Goal: Task Accomplishment & Management: Manage account settings

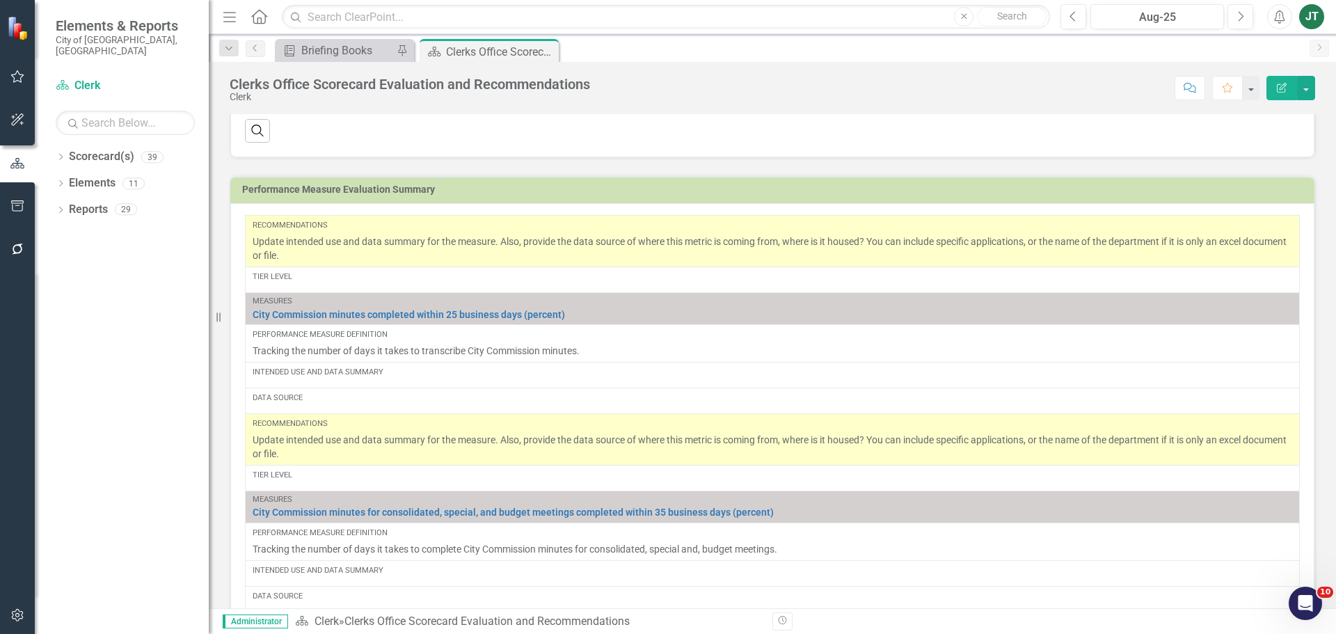
scroll to position [139, 0]
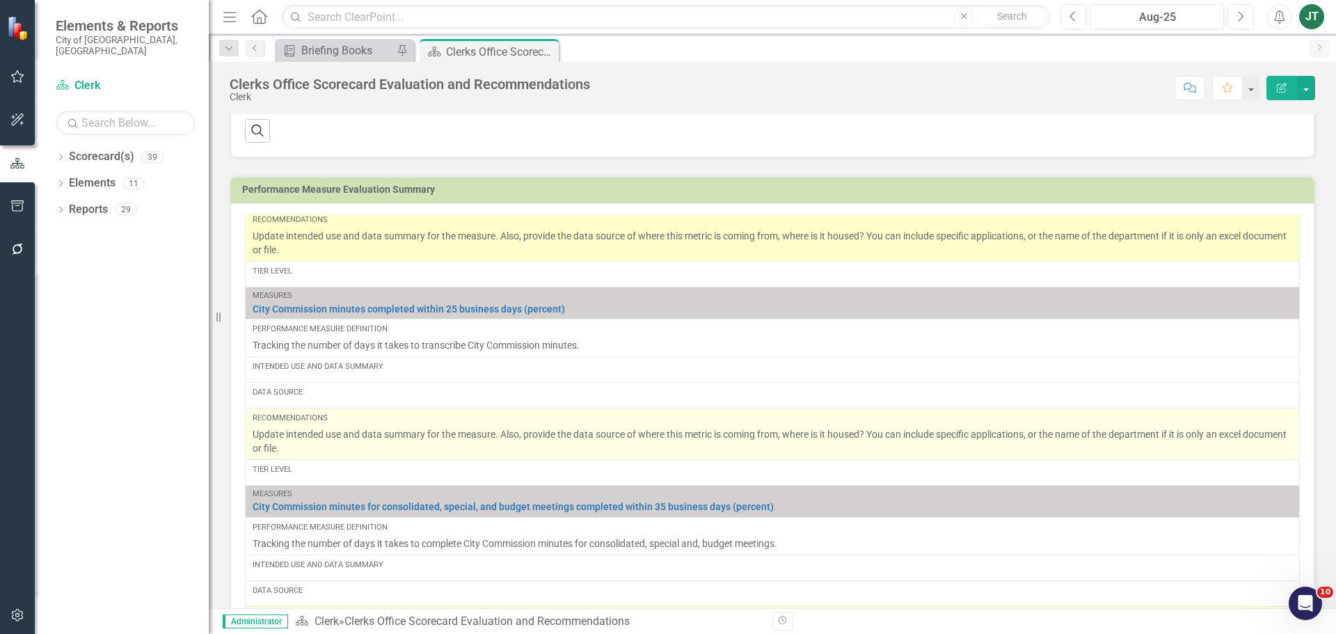
click at [355, 449] on p "Update intended use and data summary for the measure. Also, provide the data so…" at bounding box center [772, 441] width 1039 height 28
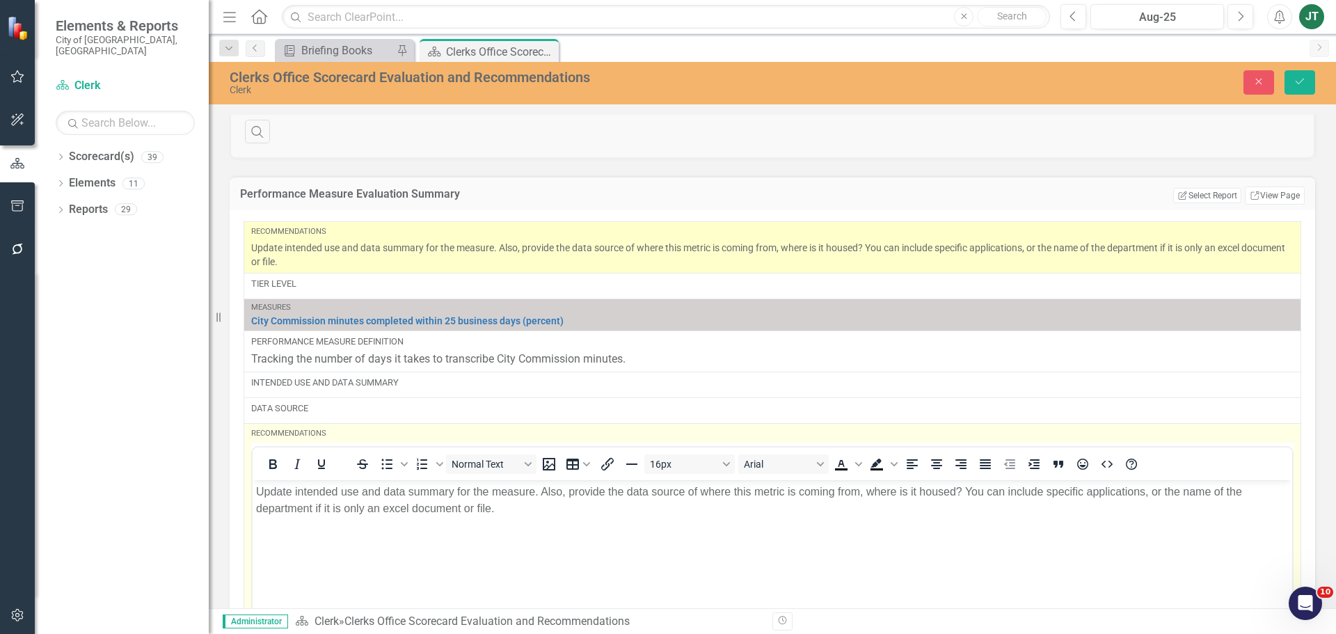
scroll to position [0, 0]
click at [549, 507] on p "Update intended use and data summary for the measure. Also, provide the data so…" at bounding box center [772, 500] width 1032 height 33
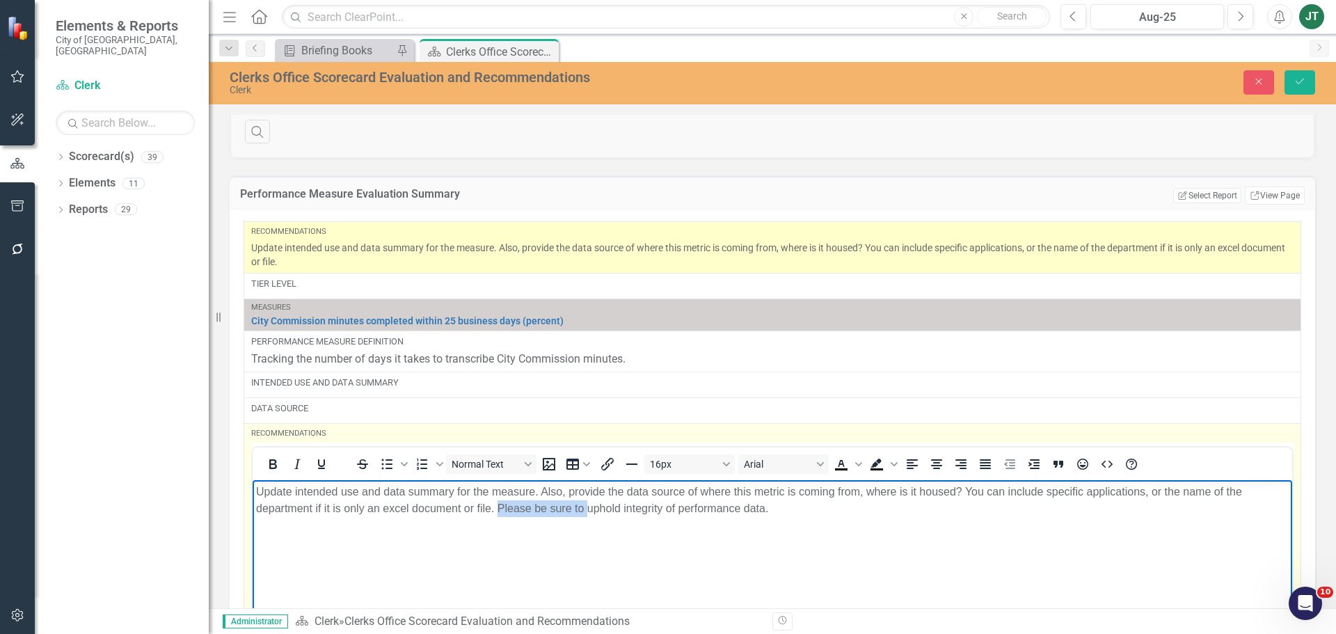
drag, startPoint x: 587, startPoint y: 507, endPoint x: 496, endPoint y: 510, distance: 91.2
click at [496, 510] on p "Update intended use and data summary for the measure. Also, provide the data so…" at bounding box center [772, 500] width 1032 height 33
click at [678, 507] on p "Update intended use and data summary for the measure. Also, provide the data so…" at bounding box center [772, 500] width 1032 height 33
click at [685, 509] on p "Update intended use and data summary for the measure. Also, provide the data so…" at bounding box center [772, 500] width 1032 height 33
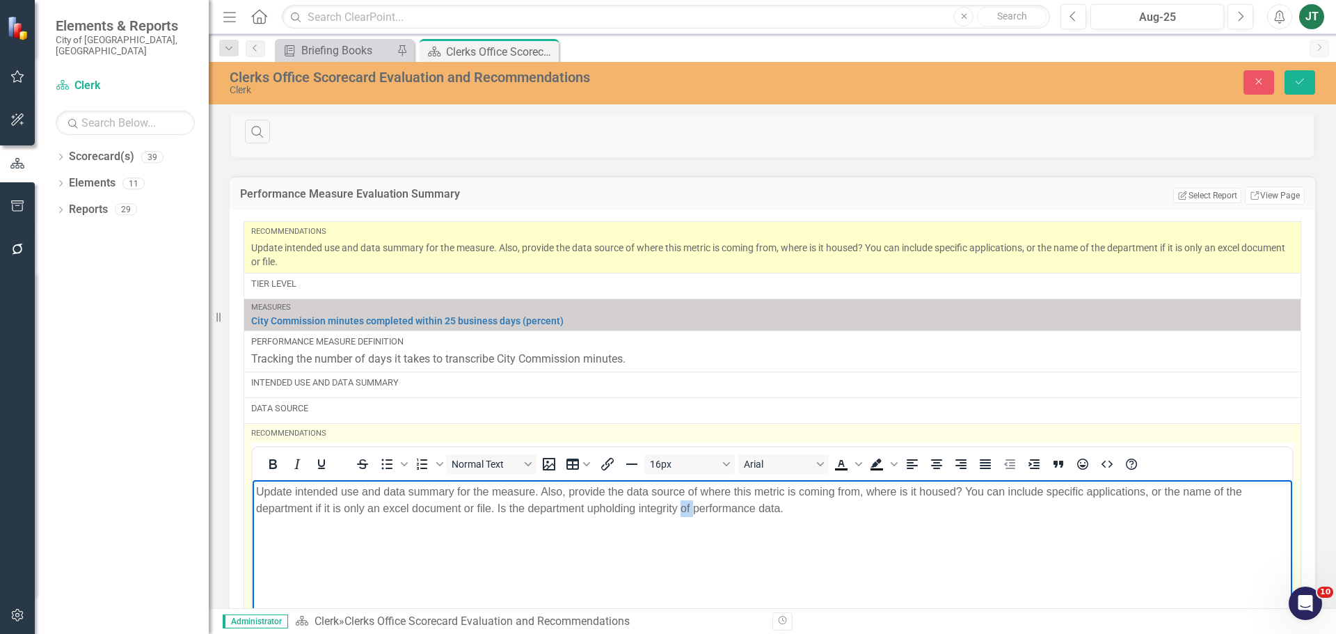
click at [685, 509] on p "Update intended use and data summary for the measure. Also, provide the data so…" at bounding box center [772, 500] width 1032 height 33
click at [814, 504] on p "Update intended use and data summary for the measure. Also, provide the data so…" at bounding box center [772, 500] width 1032 height 33
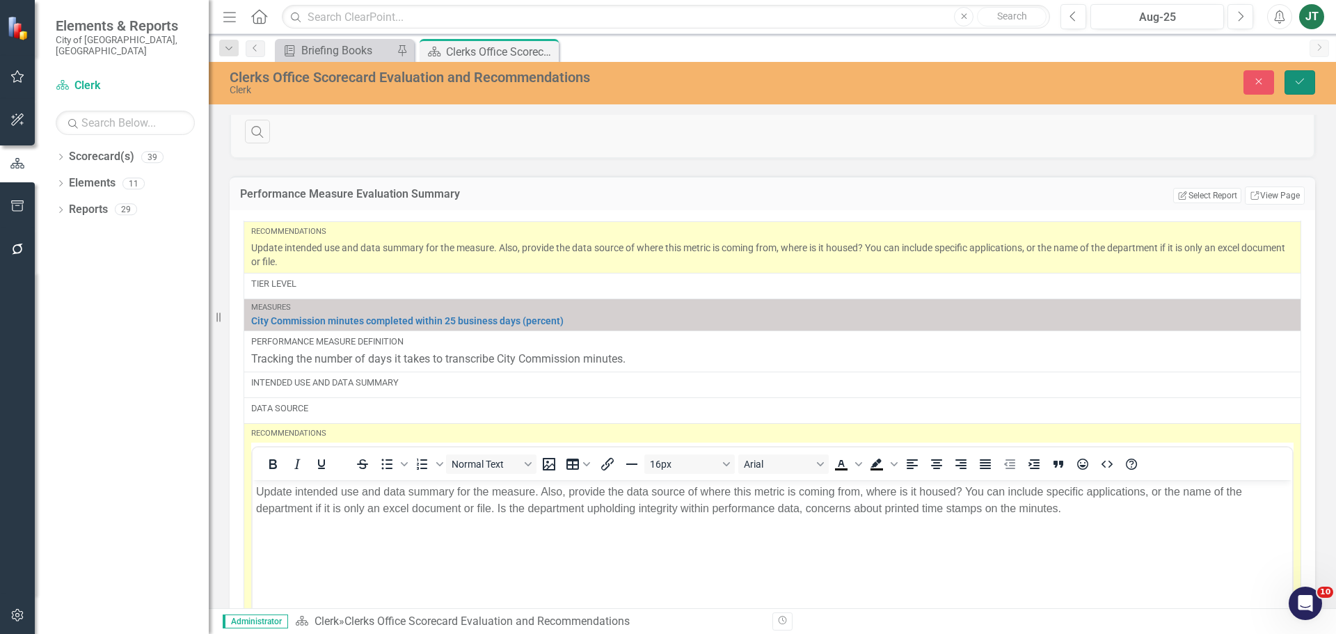
click at [1298, 80] on icon "Save" at bounding box center [1299, 82] width 13 height 10
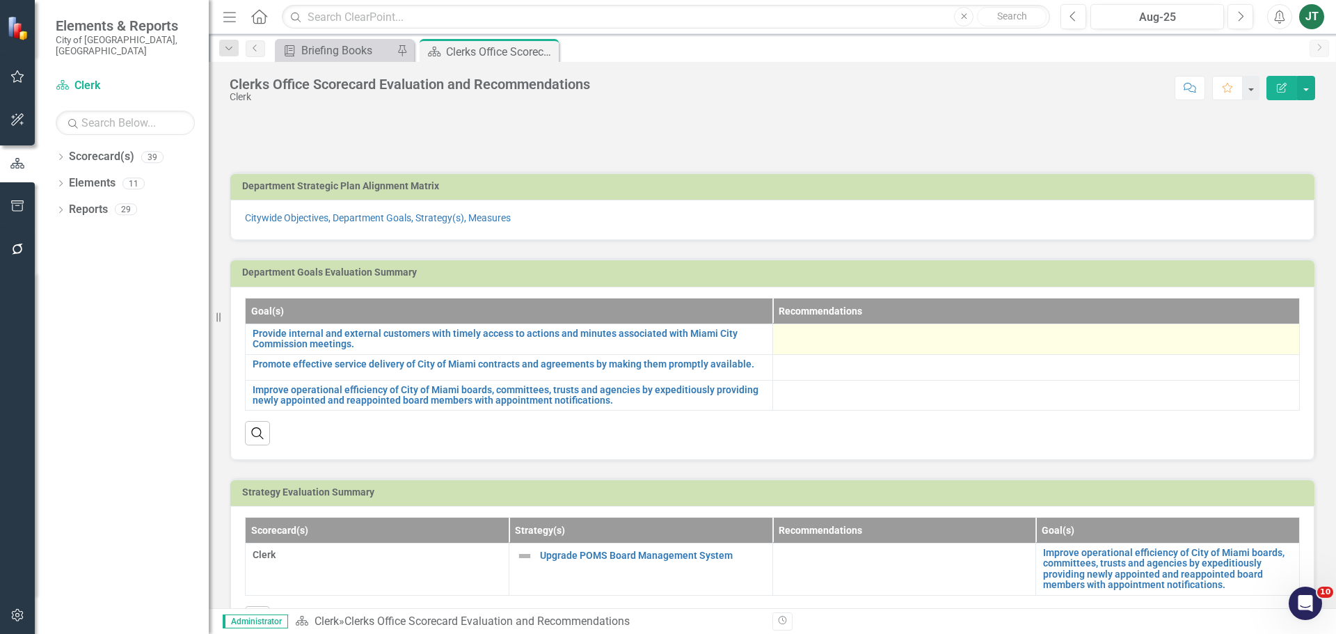
click at [884, 331] on div at bounding box center [1036, 336] width 513 height 17
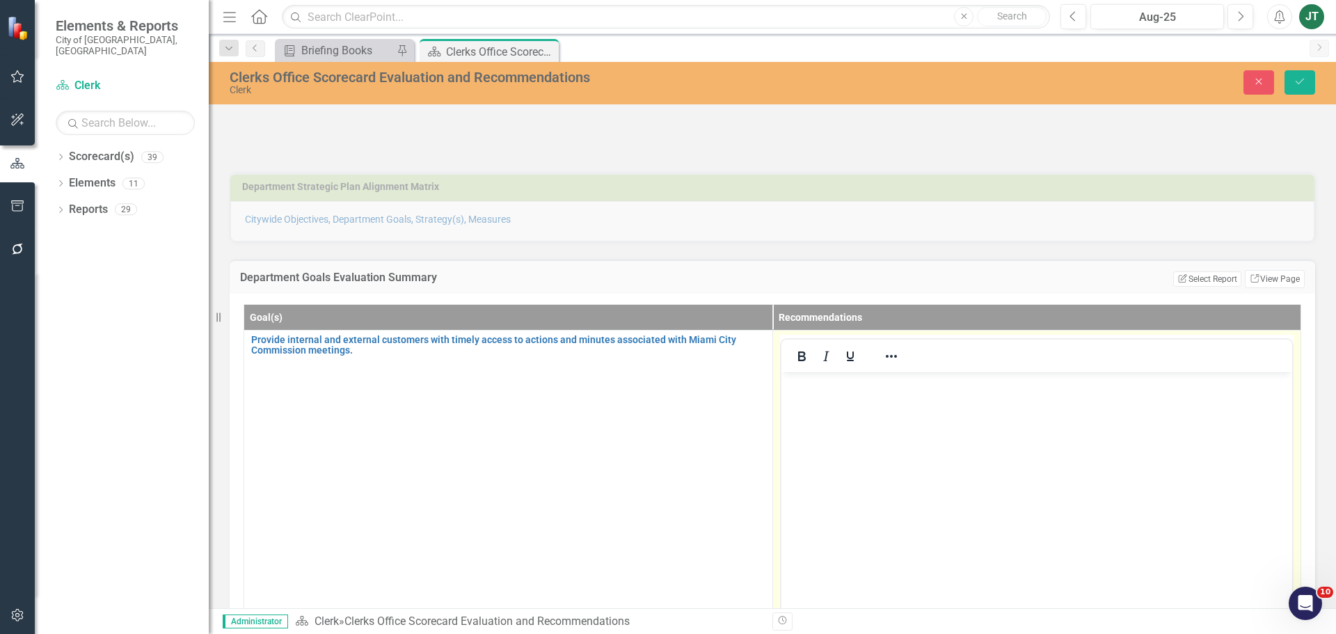
click at [819, 385] on p "Rich Text Area. Press ALT-0 for help." at bounding box center [1036, 383] width 504 height 17
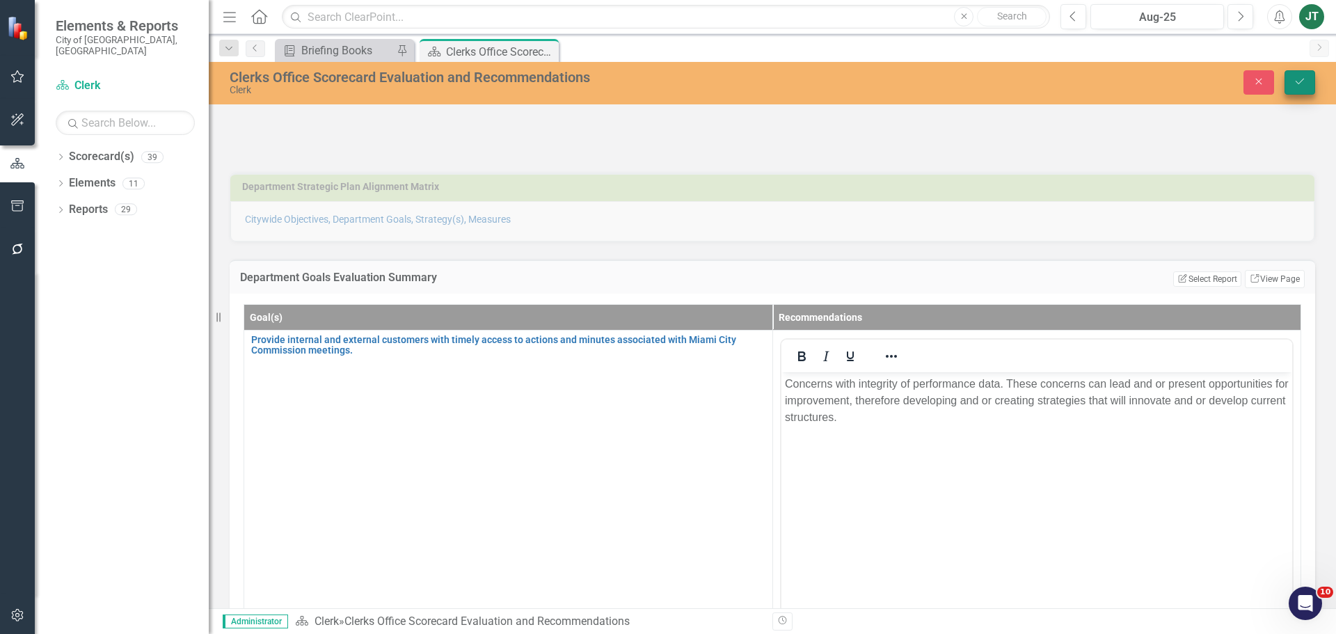
click at [1299, 83] on icon "Save" at bounding box center [1299, 82] width 13 height 10
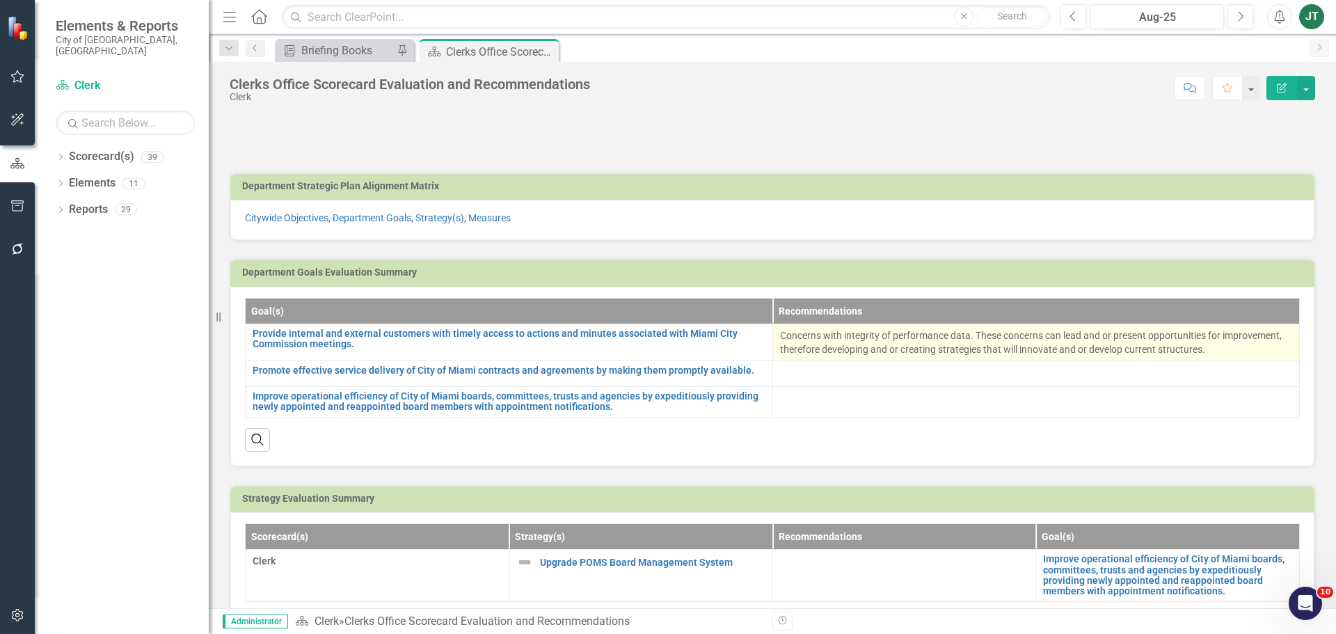
click at [1218, 349] on p "Concerns with integrity of performance data. These concerns can lead and or pre…" at bounding box center [1036, 342] width 513 height 28
click at [1217, 349] on p "Concerns with integrity of performance data. These concerns can lead and or pre…" at bounding box center [1036, 342] width 513 height 28
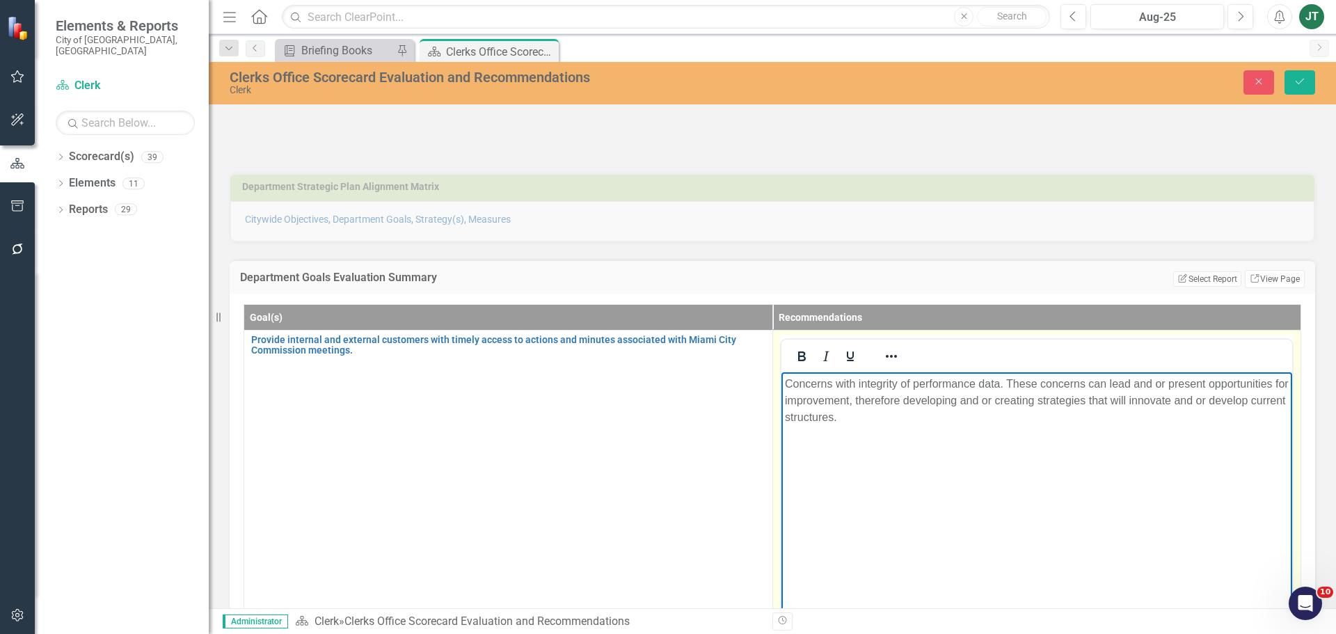
drag, startPoint x: 1246, startPoint y: 402, endPoint x: 1179, endPoint y: 409, distance: 67.2
click at [1243, 403] on p "Concerns with integrity of performance data. These concerns can lead and or pre…" at bounding box center [1036, 400] width 504 height 50
click at [859, 421] on p "Concerns with integrity of performance data. These concerns can lead and or pre…" at bounding box center [1036, 400] width 504 height 50
click at [870, 429] on p "Concerns with integrity of performance data. These concerns can lead and or pre…" at bounding box center [1036, 408] width 504 height 67
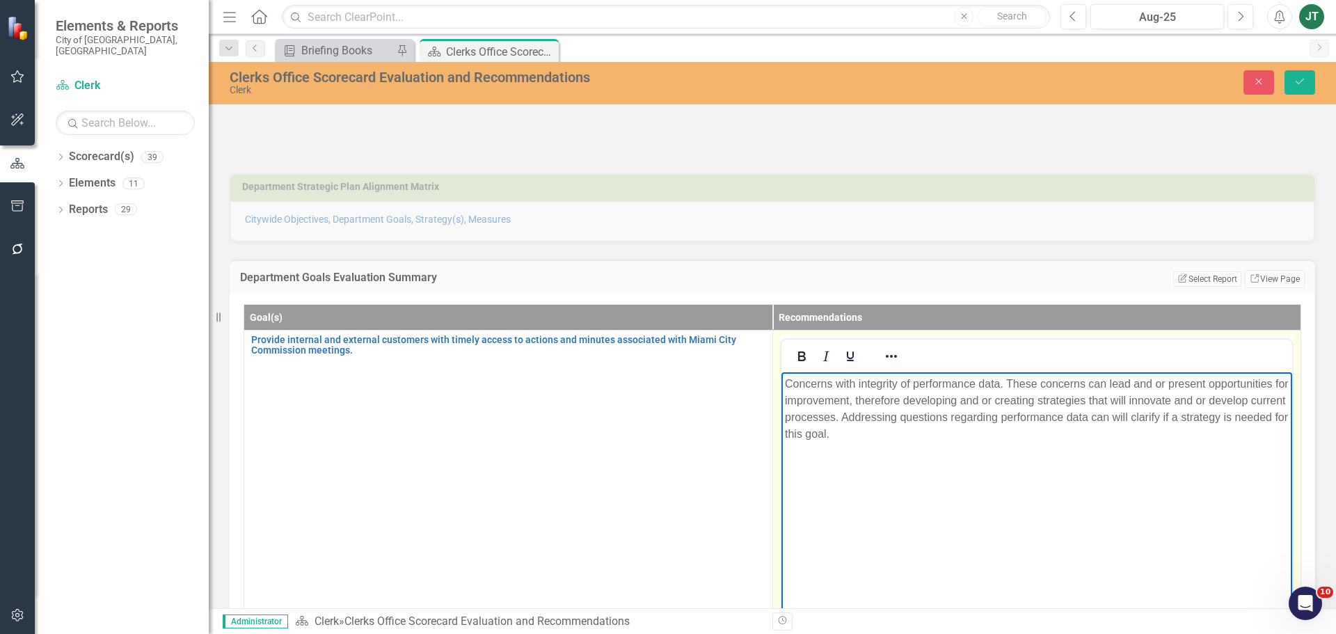
click at [920, 435] on p "Concerns with integrity of performance data. These concerns can lead and or pre…" at bounding box center [1036, 408] width 504 height 67
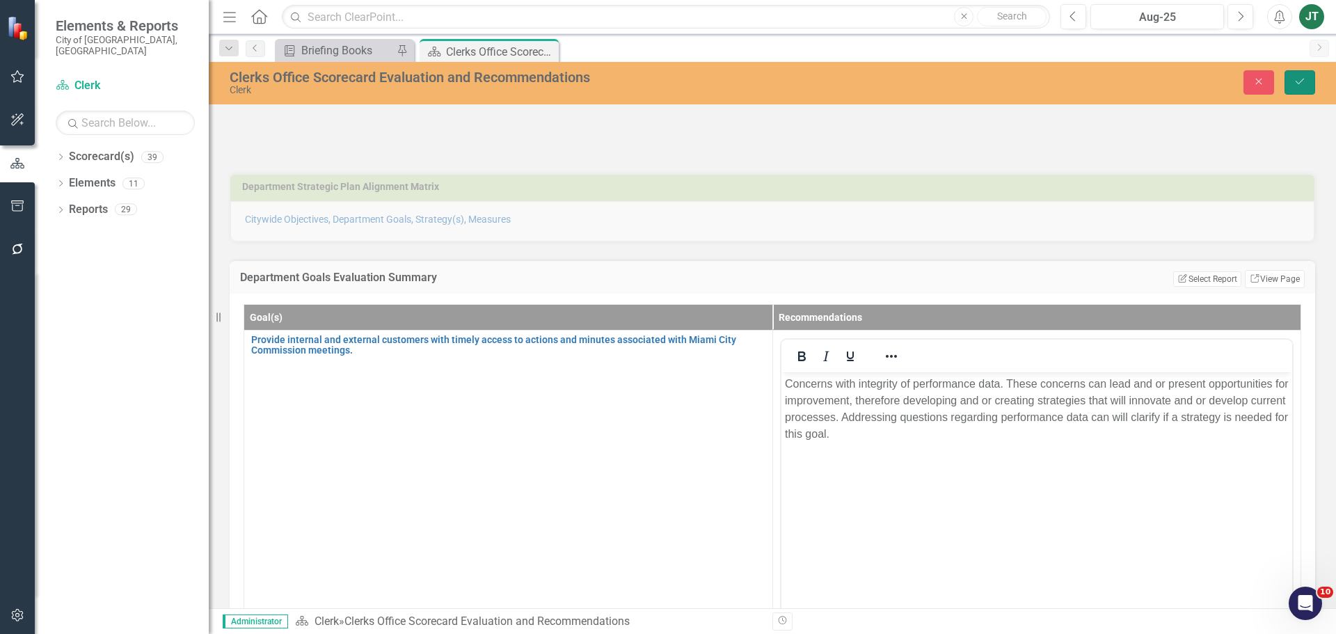
click at [1302, 81] on icon "Save" at bounding box center [1299, 82] width 13 height 10
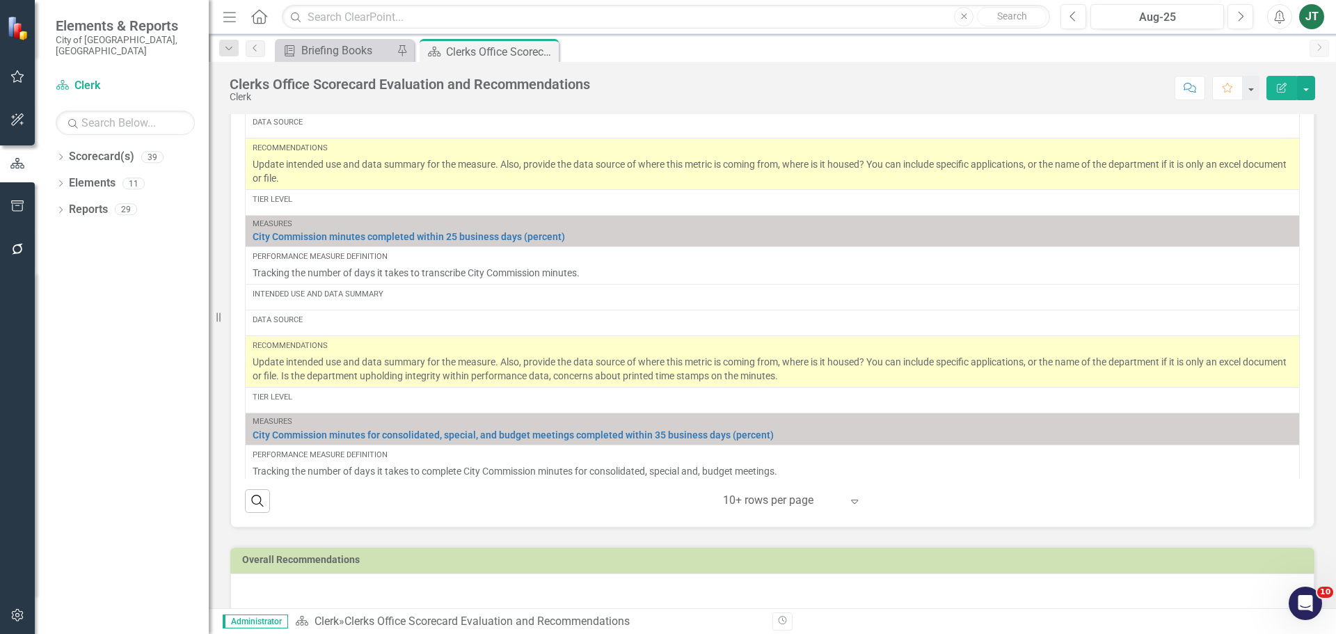
scroll to position [739, 0]
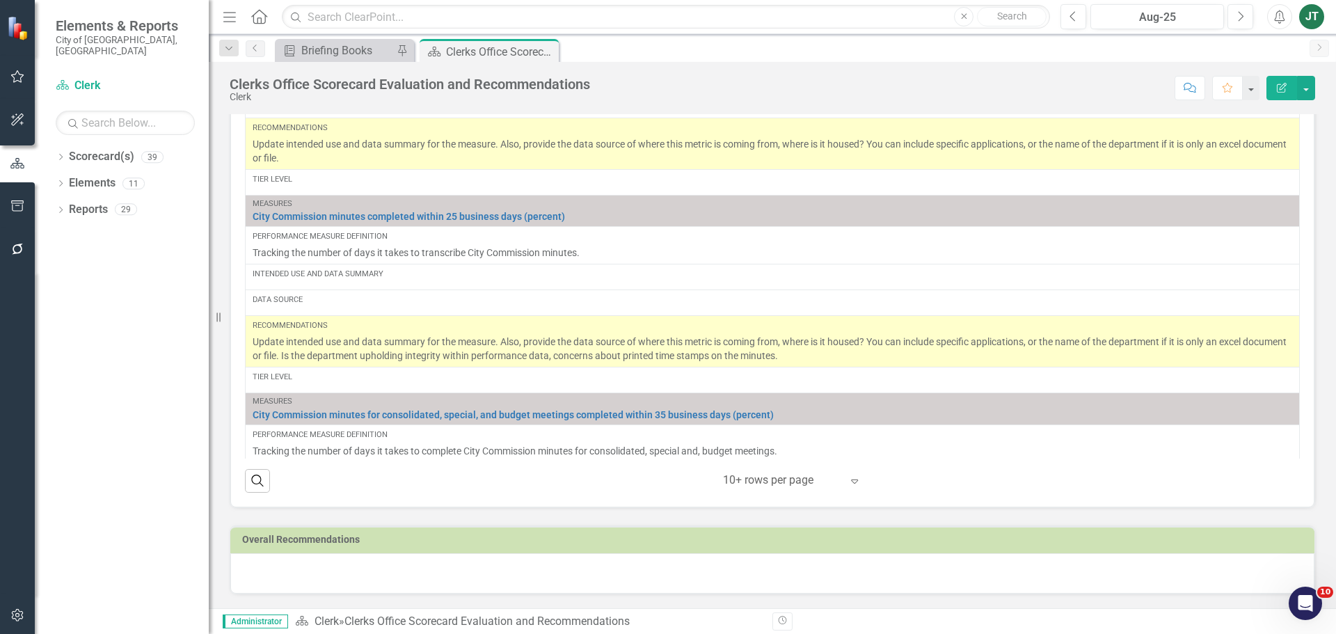
click at [282, 584] on div at bounding box center [772, 573] width 1084 height 40
click at [282, 582] on div at bounding box center [772, 573] width 1084 height 40
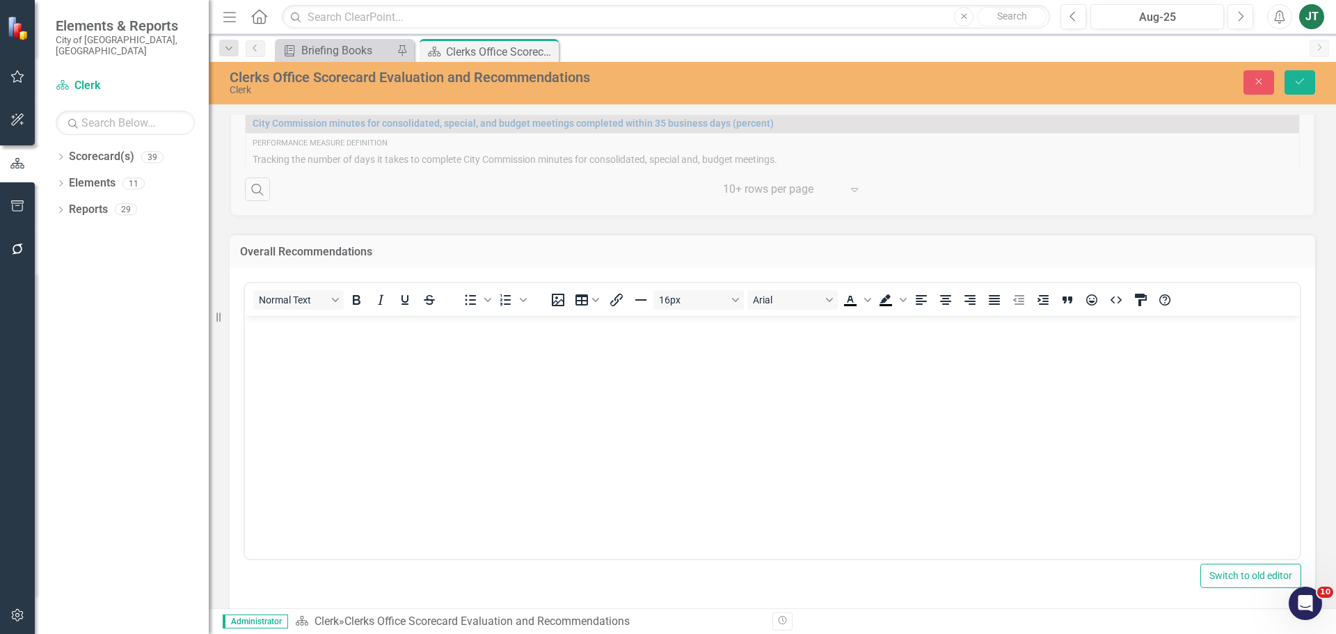
scroll to position [1049, 0]
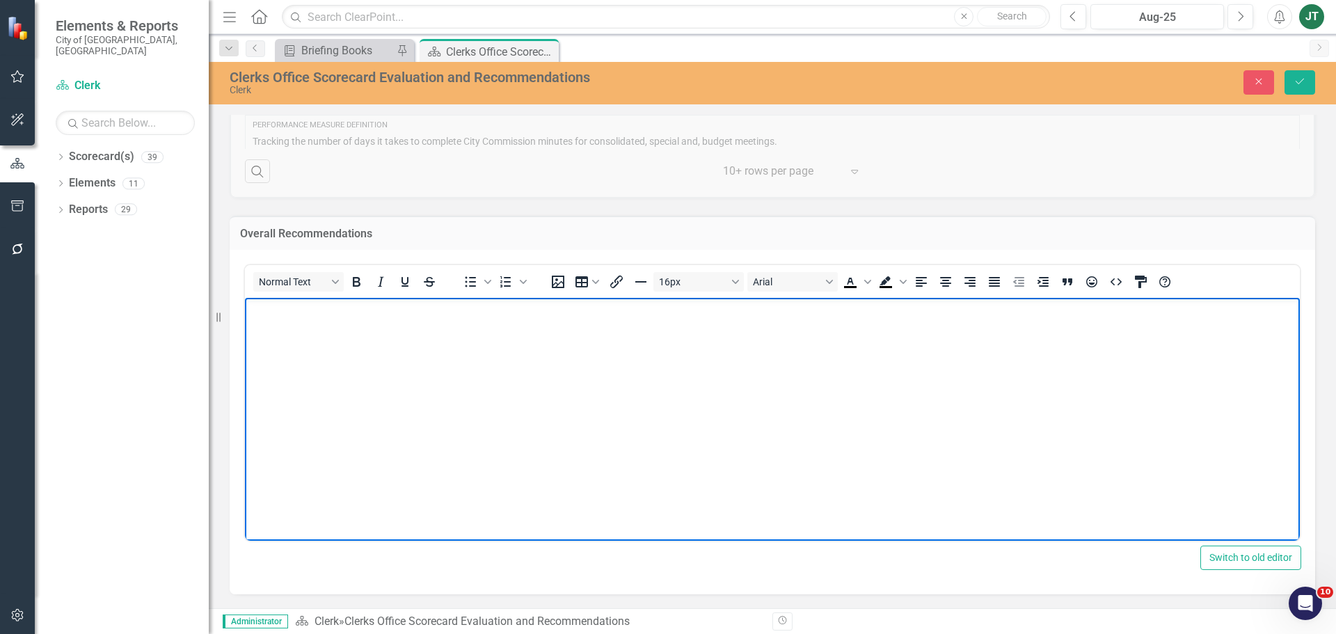
click at [282, 327] on body "Rich Text Area. Press ALT-0 for help." at bounding box center [772, 401] width 1055 height 209
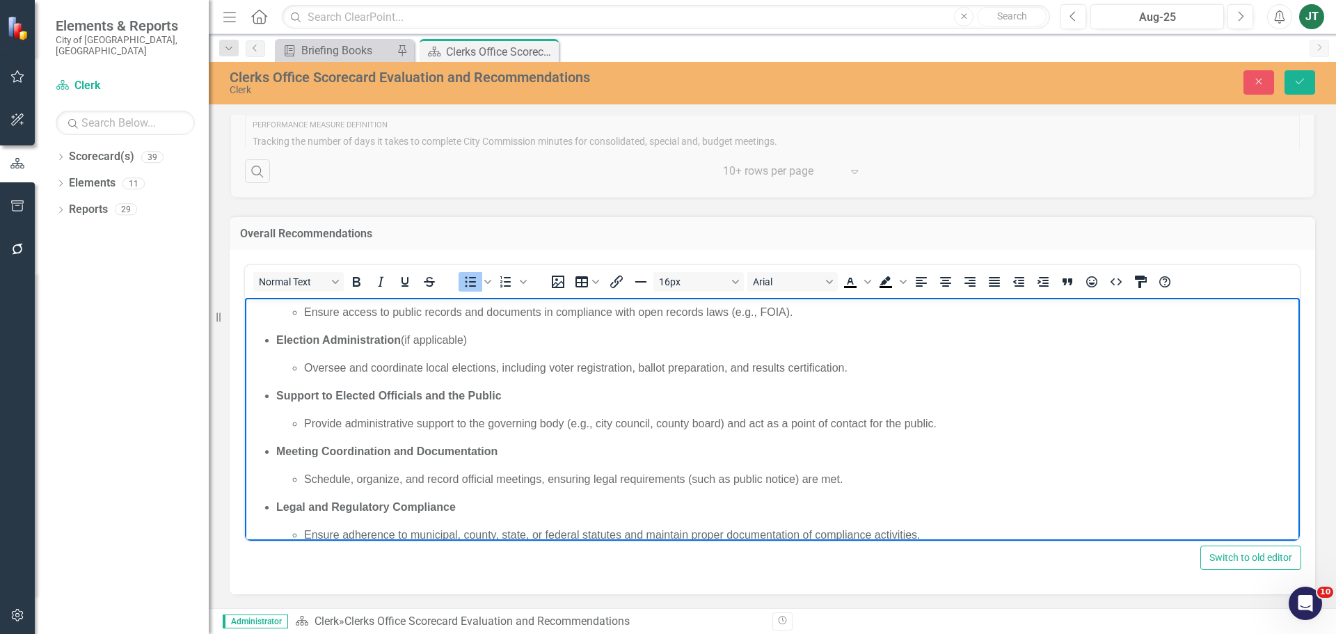
click at [427, 353] on li "Election Administration (if applicable) Oversee and coordinate local elections,…" at bounding box center [786, 353] width 1020 height 45
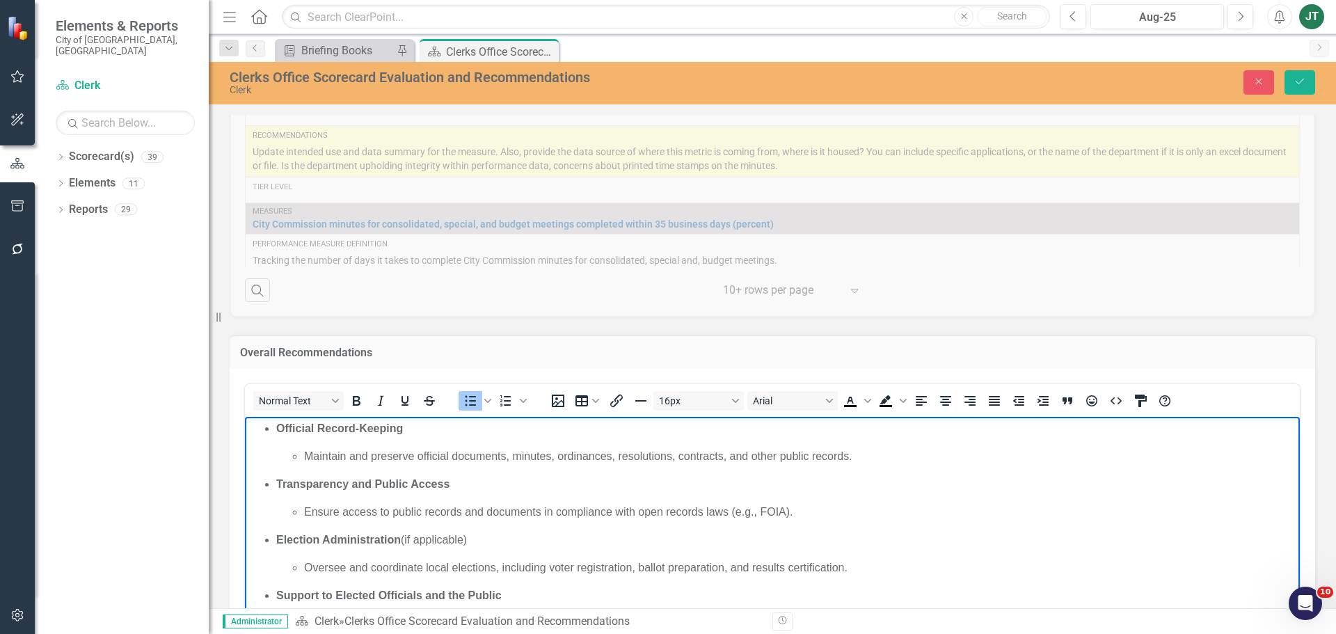
scroll to position [980, 0]
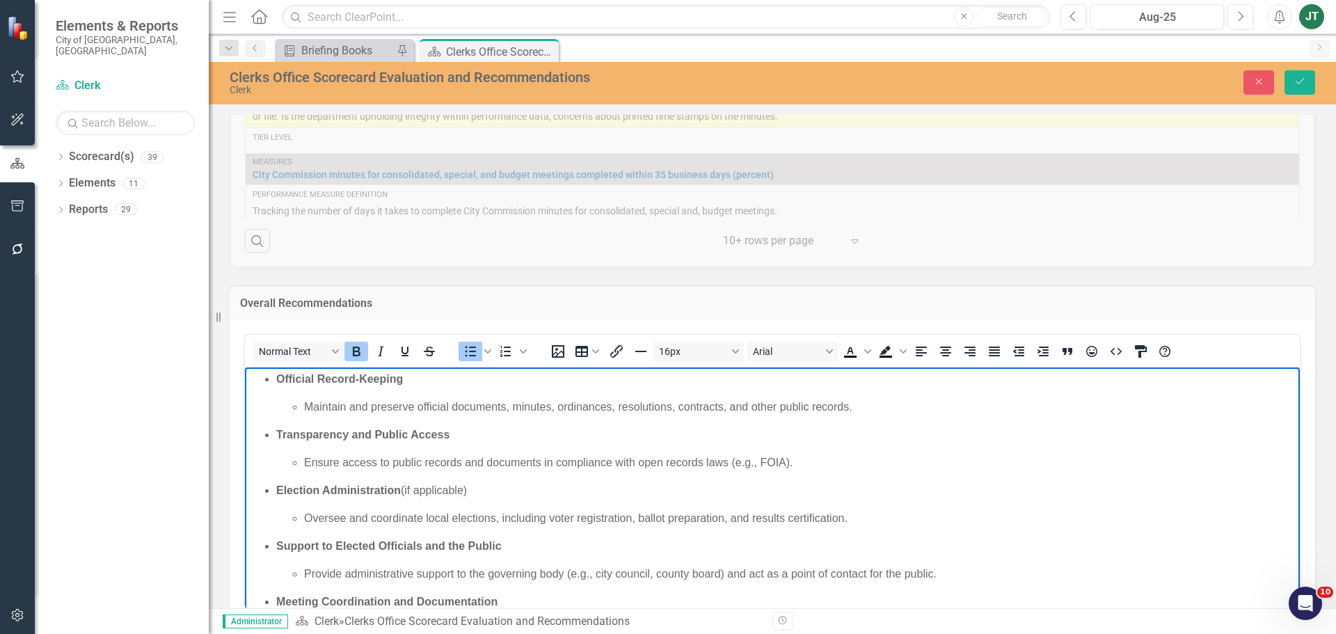
click at [276, 379] on ul "Official Record-Keeping Maintain and preserve official documents, minutes, ordi…" at bounding box center [772, 531] width 1048 height 323
click at [277, 433] on strong "Transparency and Public Access" at bounding box center [362, 434] width 173 height 12
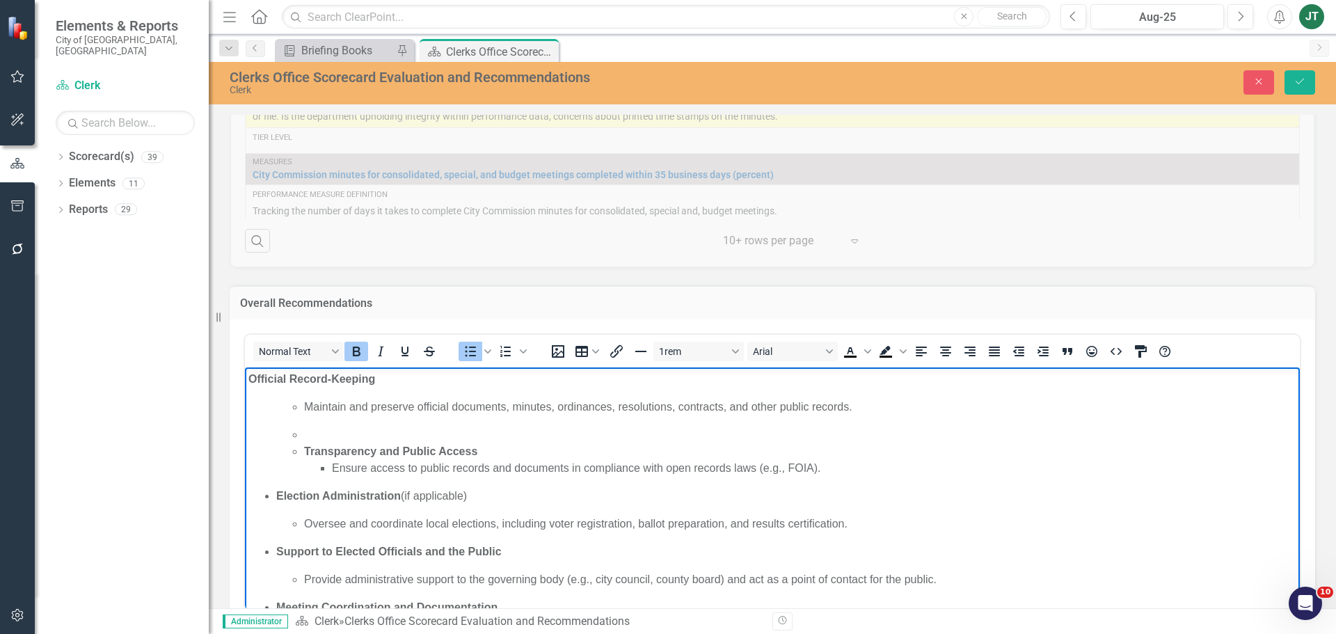
click at [351, 454] on strong "Transparency and Public Access" at bounding box center [390, 451] width 173 height 12
click at [304, 447] on strong "Transparency and Public Access" at bounding box center [390, 451] width 173 height 12
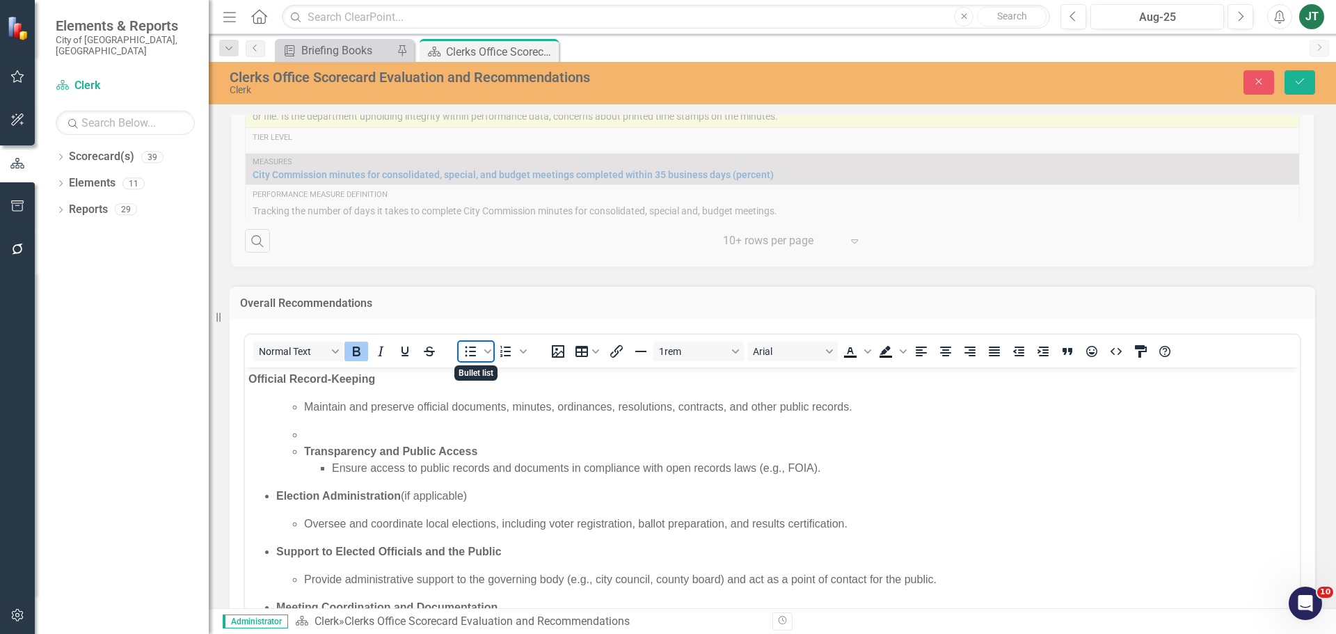
click at [471, 349] on icon "Bullet list" at bounding box center [470, 351] width 17 height 17
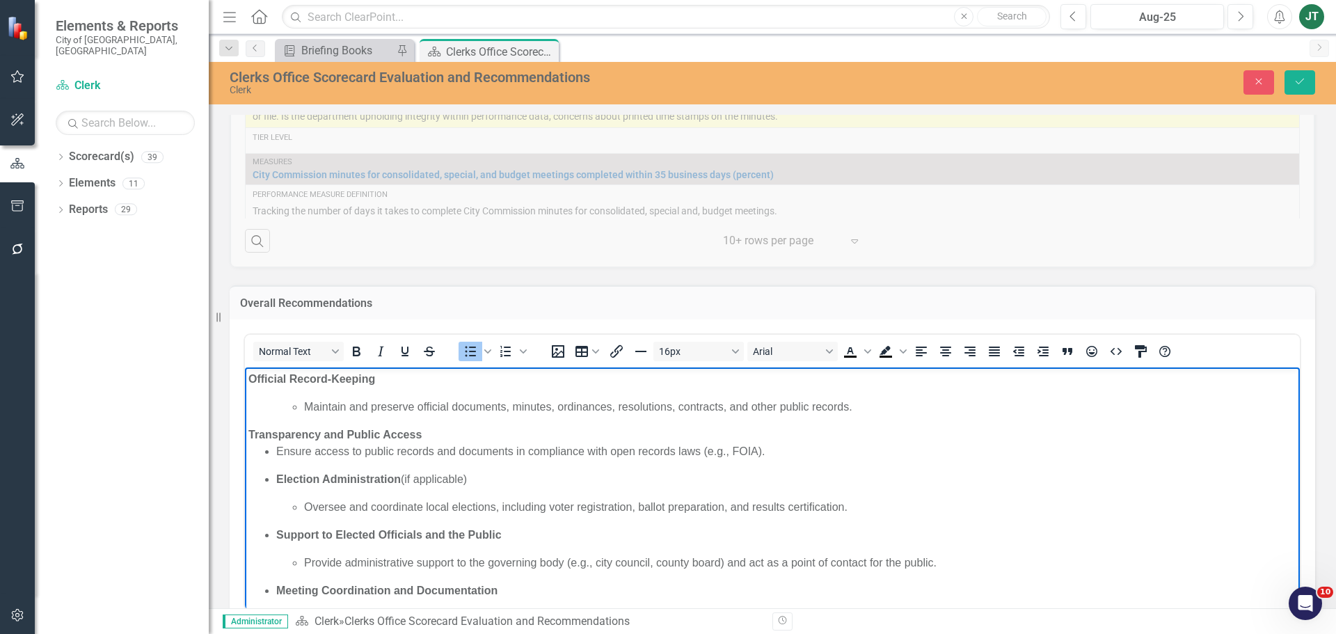
click at [272, 446] on ul "Ensure access to public records and documents in compliance with open records l…" at bounding box center [772, 450] width 1048 height 17
click at [303, 402] on ul "Maintain and preserve official documents, minutes, ordinances, resolutions, con…" at bounding box center [786, 406] width 1020 height 17
click at [275, 394] on body "Official Record-Keeping Maintain and preserve official documents, minutes, ordi…" at bounding box center [772, 532] width 1055 height 330
click at [320, 388] on body "Official Record-Keeping Maintain and preserve official documents, minutes, ordi…" at bounding box center [772, 532] width 1055 height 330
click at [260, 392] on body "Official Record-Keeping Maintain and preserve official documents, minutes, ordi…" at bounding box center [772, 532] width 1055 height 330
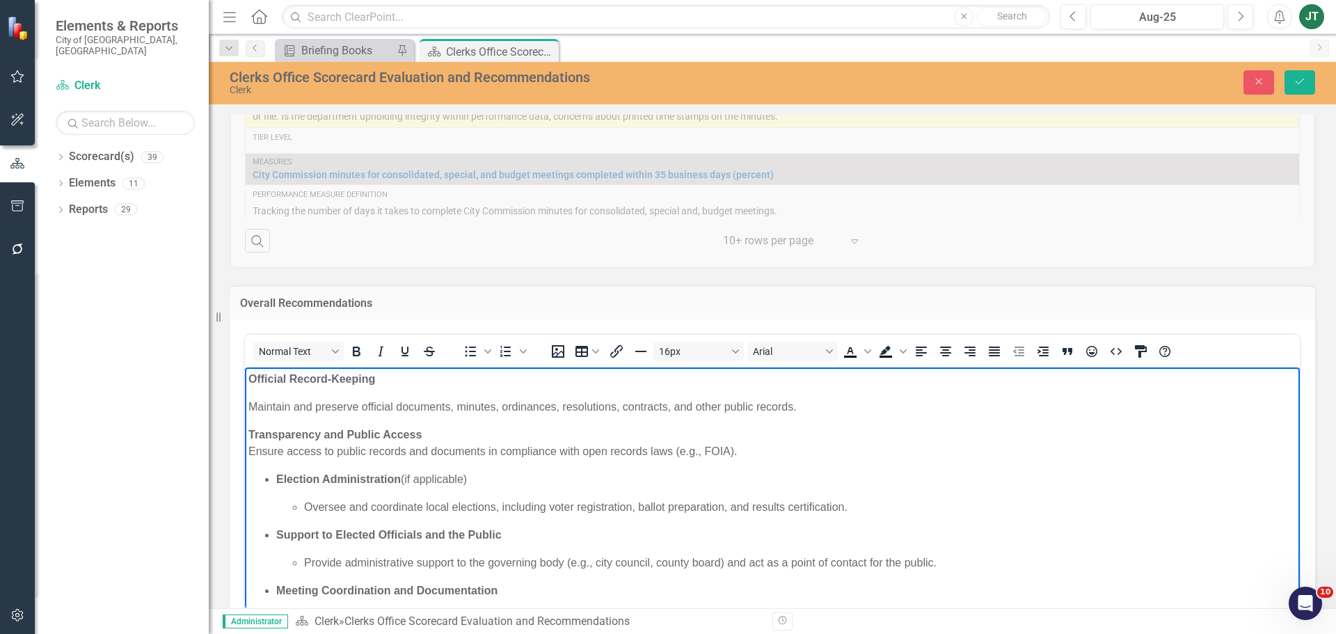
click at [246, 402] on body "Official Record-Keeping Maintain and preserve official documents, minutes, ordi…" at bounding box center [772, 532] width 1055 height 330
click at [248, 448] on p "Ensure access to public records and documents in compliance with open records l…" at bounding box center [772, 450] width 1048 height 17
drag, startPoint x: 352, startPoint y: 413, endPoint x: 306, endPoint y: 414, distance: 45.9
click at [351, 413] on p "Maintain and preserve official documents, minutes, ordinances, resolutions, con…" at bounding box center [772, 406] width 1048 height 17
click at [264, 390] on body "Official Record-Keeping Maintain and preserve official documents, minutes, ordi…" at bounding box center [772, 532] width 1055 height 330
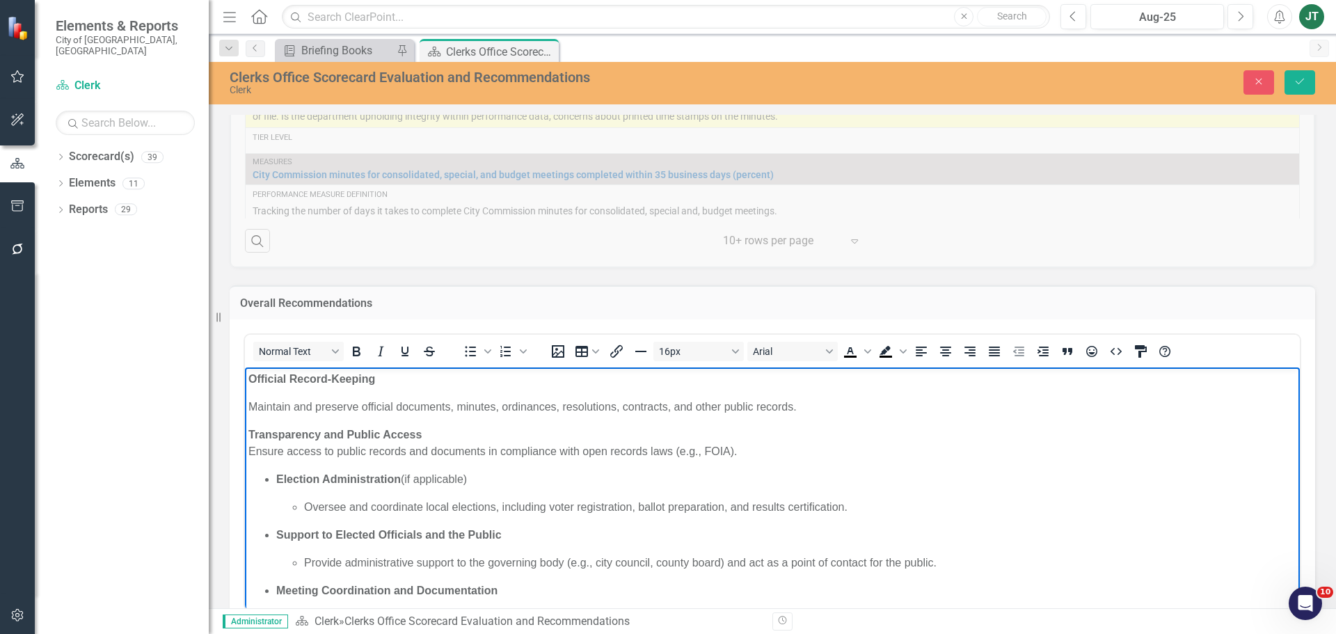
click at [250, 390] on body "Official Record-Keeping Maintain and preserve official documents, minutes, ordi…" at bounding box center [772, 532] width 1055 height 330
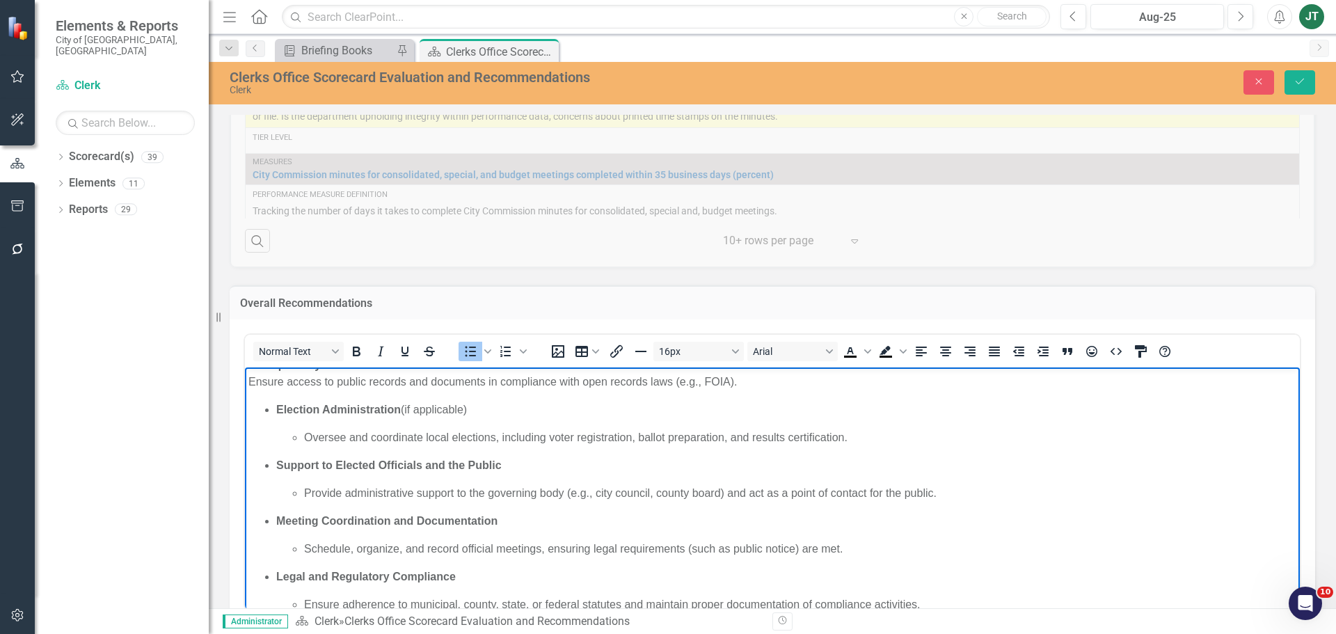
click at [333, 418] on li "Election Administration (if applicable) Oversee and coordinate local elections,…" at bounding box center [786, 423] width 1020 height 45
click at [275, 406] on ul "Election Administration (if applicable) Oversee and coordinate local elections,…" at bounding box center [772, 506] width 1048 height 211
click at [274, 433] on ul "Oversee and coordinate local elections, including voter registration, ballot pr…" at bounding box center [772, 521] width 1048 height 184
click at [270, 461] on ul "Support to Elected Officials and the Public Provide administrative support to t…" at bounding box center [772, 534] width 1048 height 156
click at [301, 486] on ul "Provide administrative support to the governing body (e.g., city council, count…" at bounding box center [786, 492] width 1020 height 17
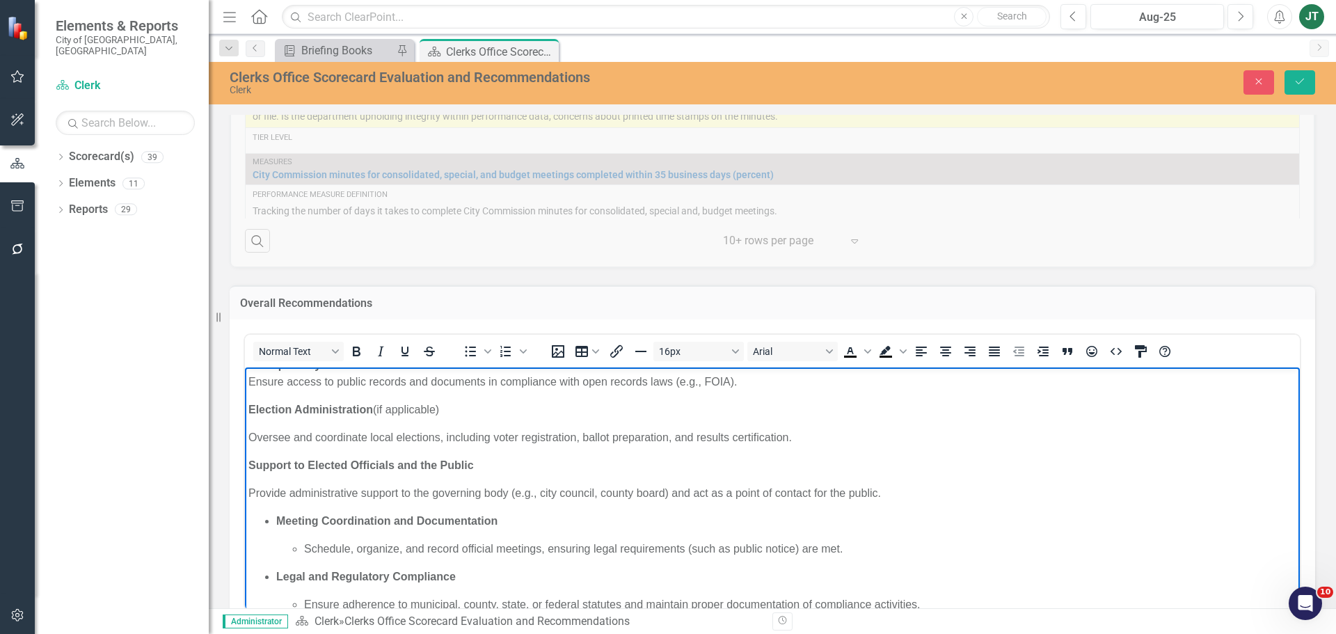
click at [273, 519] on ul "Meeting Coordination and Documentation Schedule, organize, and record official …" at bounding box center [772, 562] width 1048 height 100
click at [303, 547] on ul "Schedule, organize, and record official meetings, ensuring legal requirements (…" at bounding box center [786, 548] width 1020 height 17
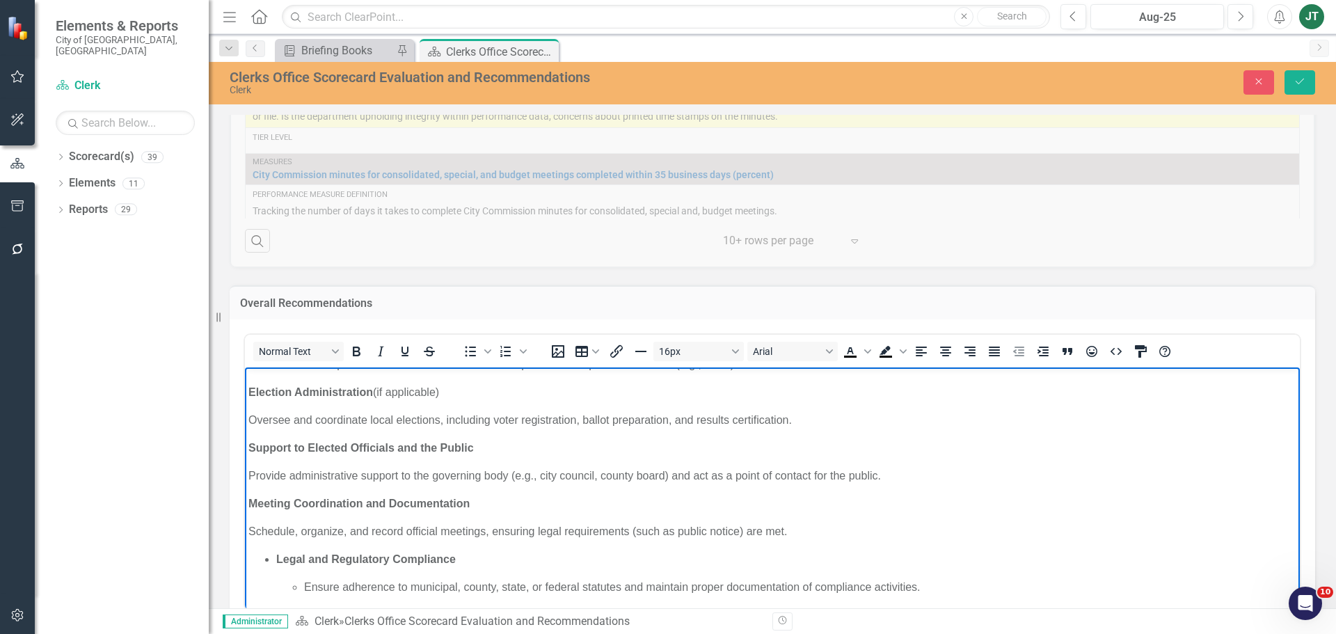
click at [277, 559] on strong "Legal and Regulatory Compliance" at bounding box center [365, 558] width 179 height 12
click at [305, 582] on p "Ensure adherence to municipal, county, state, or federal statutes and maintain …" at bounding box center [800, 586] width 992 height 17
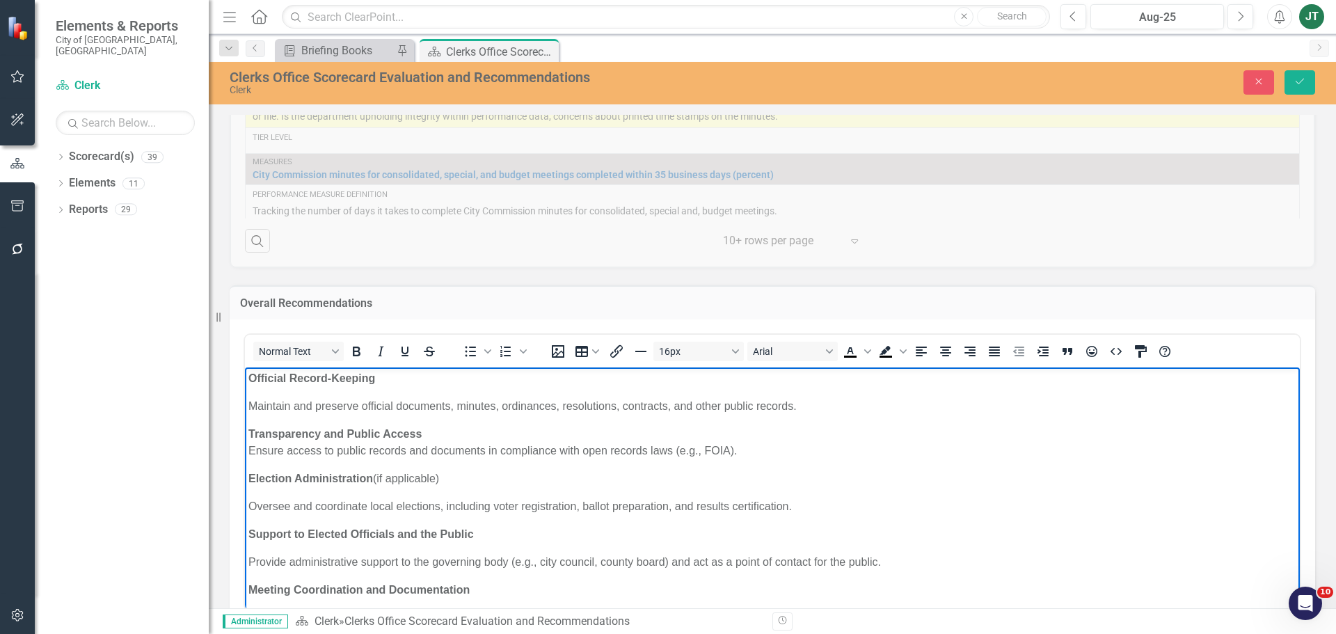
scroll to position [0, 0]
click at [428, 431] on p "Transparency and Public Access Ensure access to public records and documents in…" at bounding box center [772, 442] width 1048 height 33
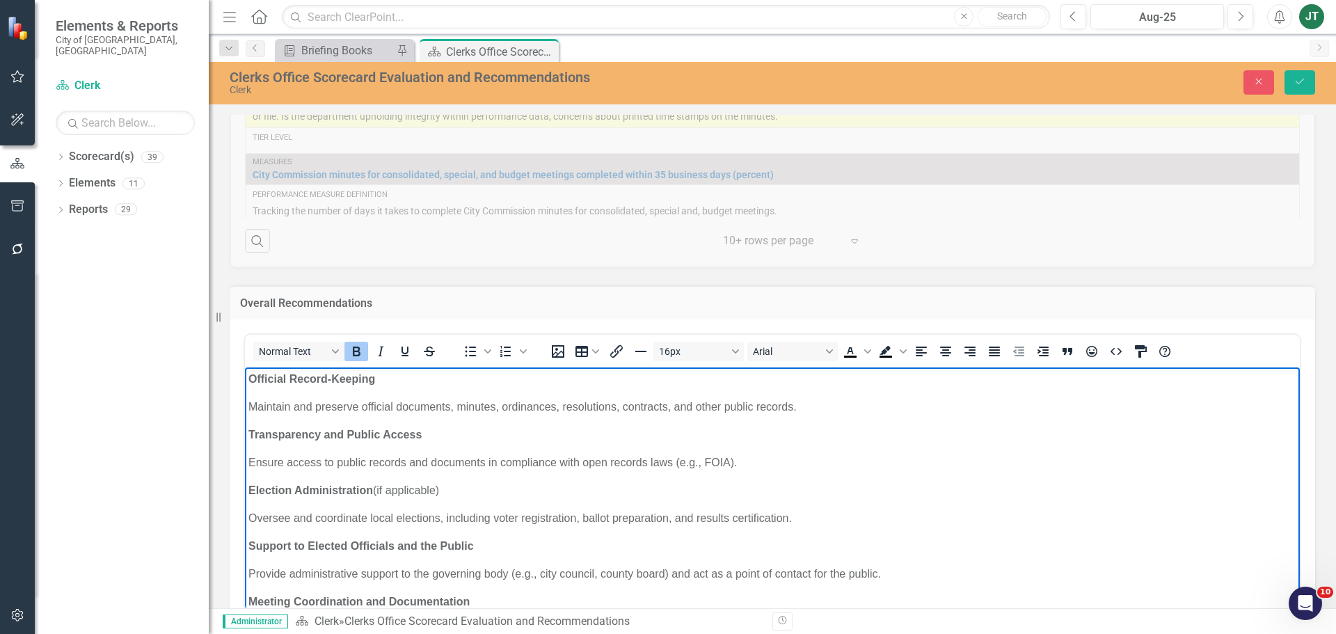
click at [299, 481] on p "Election Administration (if applicable)" at bounding box center [772, 489] width 1048 height 17
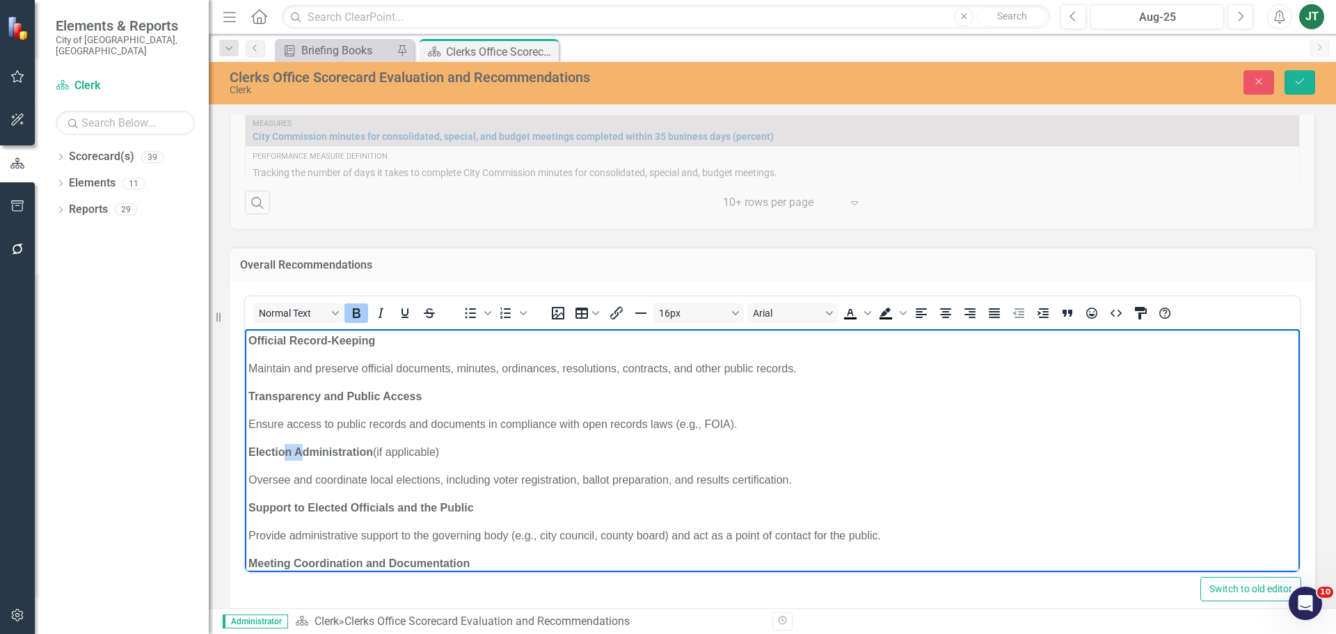
scroll to position [1049, 0]
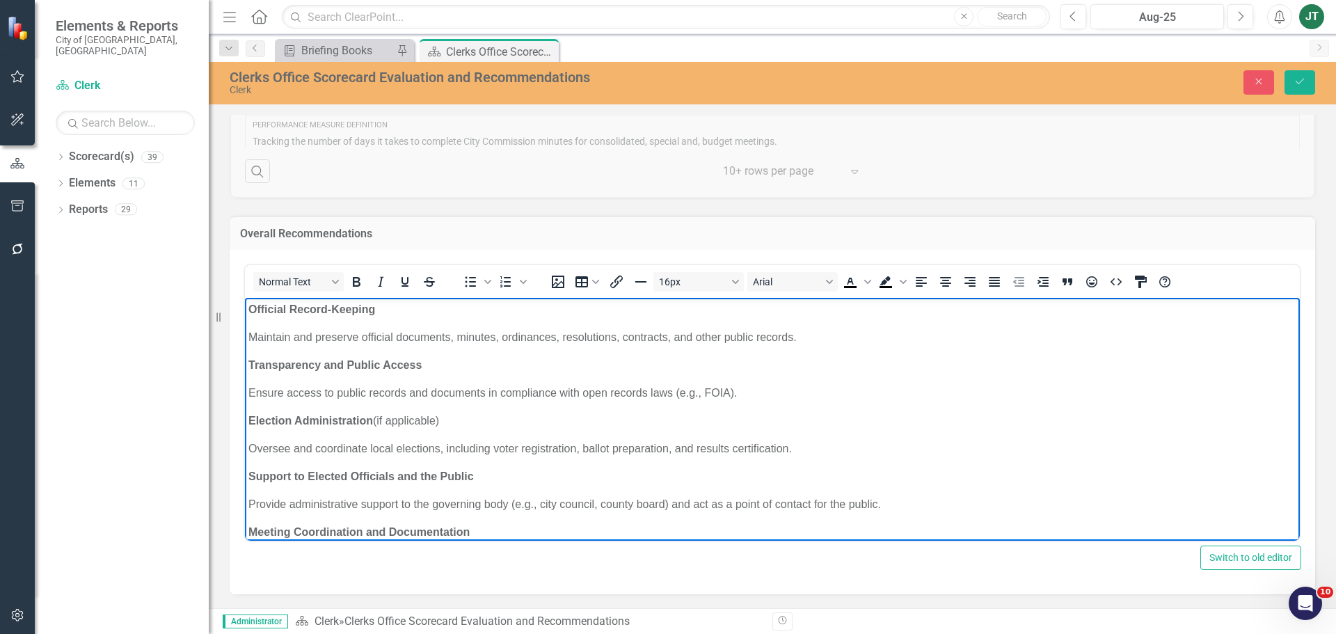
click at [346, 442] on p "Oversee and coordinate local elections, including voter registration, ballot pr…" at bounding box center [772, 448] width 1048 height 17
click at [291, 449] on p "Oversee and coordinate local elections, including voter registration, ballot pr…" at bounding box center [772, 448] width 1048 height 17
drag, startPoint x: 460, startPoint y: 420, endPoint x: 234, endPoint y: 424, distance: 226.2
click at [245, 424] on html "Official Record-Keeping Maintain and preserve official documents, minutes, ordi…" at bounding box center [772, 467] width 1055 height 341
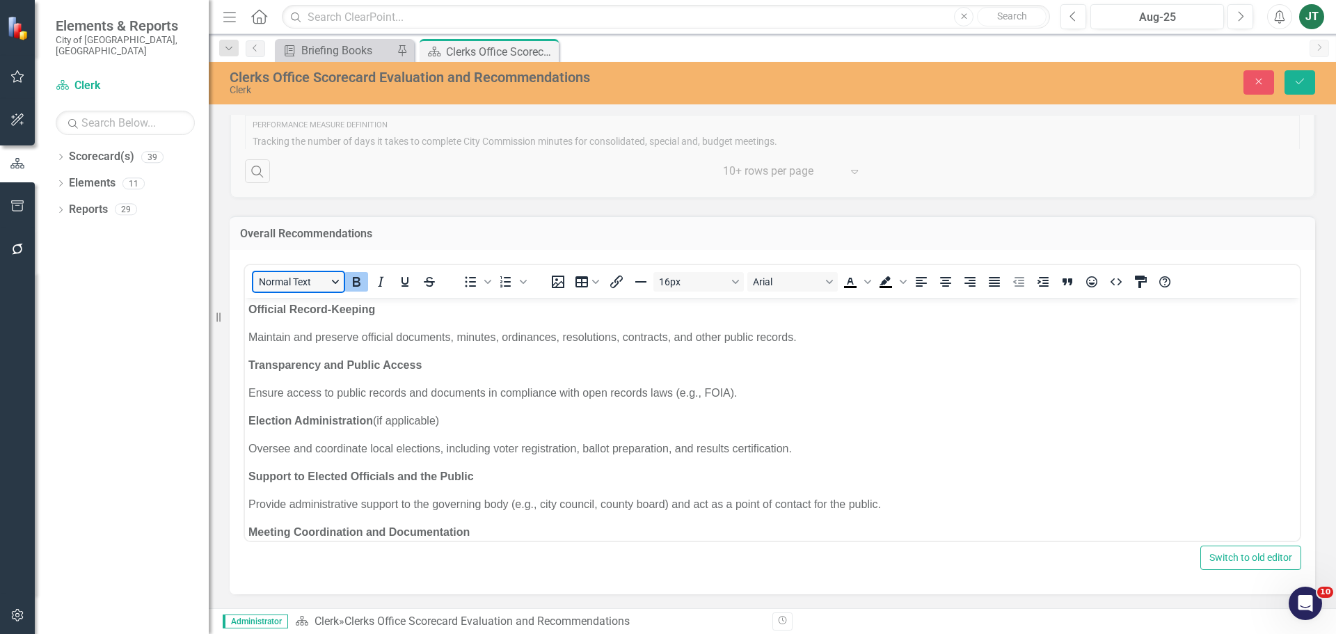
click at [340, 282] on button "Normal Text" at bounding box center [298, 281] width 90 height 19
click at [383, 281] on icon "Italic" at bounding box center [380, 281] width 17 height 17
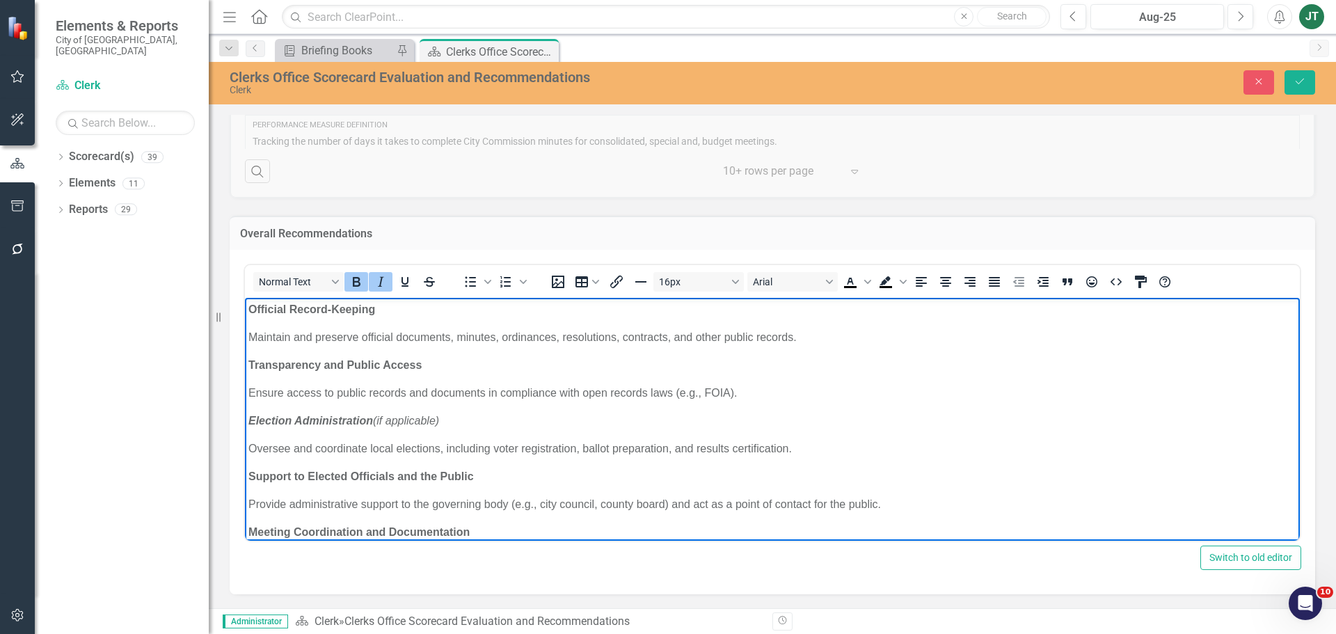
click at [438, 413] on p "Election Administration (if applicable)" at bounding box center [772, 420] width 1048 height 17
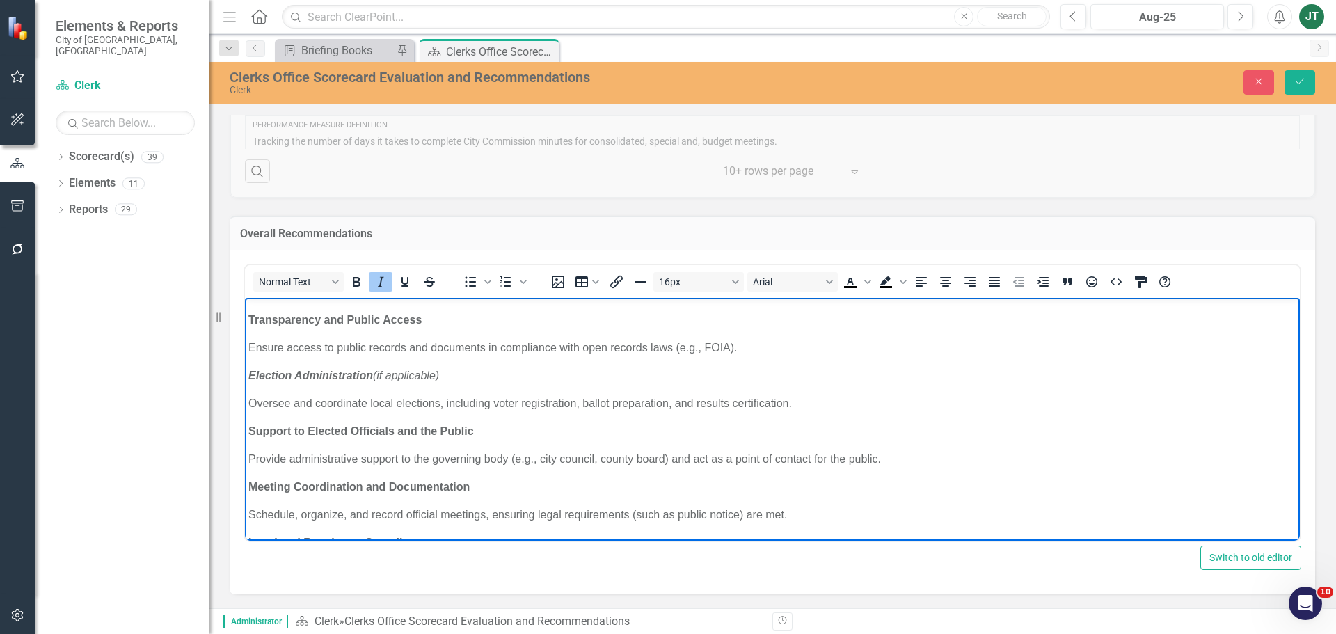
scroll to position [70, 0]
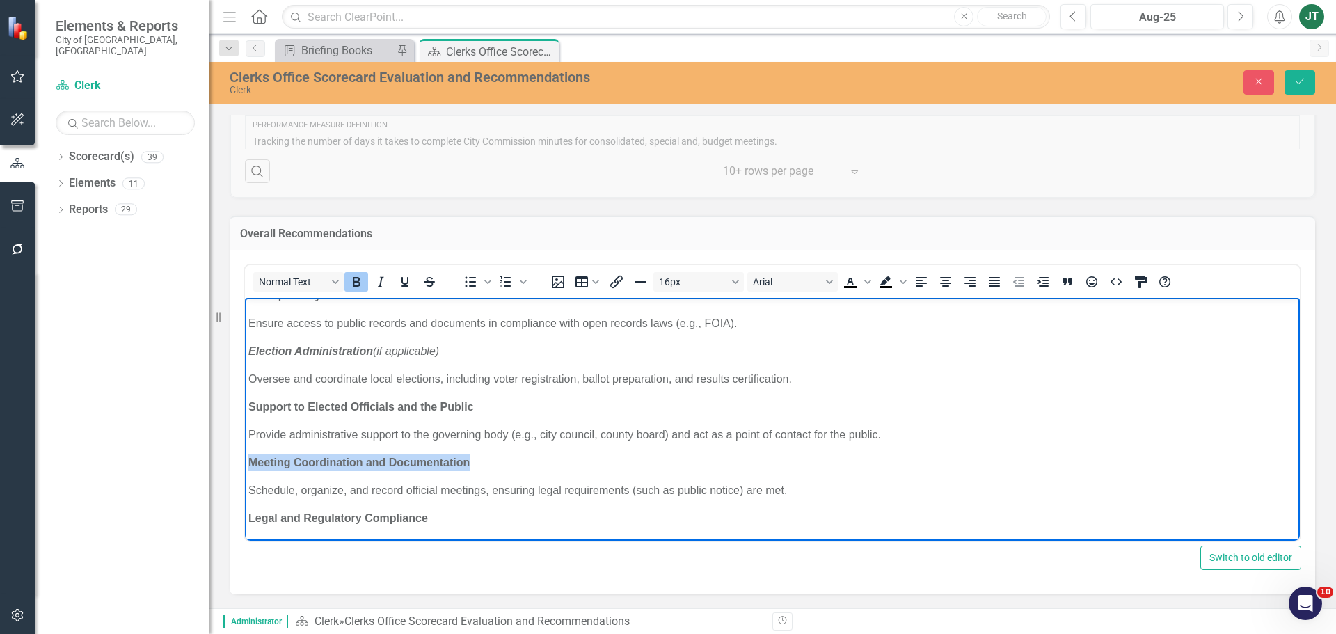
drag, startPoint x: 487, startPoint y: 463, endPoint x: 232, endPoint y: 464, distance: 254.6
click at [245, 464] on html "Official Record-Keeping Maintain and preserve official documents, minutes, ordi…" at bounding box center [772, 397] width 1055 height 341
click at [382, 279] on icon "Italic" at bounding box center [381, 282] width 6 height 10
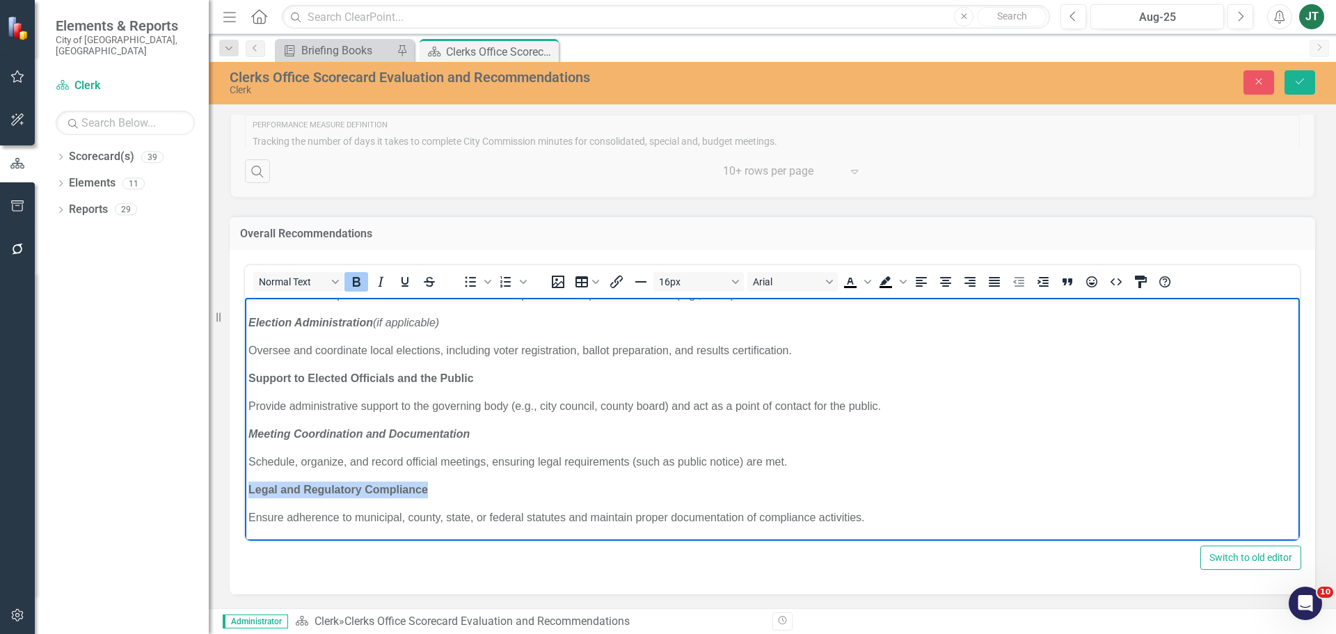
drag, startPoint x: 478, startPoint y: 492, endPoint x: 488, endPoint y: 779, distance: 287.5
click at [245, 485] on html "Official Record-Keeping Maintain and preserve official documents, minutes, ordi…" at bounding box center [772, 369] width 1055 height 341
click at [374, 278] on icon "Italic" at bounding box center [380, 281] width 17 height 17
click at [421, 474] on body "Official Record-Keeping Maintain and preserve official documents, minutes, ordi…" at bounding box center [772, 369] width 1055 height 341
click at [473, 478] on body "Official Record-Keeping Maintain and preserve official documents, minutes, ordi…" at bounding box center [772, 369] width 1055 height 341
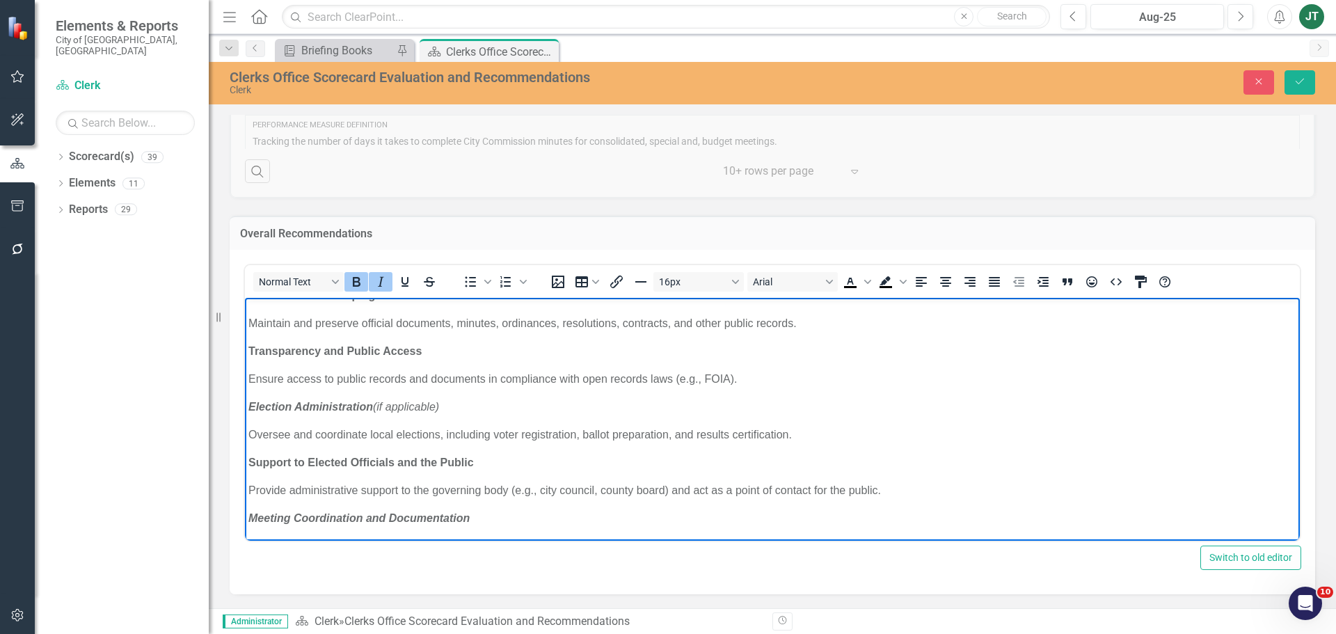
scroll to position [0, 0]
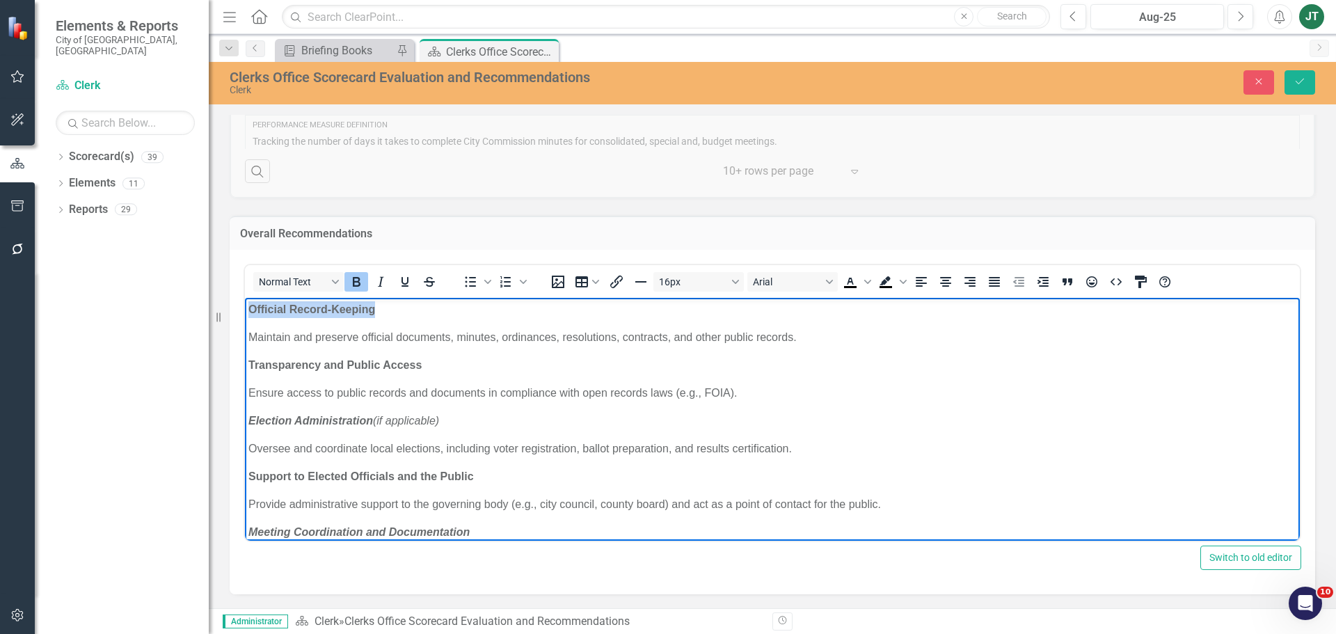
drag, startPoint x: 402, startPoint y: 304, endPoint x: 224, endPoint y: 306, distance: 178.1
click at [245, 306] on html "Official Record-Keeping Maintain and preserve official documents, minutes, ordi…" at bounding box center [772, 467] width 1055 height 341
click at [374, 280] on icon "Italic" at bounding box center [380, 281] width 17 height 17
click at [381, 355] on body "Official Record-Keeping Maintain and preserve official documents, minutes, ordi…" at bounding box center [772, 467] width 1055 height 341
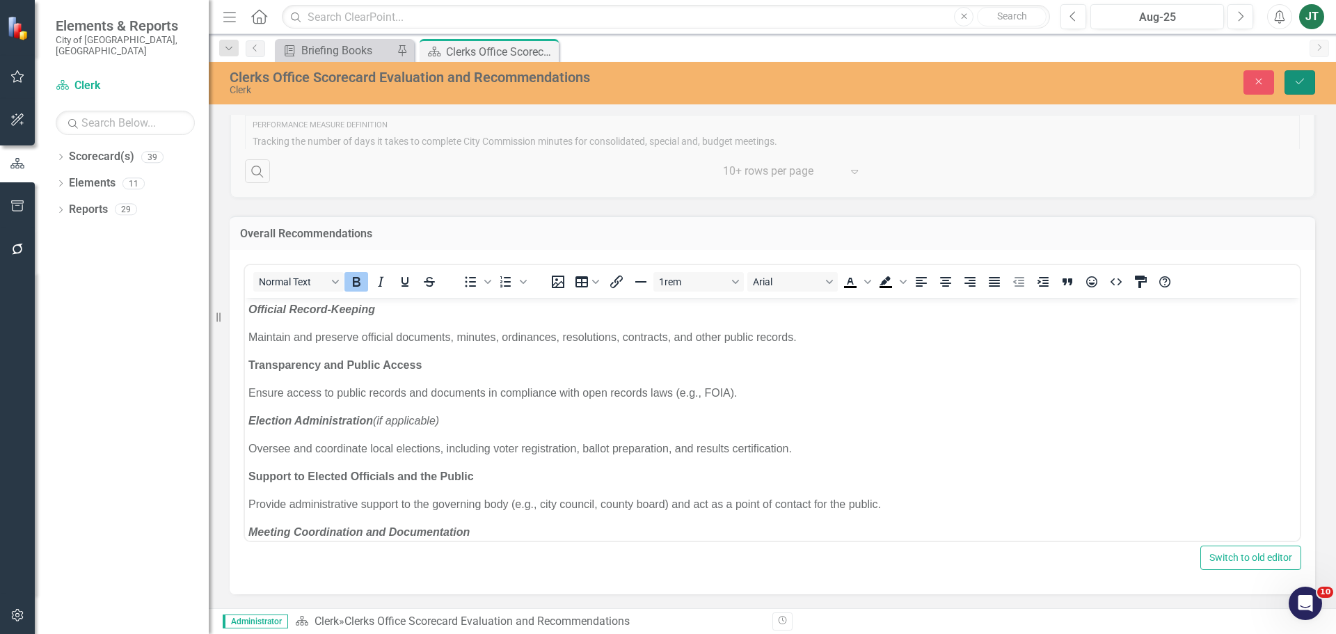
click at [1298, 82] on icon "Save" at bounding box center [1299, 82] width 13 height 10
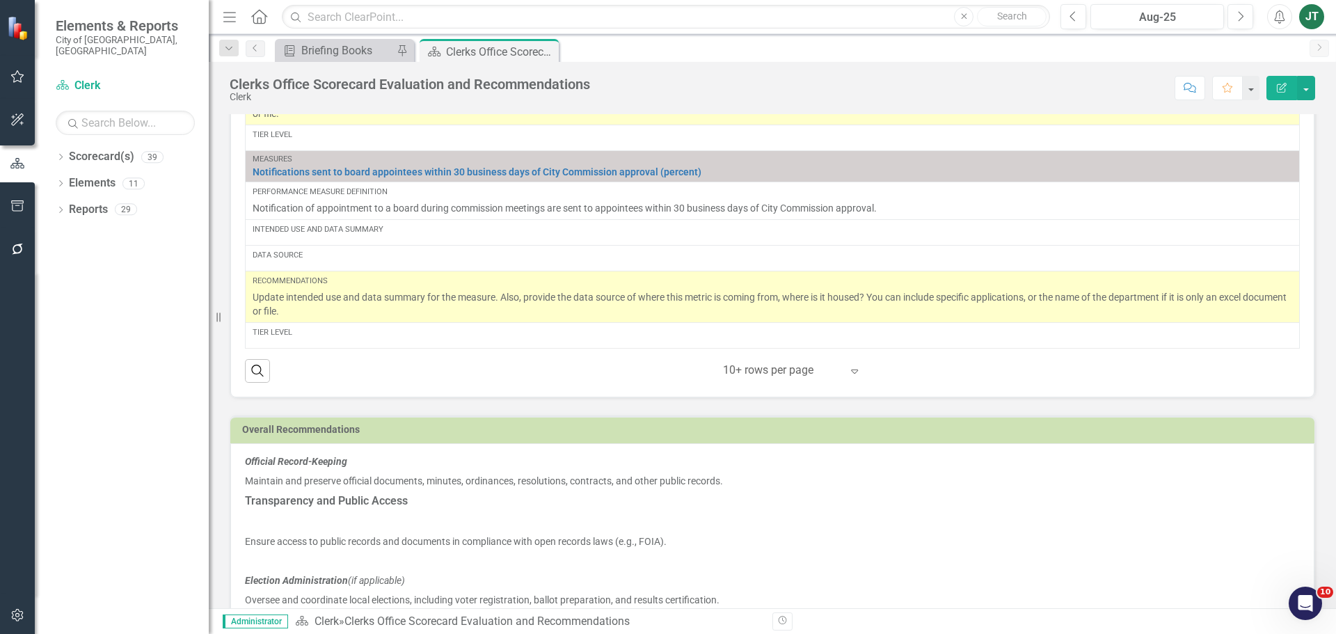
scroll to position [993, 0]
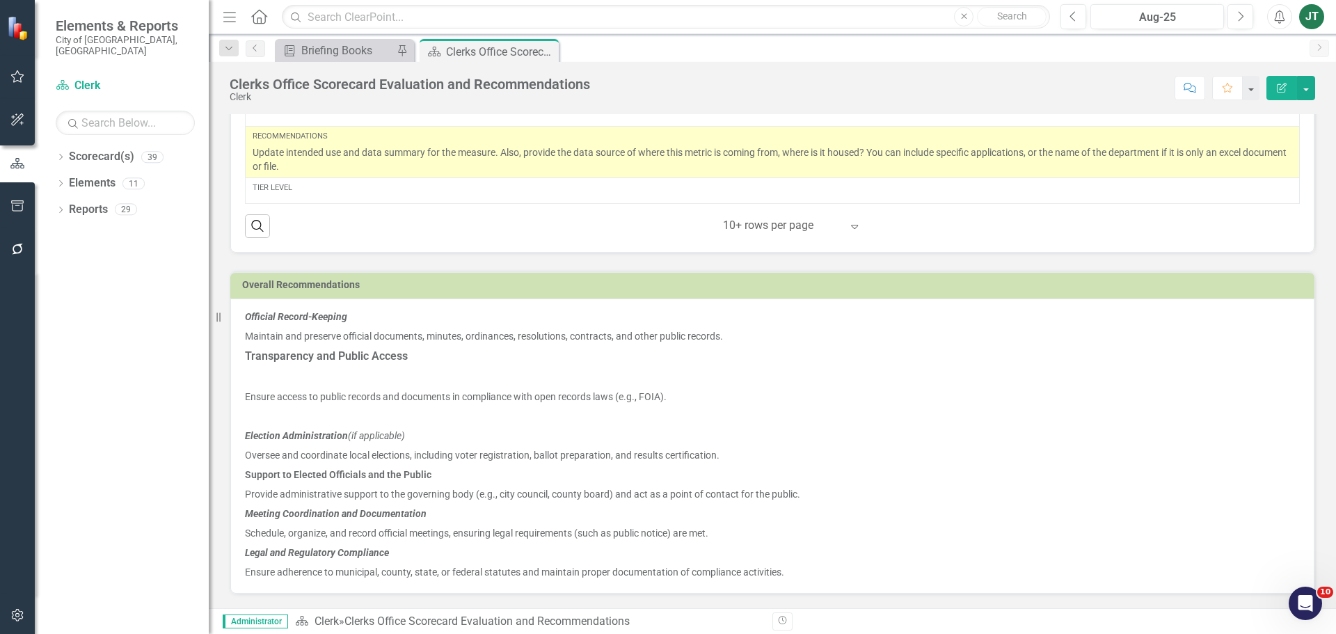
click at [300, 420] on p at bounding box center [772, 415] width 1055 height 19
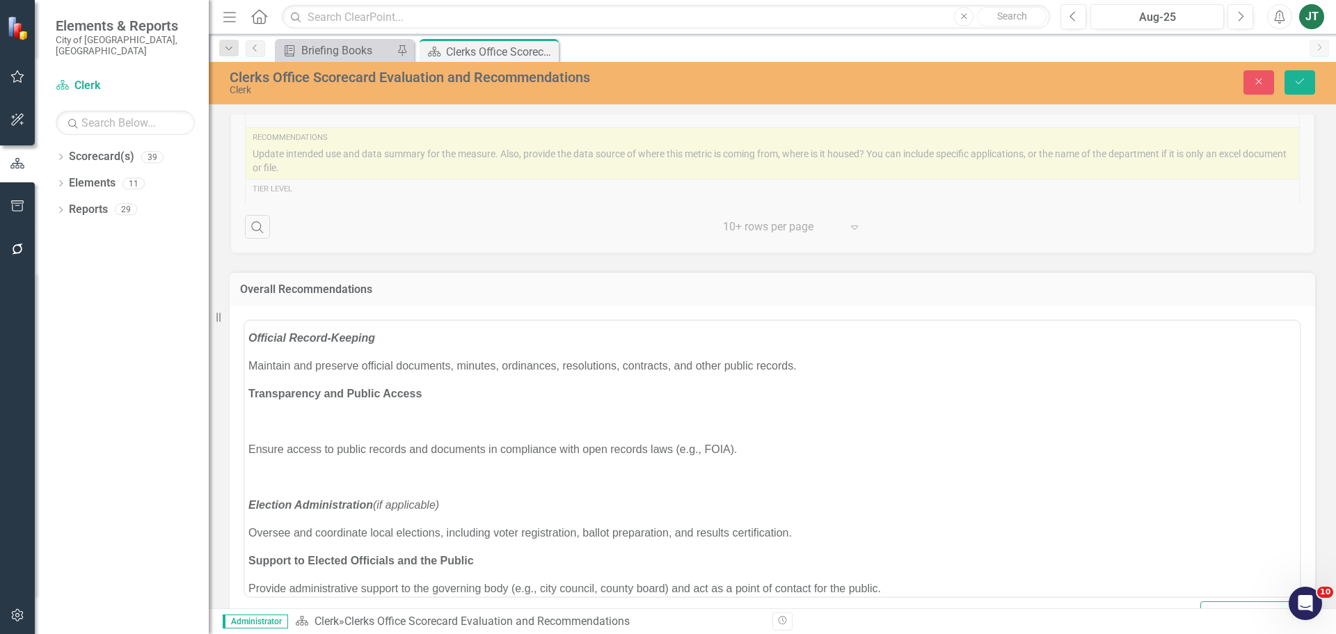
scroll to position [0, 0]
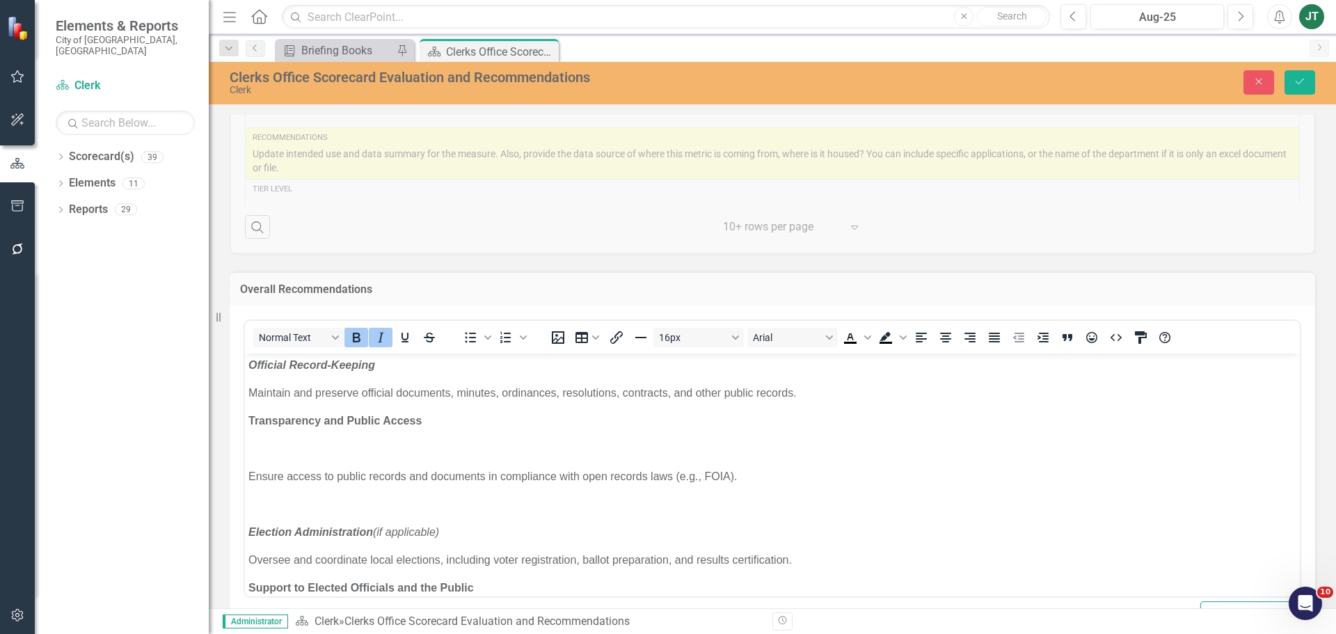
click at [287, 513] on body "Official Record-Keeping Maintain and preserve official documents, minutes, ordi…" at bounding box center [772, 551] width 1055 height 397
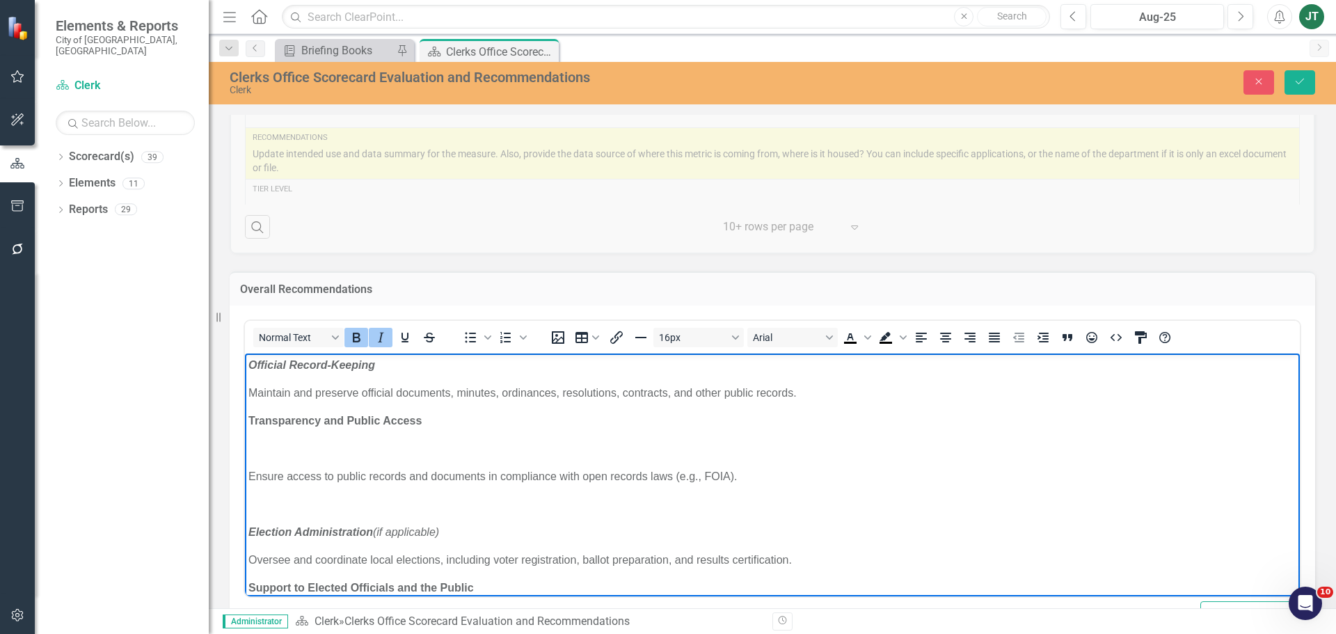
click at [260, 502] on p "Rich Text Area. Press ALT-0 for help." at bounding box center [772, 503] width 1048 height 17
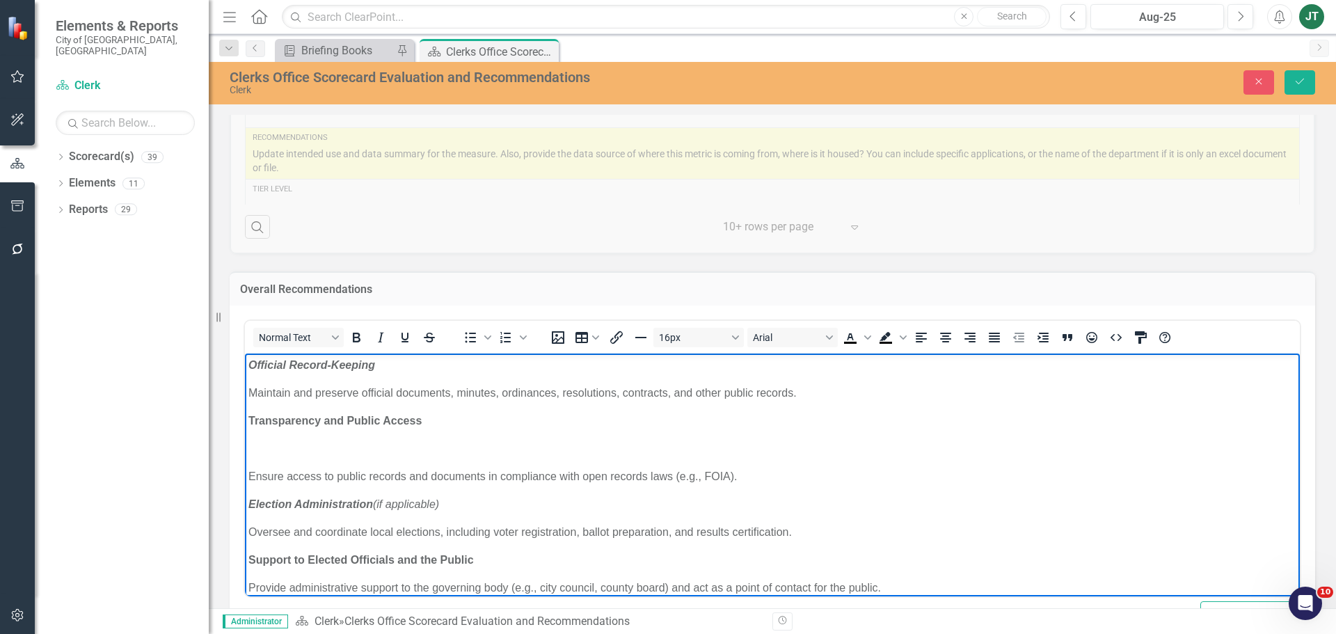
click at [276, 446] on p "Rich Text Area. Press ALT-0 for help." at bounding box center [772, 448] width 1048 height 17
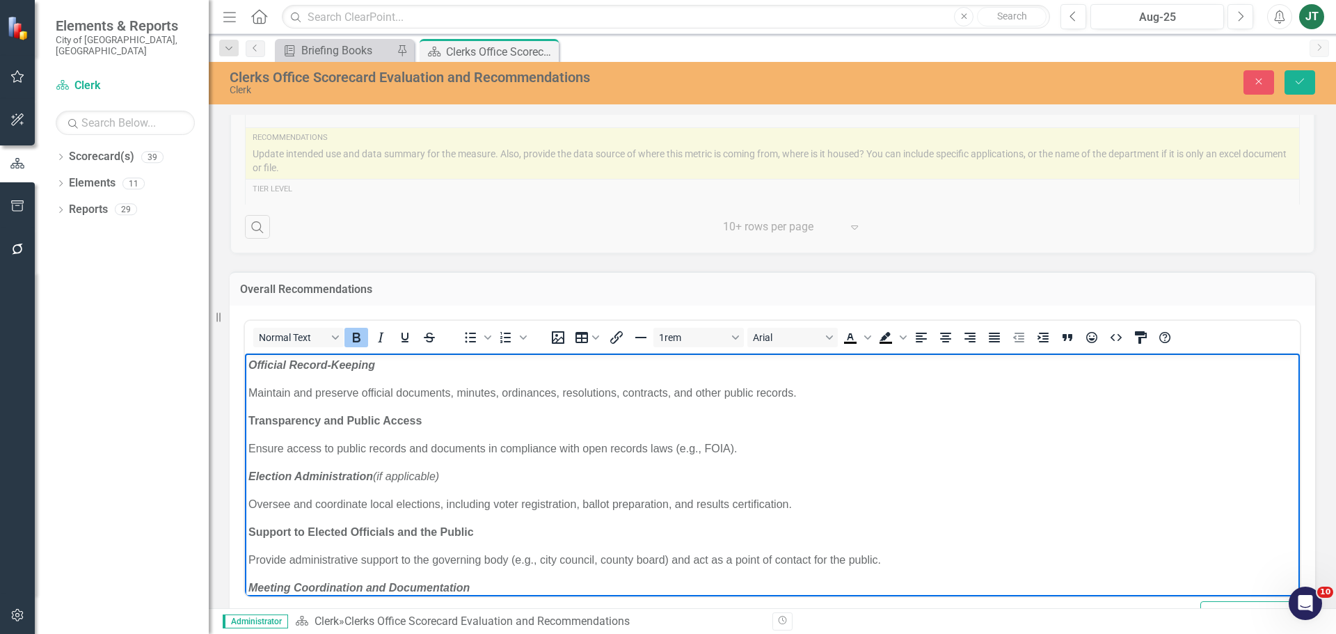
click at [705, 412] on p "Transparency and Public Access" at bounding box center [772, 420] width 1048 height 17
click at [1298, 90] on button "Save" at bounding box center [1299, 82] width 31 height 24
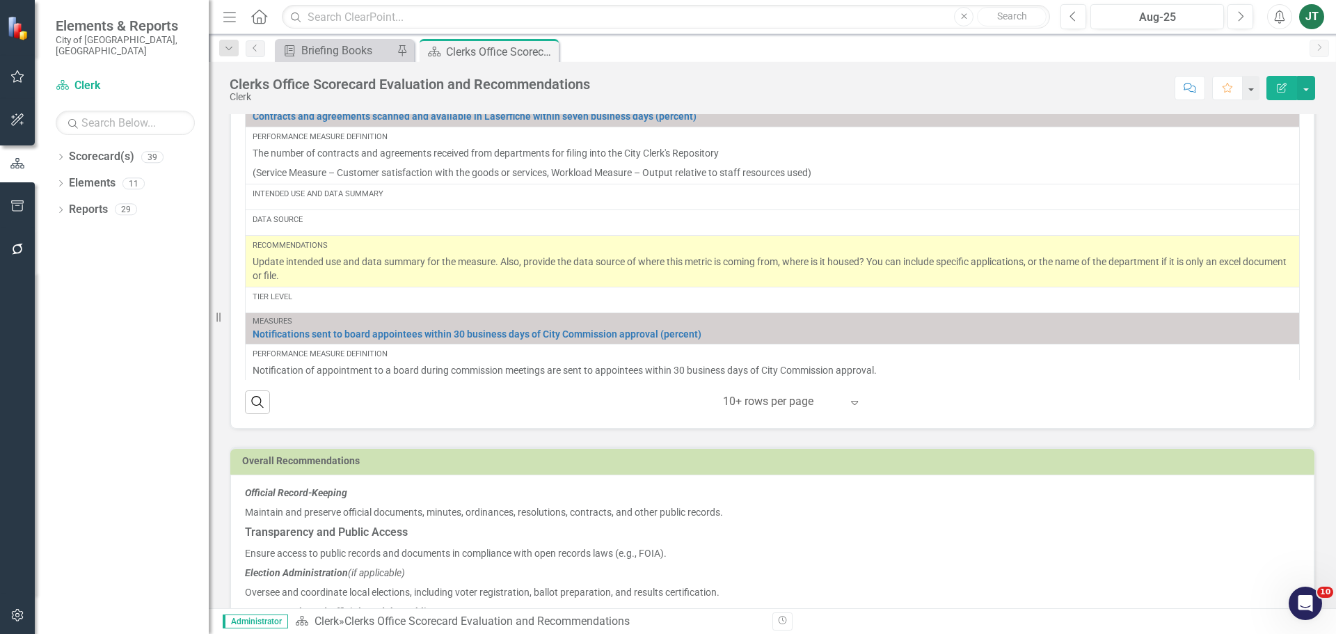
scroll to position [955, 0]
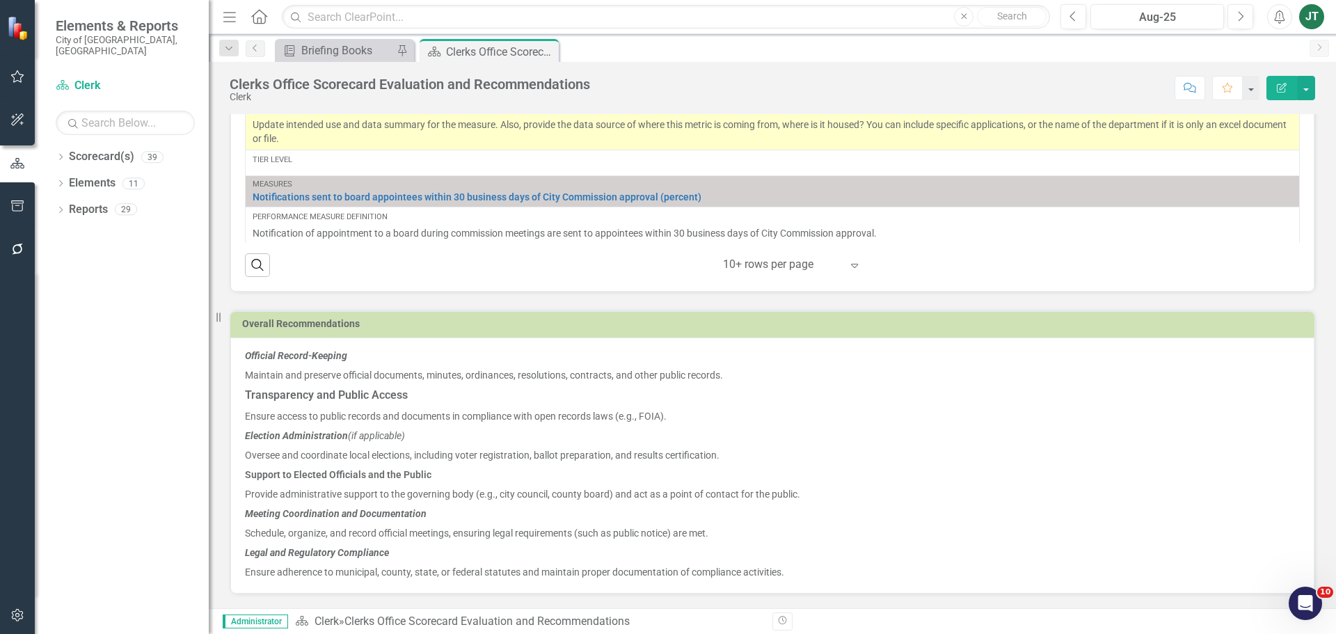
click at [369, 392] on strong "Transparency and Public Access" at bounding box center [326, 394] width 163 height 13
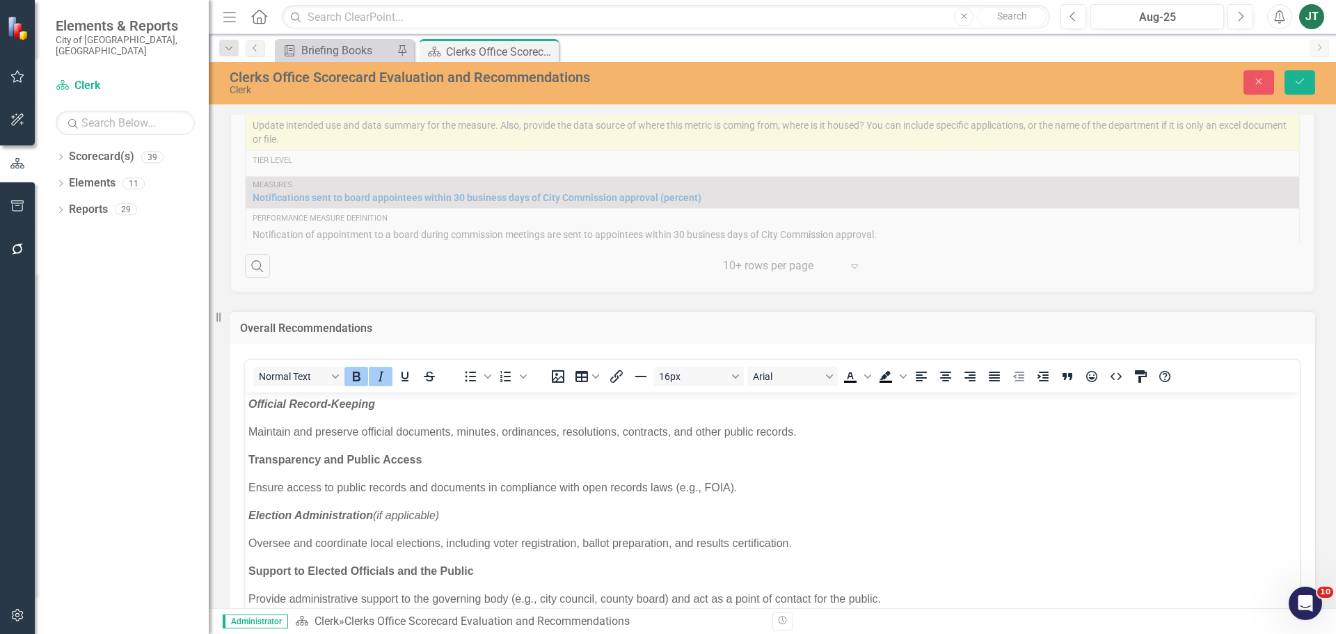
scroll to position [0, 0]
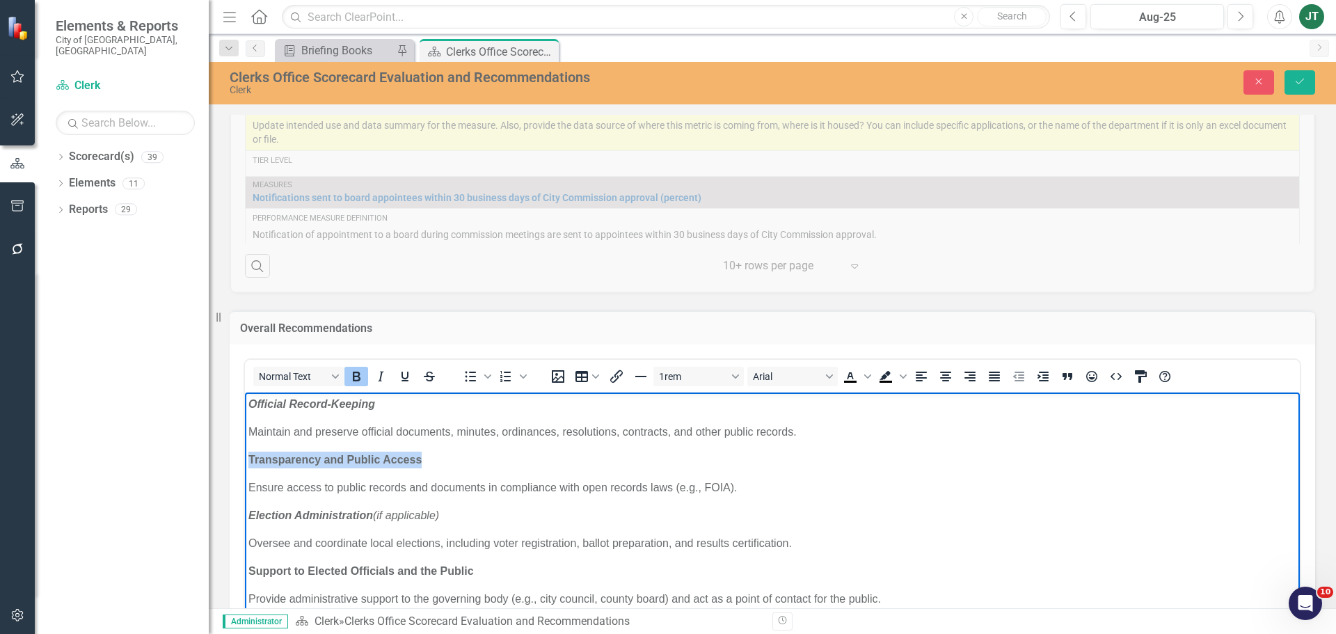
drag, startPoint x: 479, startPoint y: 463, endPoint x: 225, endPoint y: 465, distance: 253.9
click at [245, 465] on html "Official Record-Keeping Maintain and preserve official documents, minutes, ordi…" at bounding box center [772, 562] width 1055 height 341
click at [333, 408] on strong "Official Record-Keeping" at bounding box center [311, 403] width 127 height 12
drag, startPoint x: 433, startPoint y: 427, endPoint x: 501, endPoint y: 428, distance: 68.2
click at [434, 427] on p "Maintain and preserve official documents, minutes, ordinances, resolutions, con…" at bounding box center [772, 431] width 1048 height 17
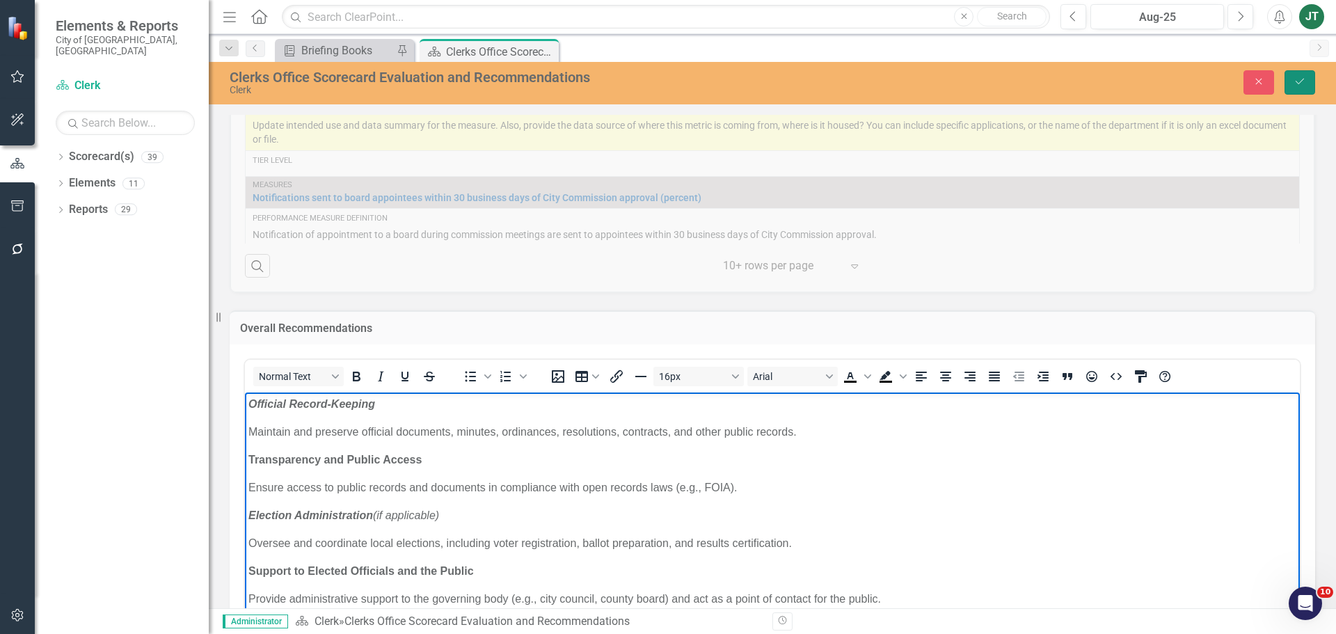
click at [1307, 81] on button "Save" at bounding box center [1299, 82] width 31 height 24
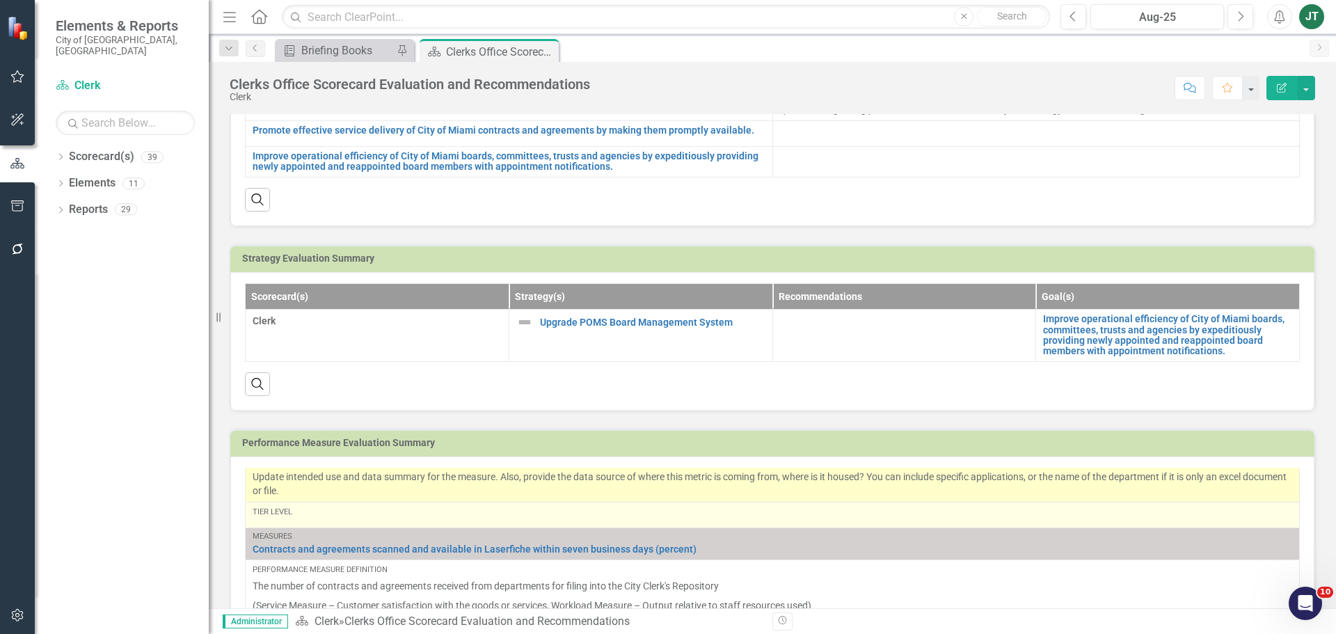
scroll to position [189, 0]
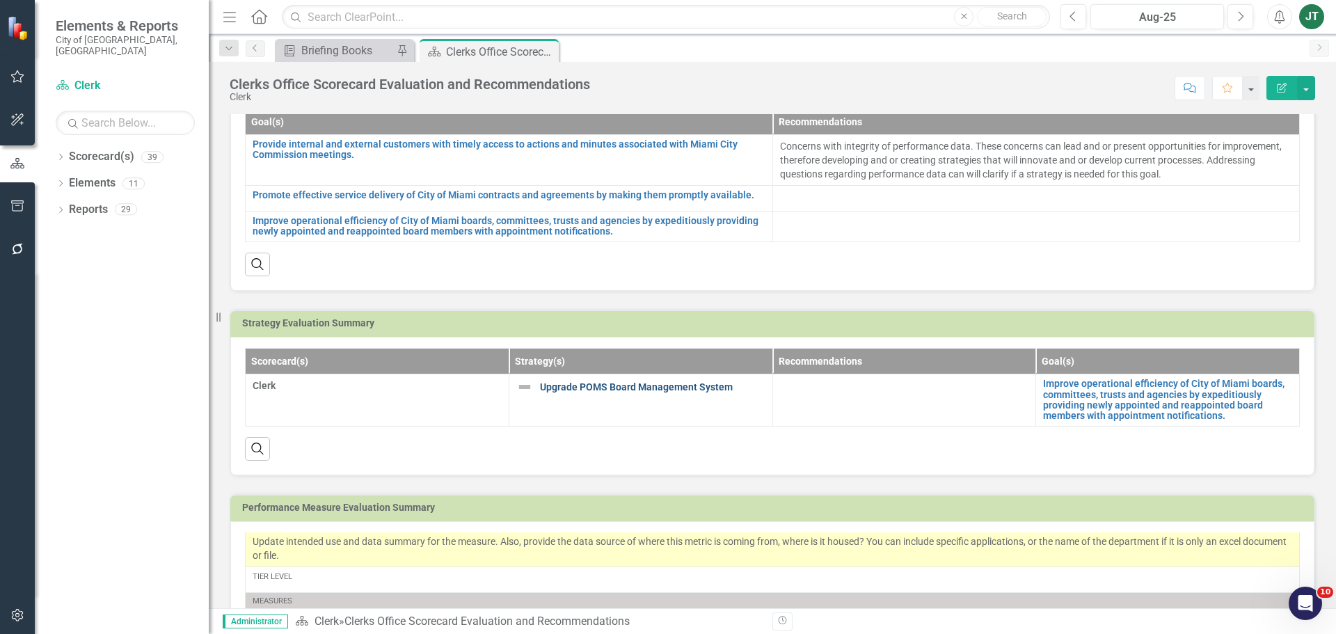
click at [676, 390] on link "Upgrade POMS Board Management System" at bounding box center [652, 387] width 225 height 10
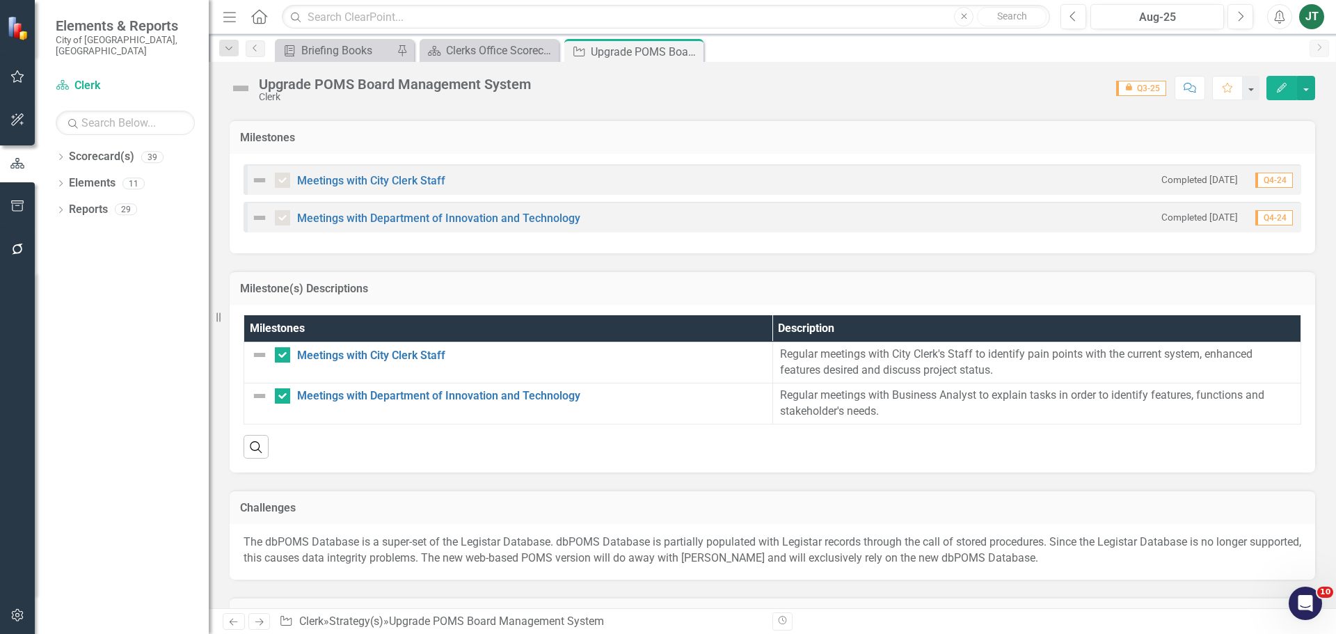
scroll to position [1044, 0]
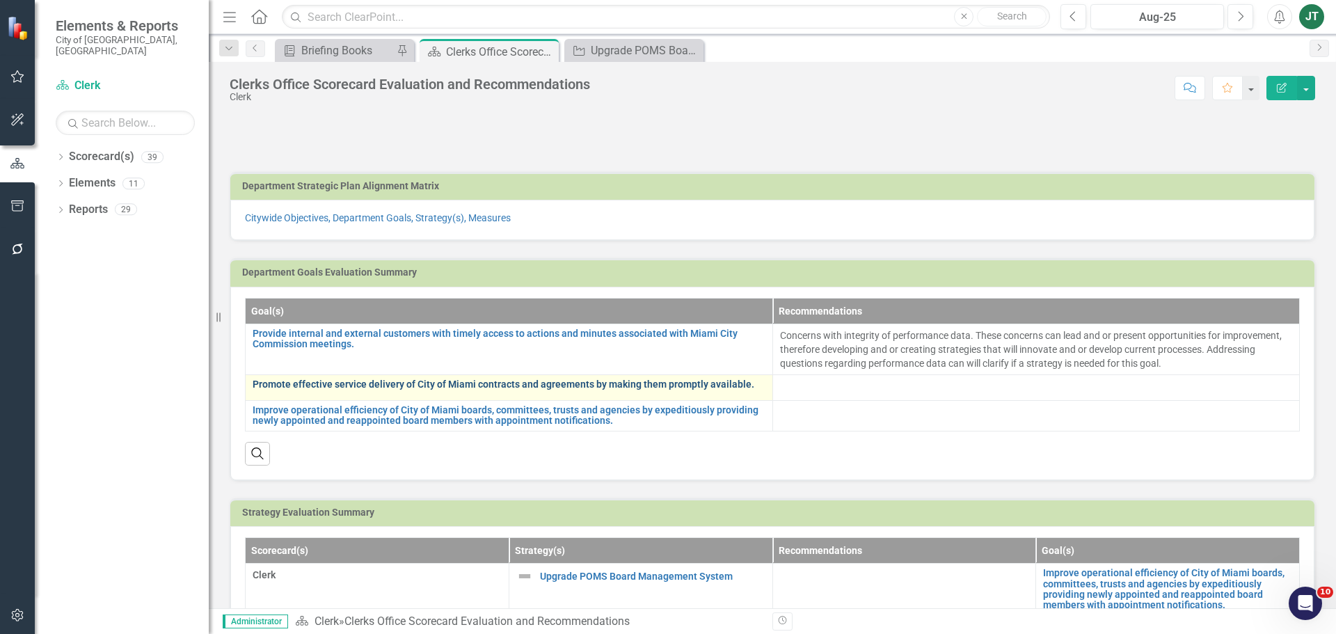
click at [438, 385] on link "Promote effective service delivery of City of Miami contracts and agreements by…" at bounding box center [509, 384] width 513 height 10
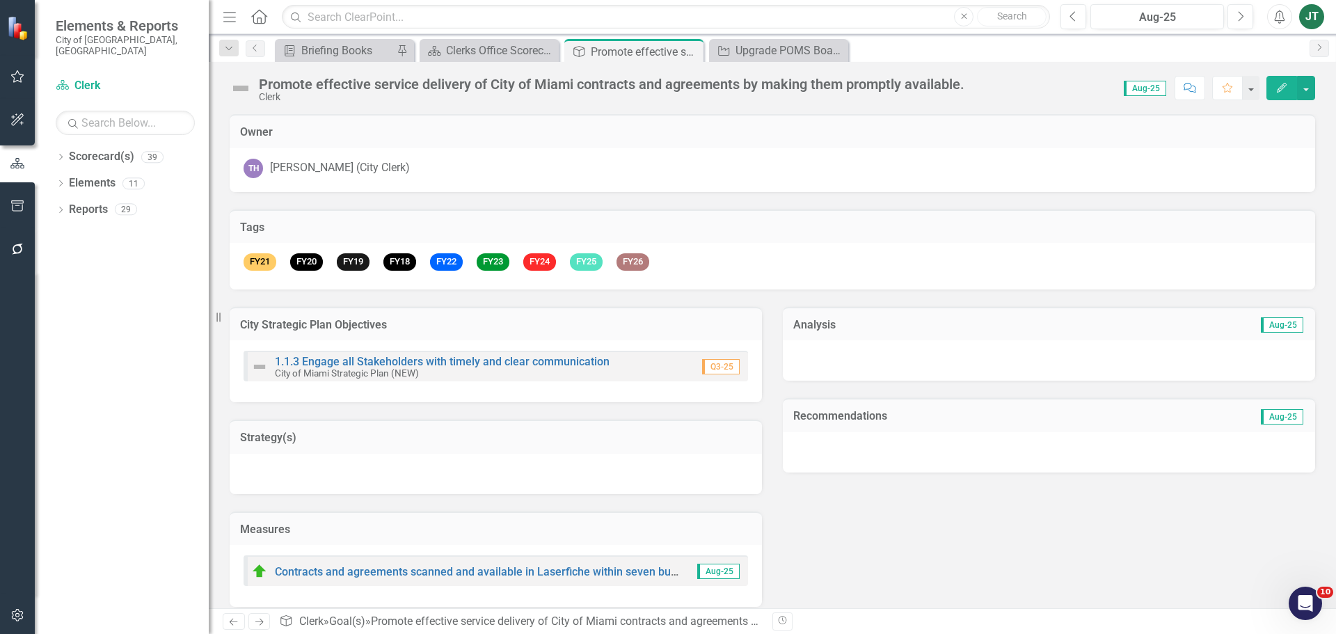
scroll to position [13, 0]
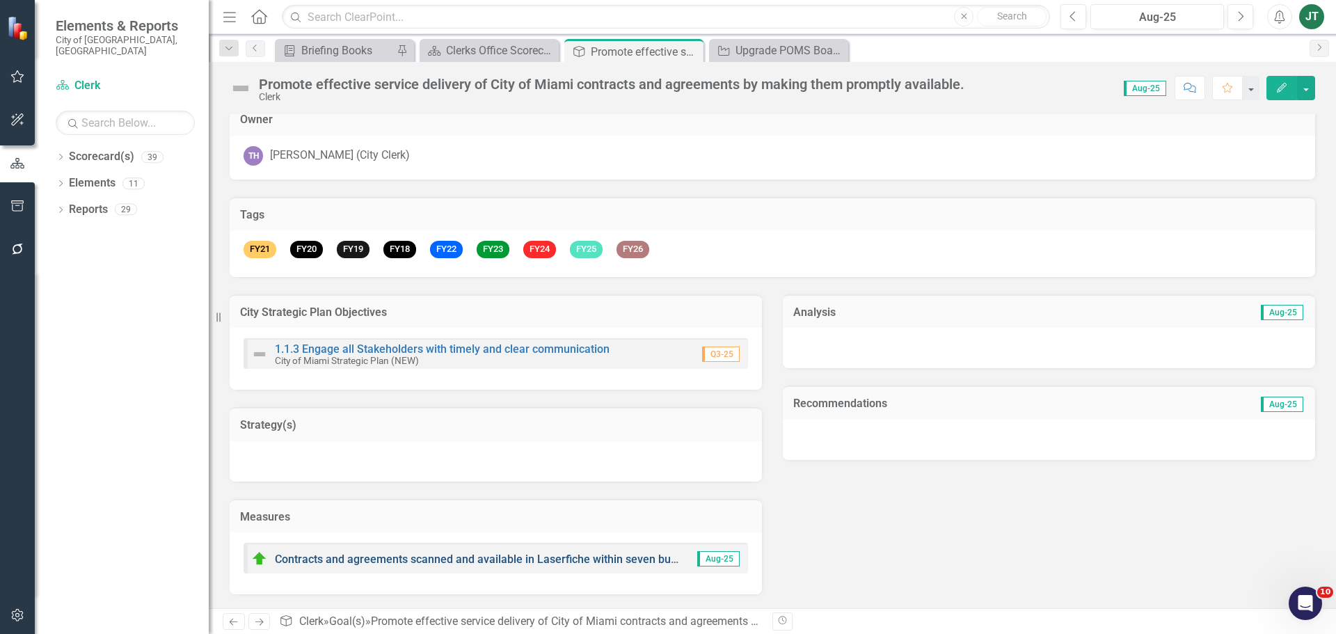
click at [350, 558] on link "Contracts and agreements scanned and available in Laserfiche within seven busin…" at bounding box center [527, 558] width 504 height 13
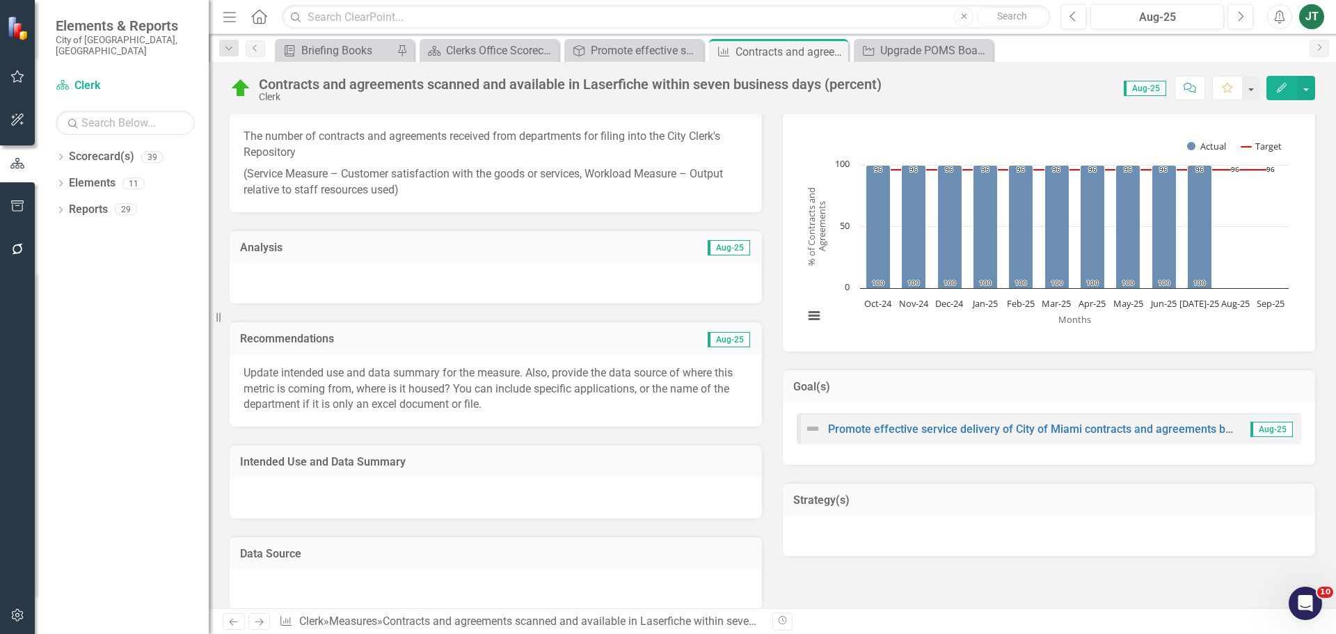
scroll to position [209, 0]
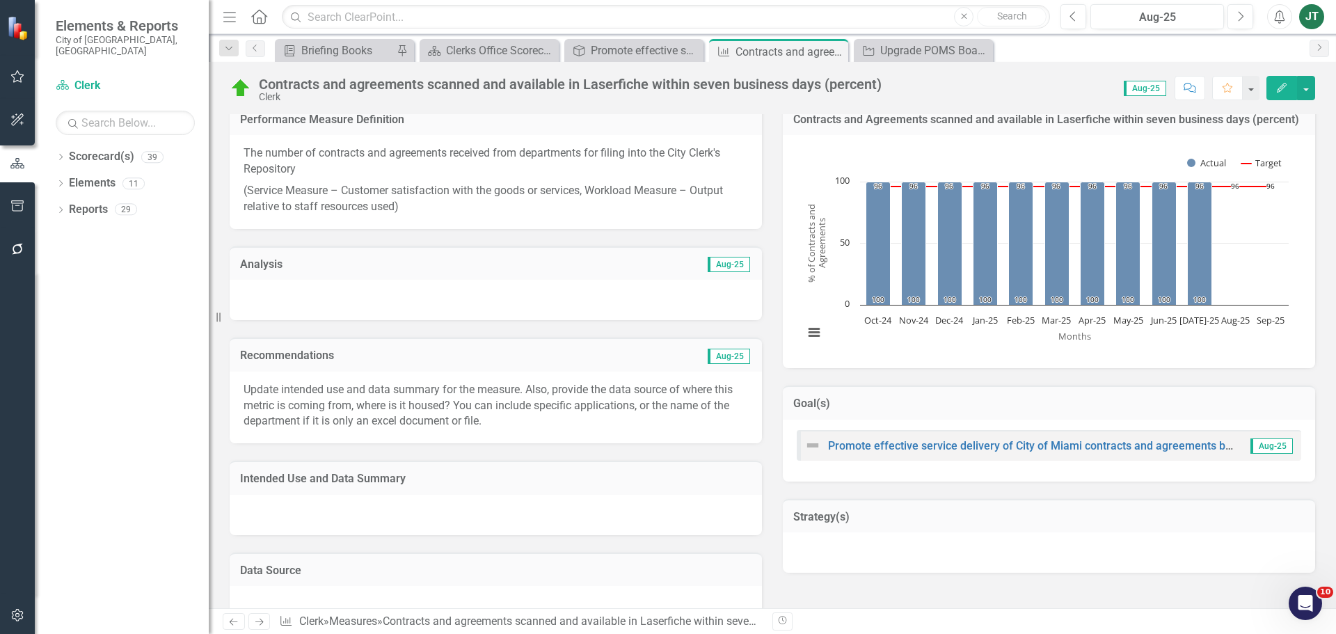
click at [605, 388] on p "Update intended use and data summary for the measure. Also, provide the data so…" at bounding box center [496, 406] width 504 height 48
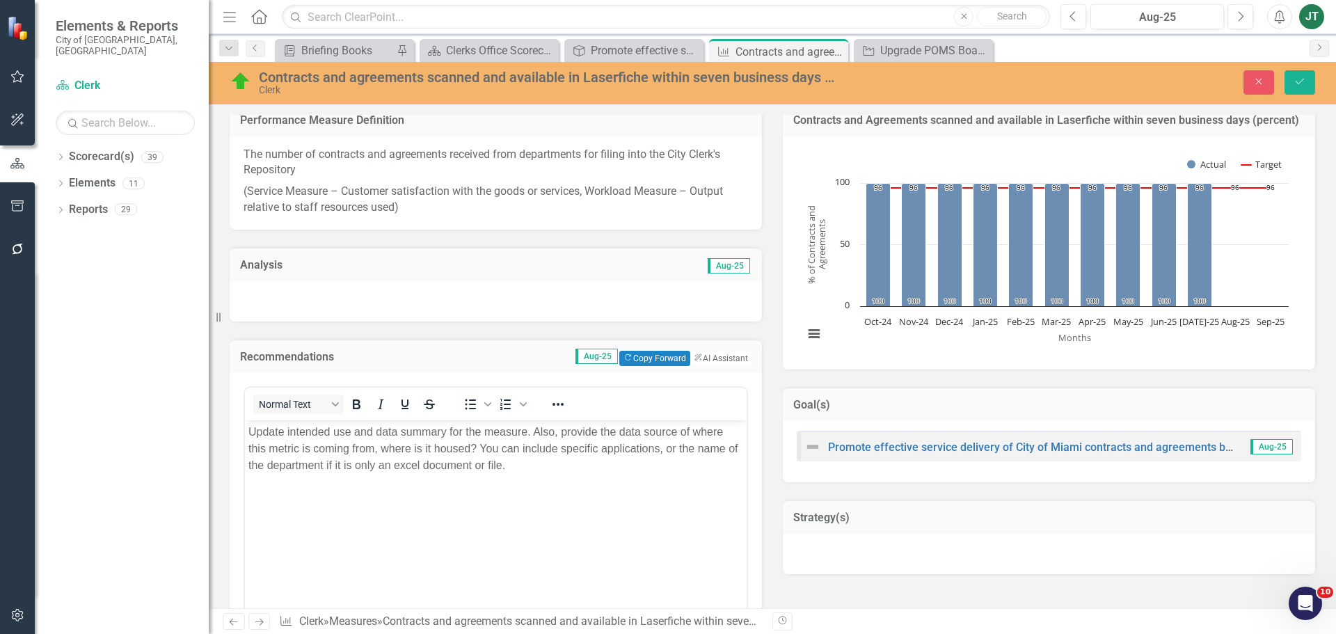
scroll to position [0, 0]
click at [634, 438] on p "Update intended use and data summary for the measure. Also, provide the data so…" at bounding box center [495, 449] width 495 height 50
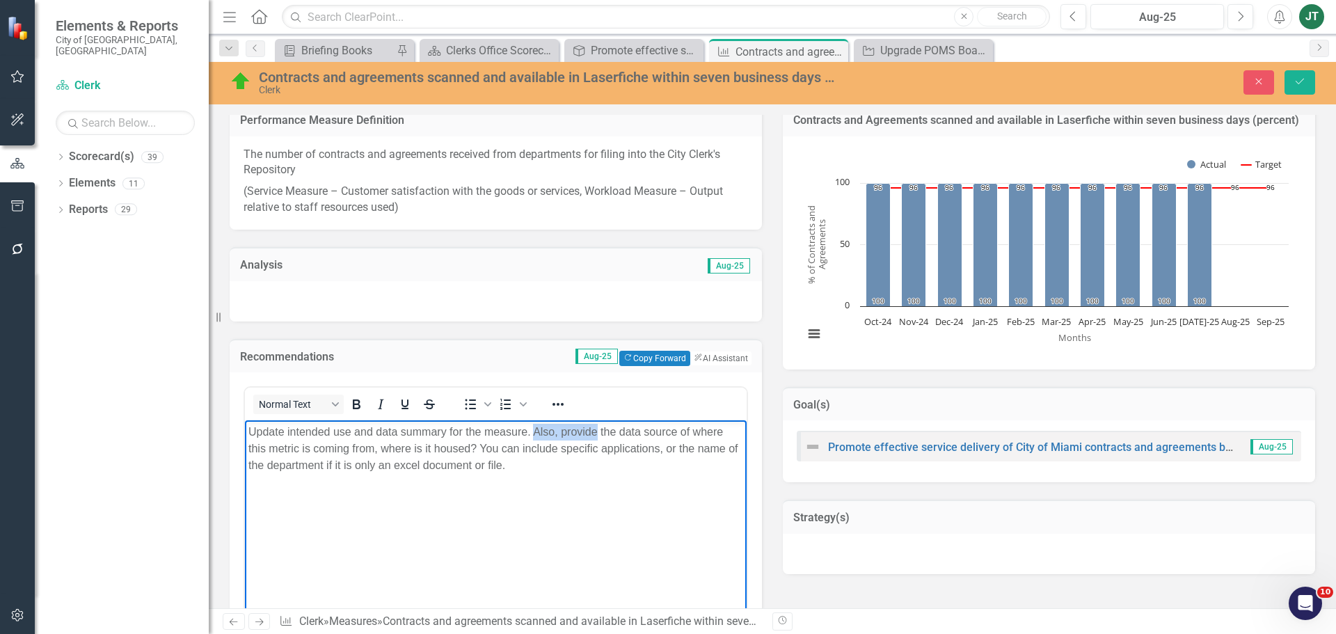
drag, startPoint x: 596, startPoint y: 432, endPoint x: 535, endPoint y: 434, distance: 61.3
click at [535, 434] on p "Update intended use and data summary for the measure. Also, provide the data so…" at bounding box center [495, 449] width 495 height 50
click at [608, 433] on p "Update intended use and data summary for the measure. Also, provide the data so…" at bounding box center [495, 449] width 495 height 50
drag, startPoint x: 616, startPoint y: 430, endPoint x: 533, endPoint y: 433, distance: 82.8
click at [533, 433] on p "Update intended use and data summary for the measure. Also, provide the data so…" at bounding box center [495, 449] width 495 height 50
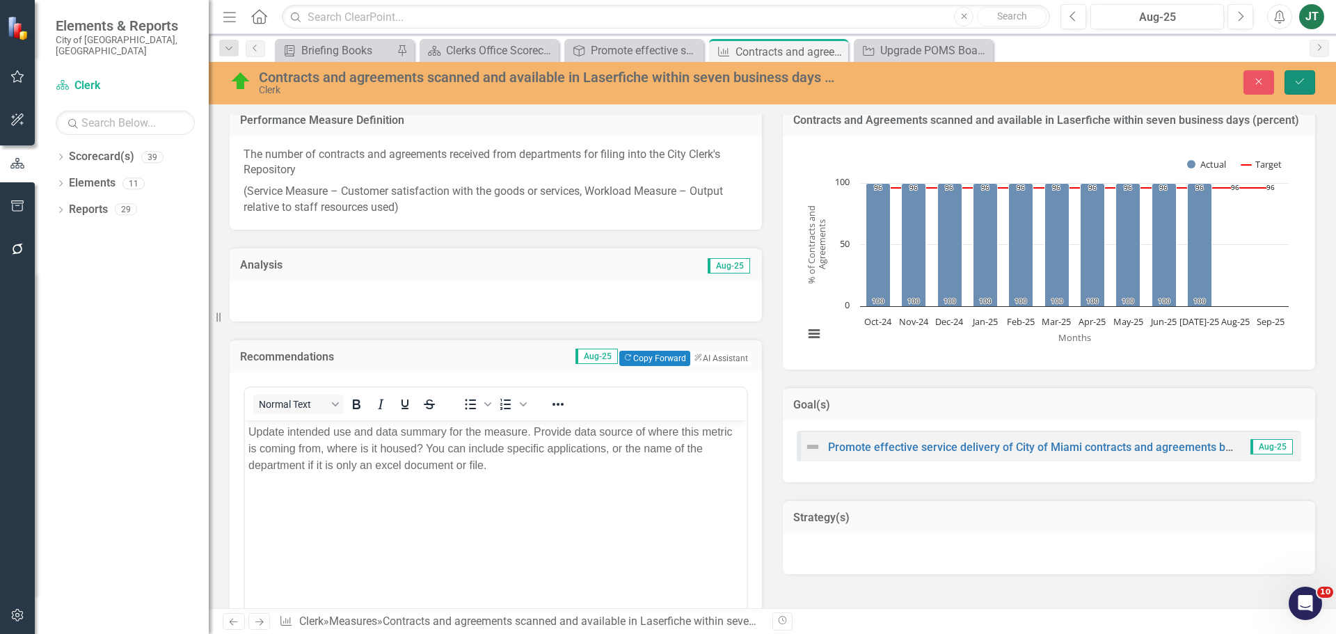
click at [1303, 85] on icon "Save" at bounding box center [1299, 82] width 13 height 10
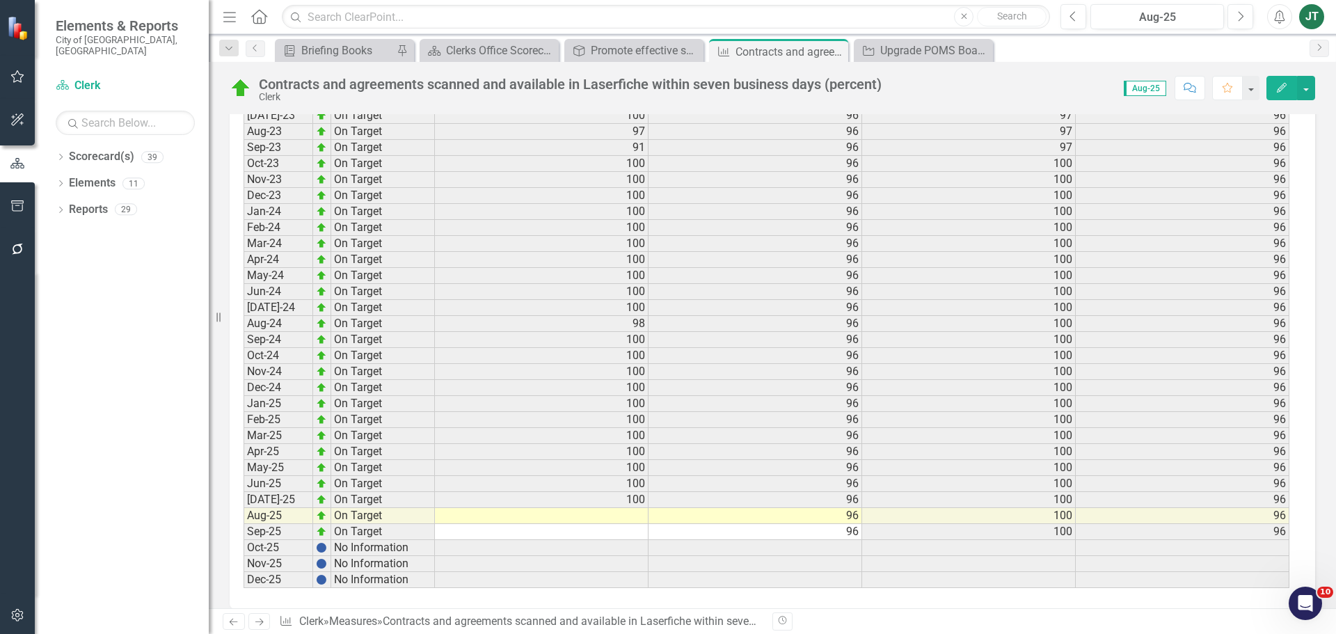
scroll to position [1844, 0]
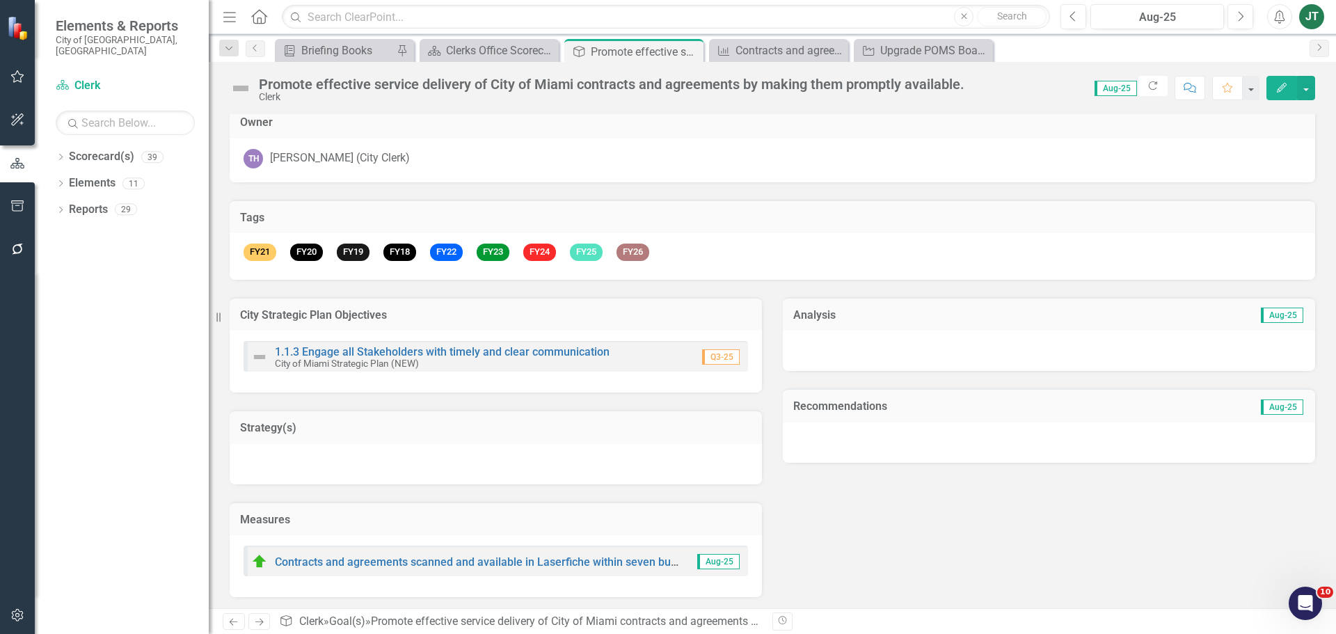
scroll to position [13, 0]
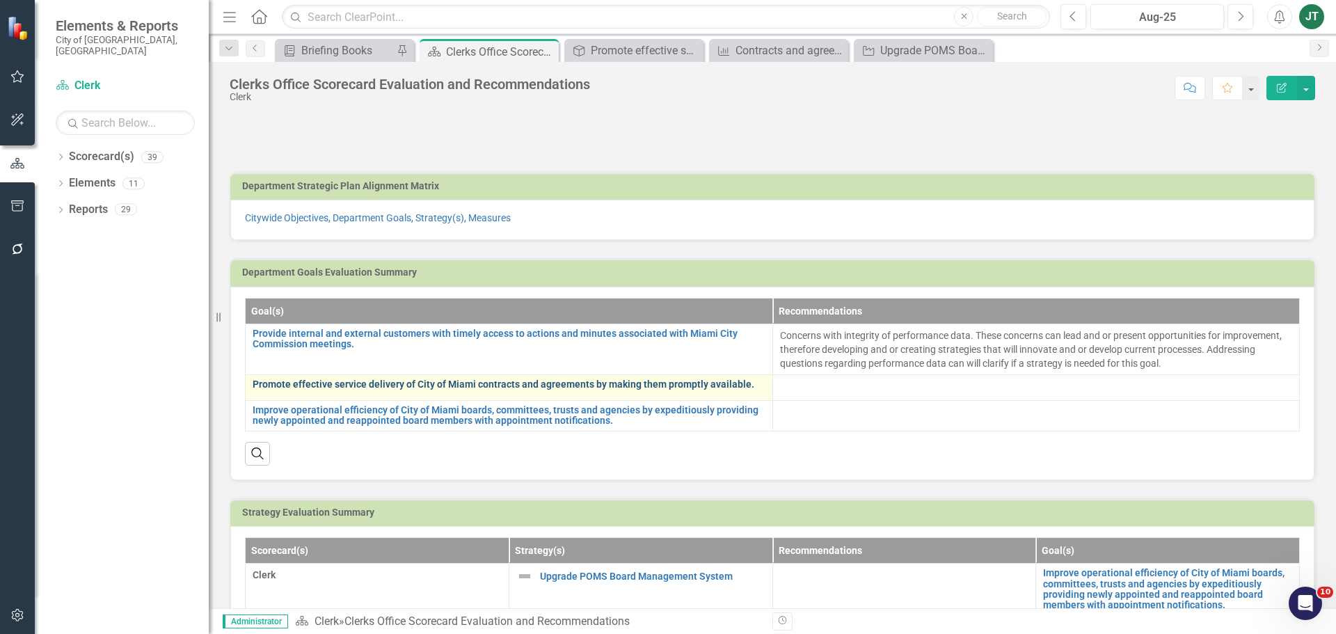
scroll to position [70, 0]
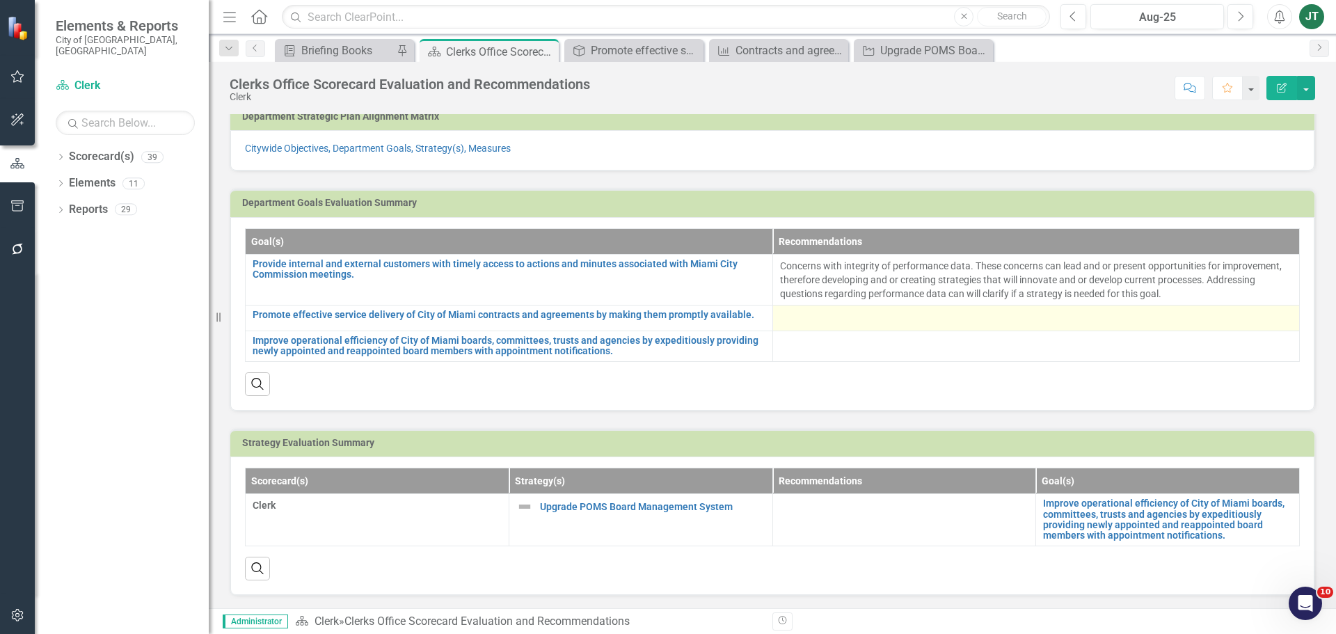
click at [809, 321] on div at bounding box center [1036, 318] width 513 height 17
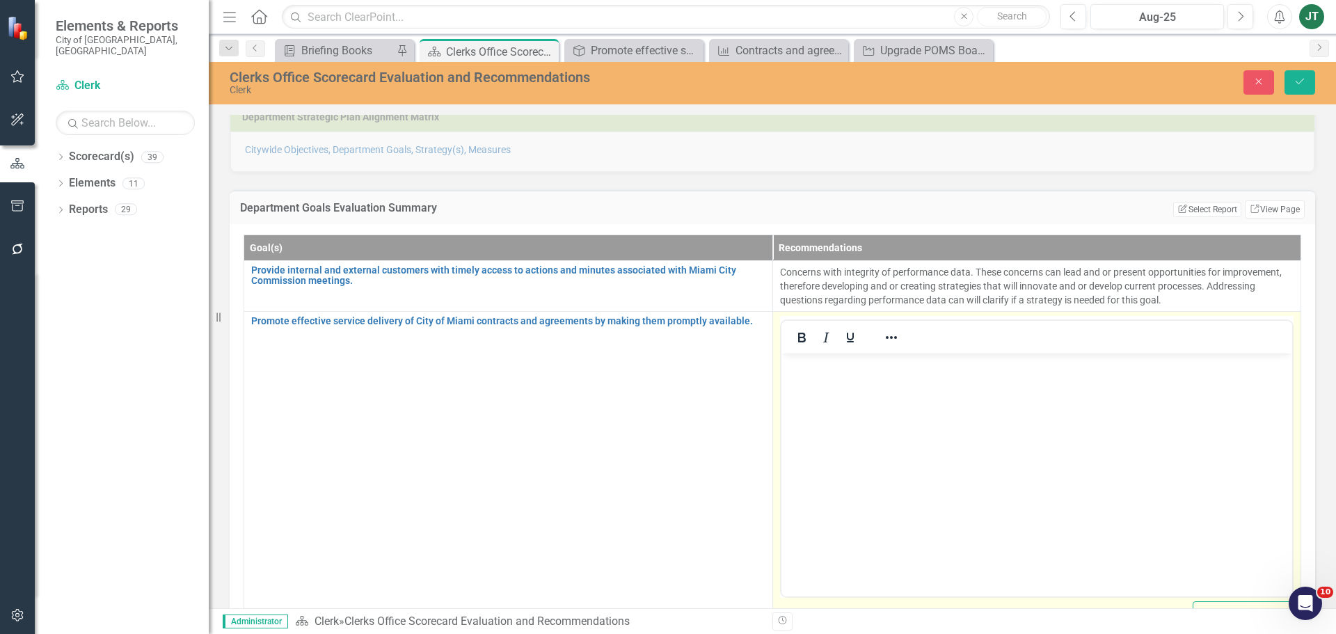
scroll to position [0, 0]
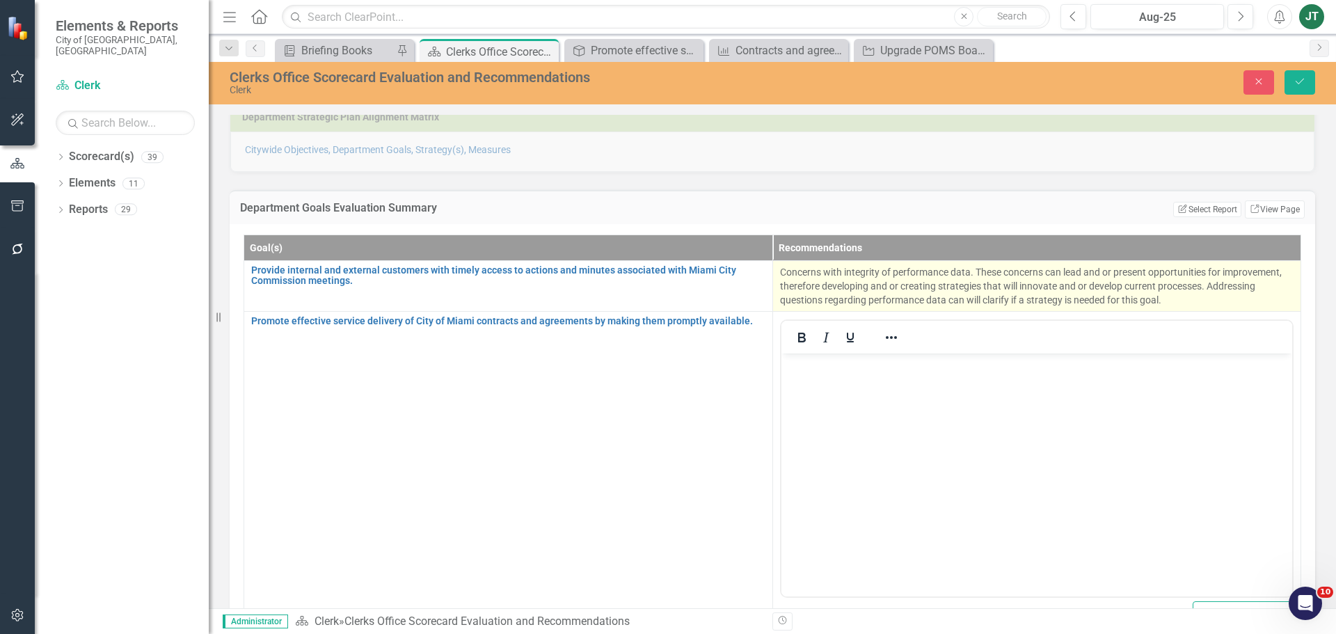
click at [1131, 285] on p "Concerns with integrity of performance data. These concerns can lead and or pre…" at bounding box center [1037, 286] width 514 height 42
click at [804, 288] on p "Concerns with integrity of performance data. These concerns can lead and or pre…" at bounding box center [1037, 286] width 514 height 42
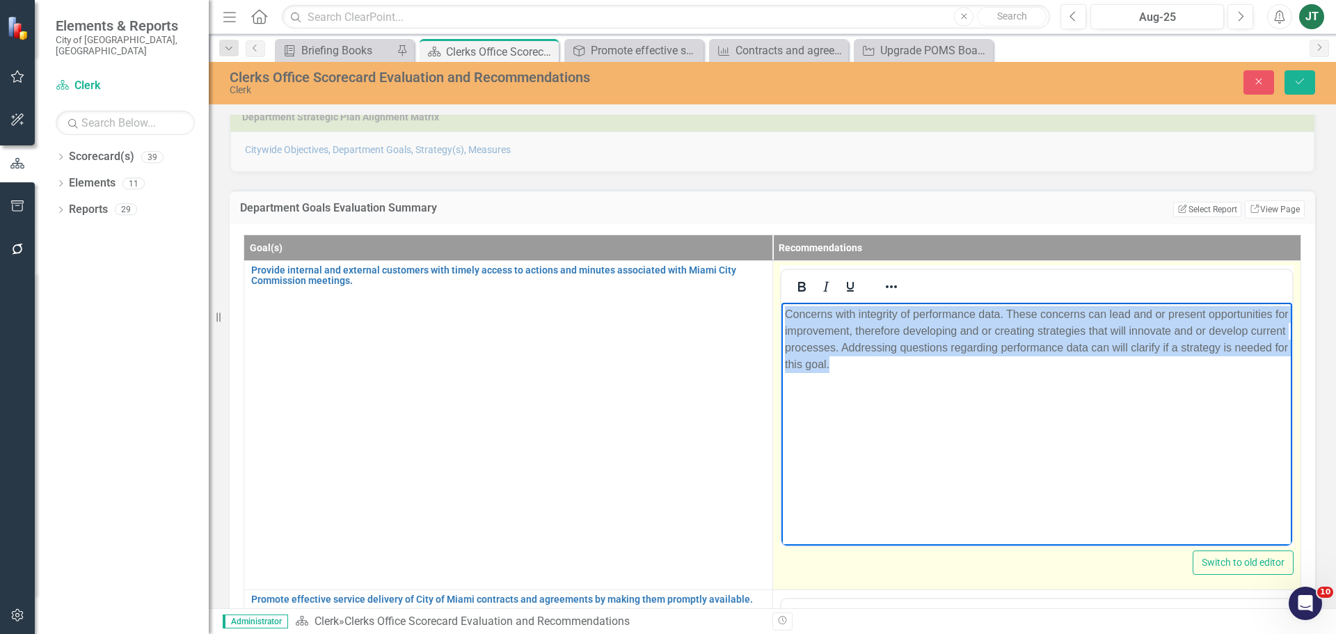
drag, startPoint x: 785, startPoint y: 312, endPoint x: 1012, endPoint y: 349, distance: 229.7
click at [1045, 365] on p "Concerns with integrity of performance data. These concerns can lead and or pre…" at bounding box center [1036, 338] width 504 height 67
copy p "Concerns with integrity of performance data. These concerns can lead and or pre…"
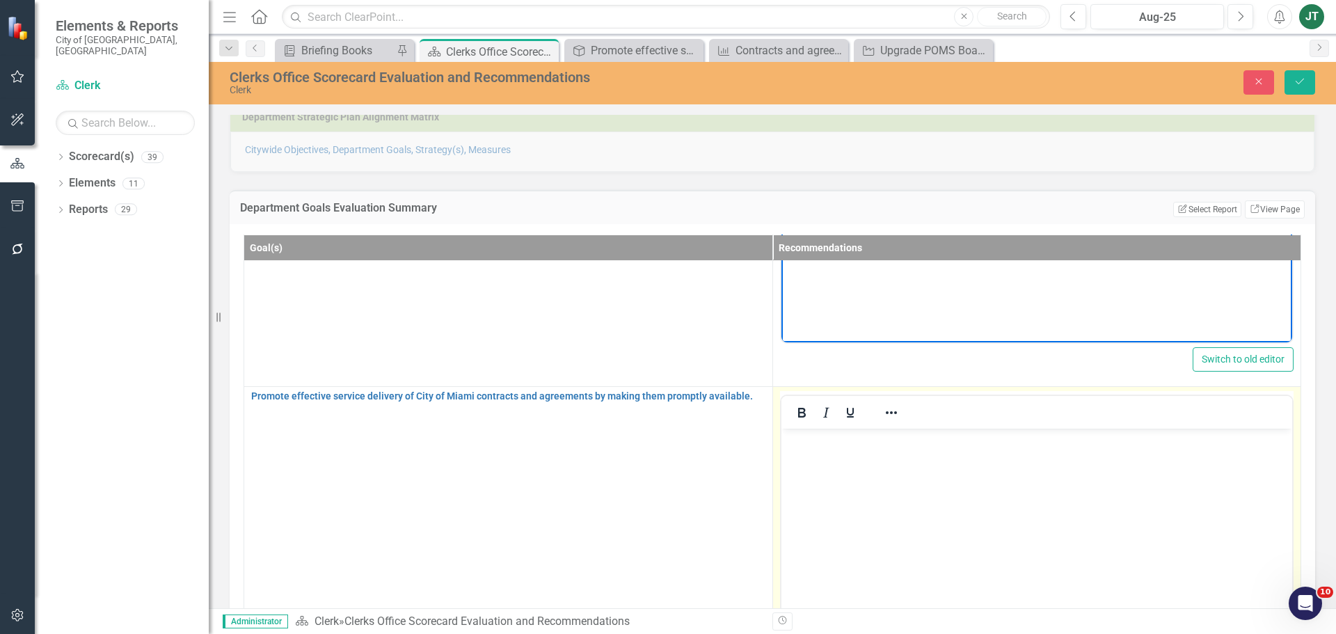
scroll to position [209, 0]
click at [806, 456] on body "Rich Text Area. Press ALT-0 for help." at bounding box center [1036, 526] width 511 height 209
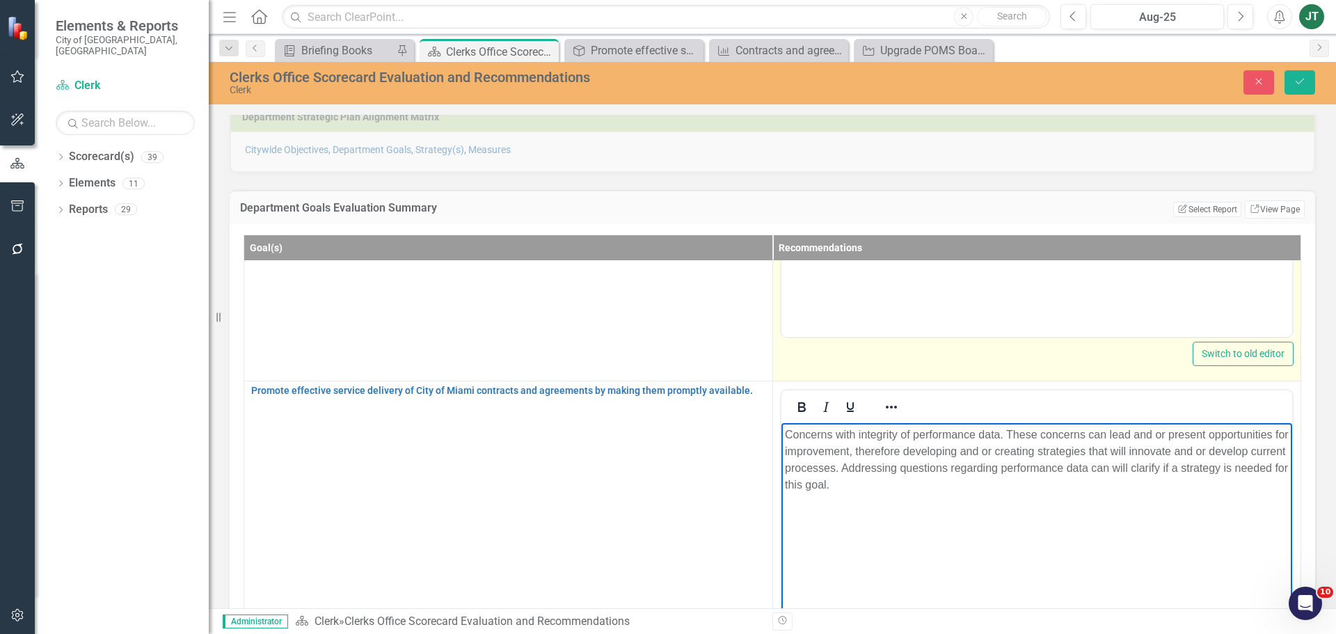
scroll to position [70, 0]
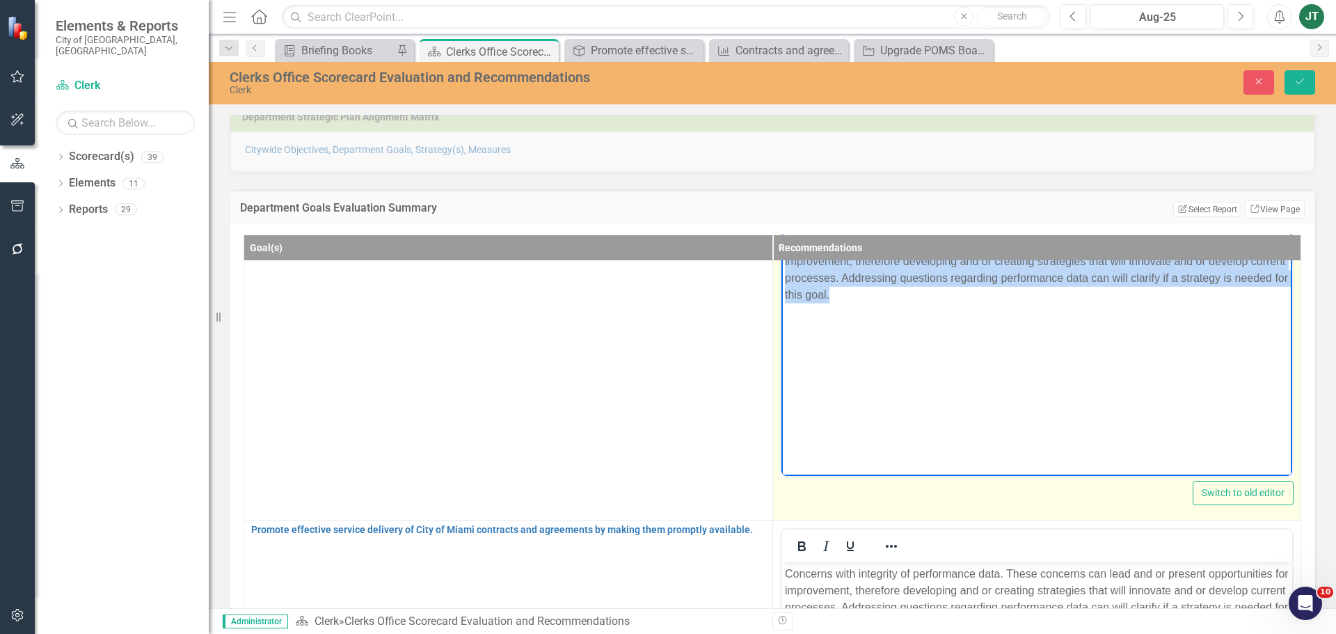
click at [916, 292] on p "Concerns with integrity of performance data. These concerns can lead and or pre…" at bounding box center [1036, 269] width 504 height 67
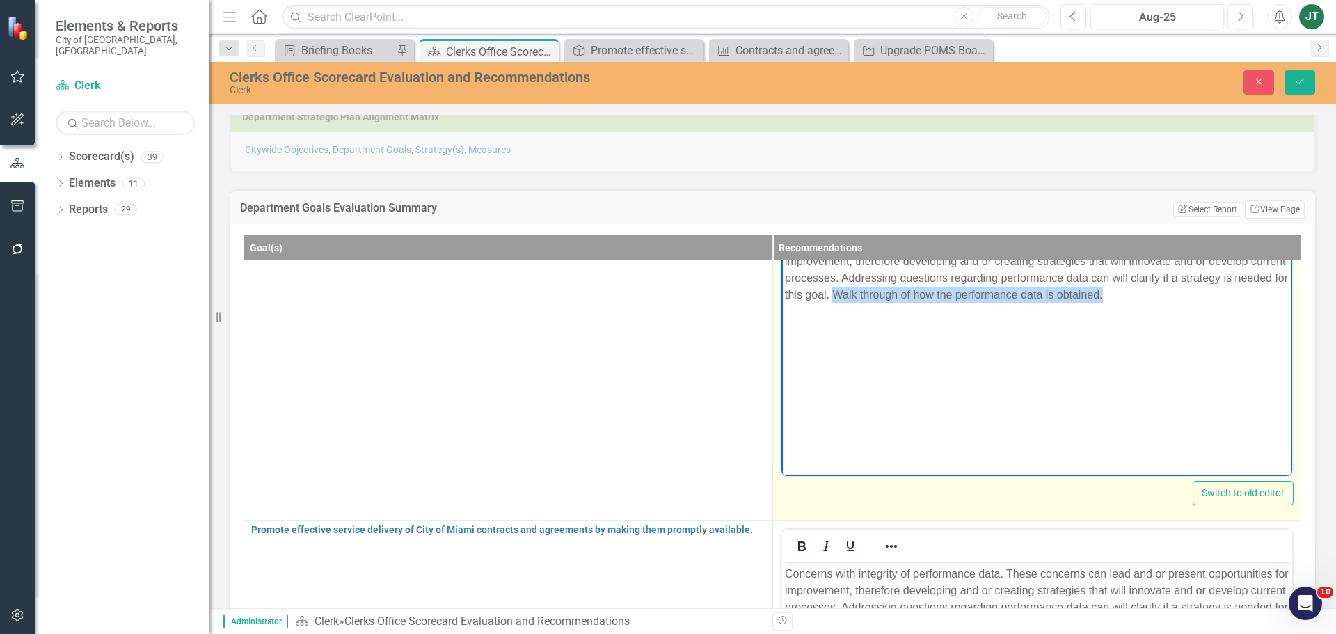
drag, startPoint x: 1181, startPoint y: 298, endPoint x: 888, endPoint y: 289, distance: 293.0
click at [888, 289] on p "Concerns with integrity of performance data. These concerns can lead and or pre…" at bounding box center [1036, 269] width 504 height 67
copy p "Walk through of how the performance data is obtained."
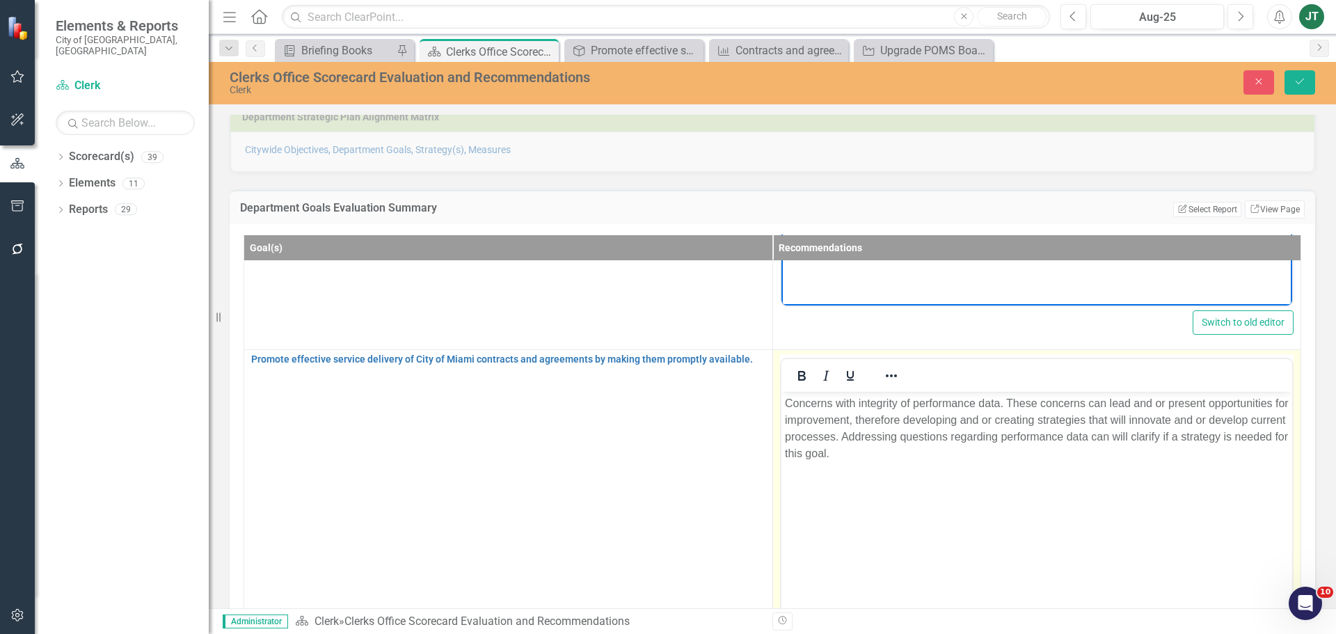
scroll to position [250, 0]
click at [927, 458] on p "Concerns with integrity of performance data. These concerns can lead and or pre…" at bounding box center [1036, 427] width 504 height 67
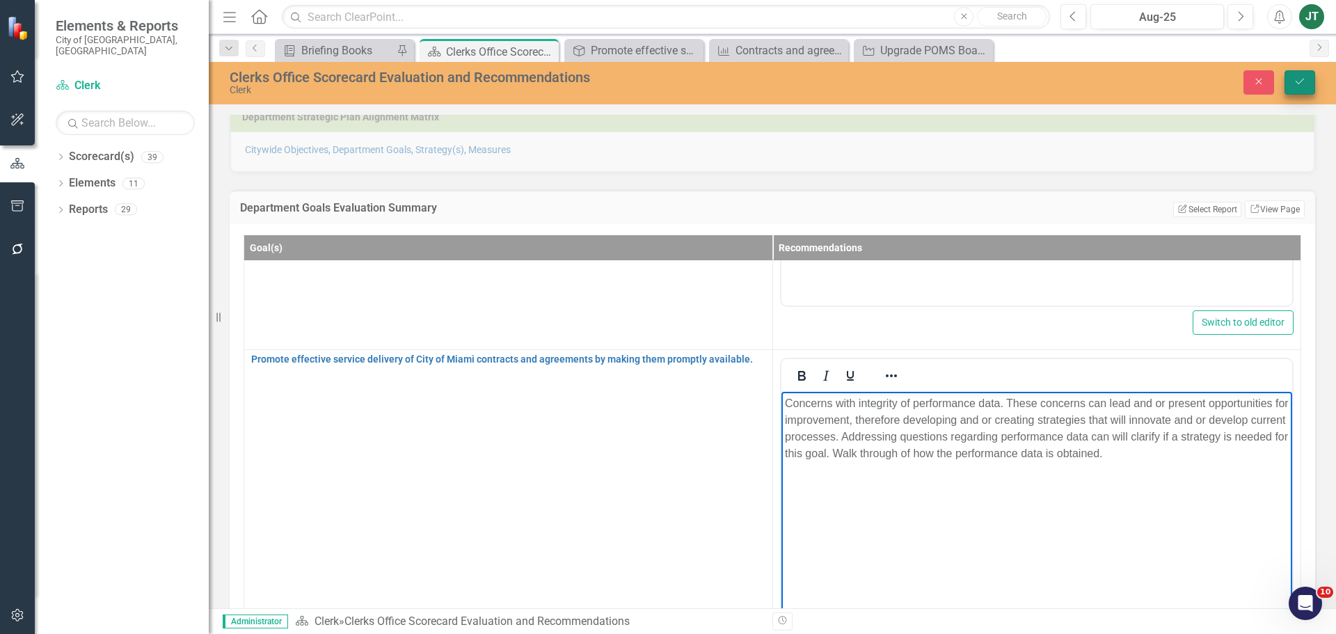
click at [1285, 72] on button "Save" at bounding box center [1299, 82] width 31 height 24
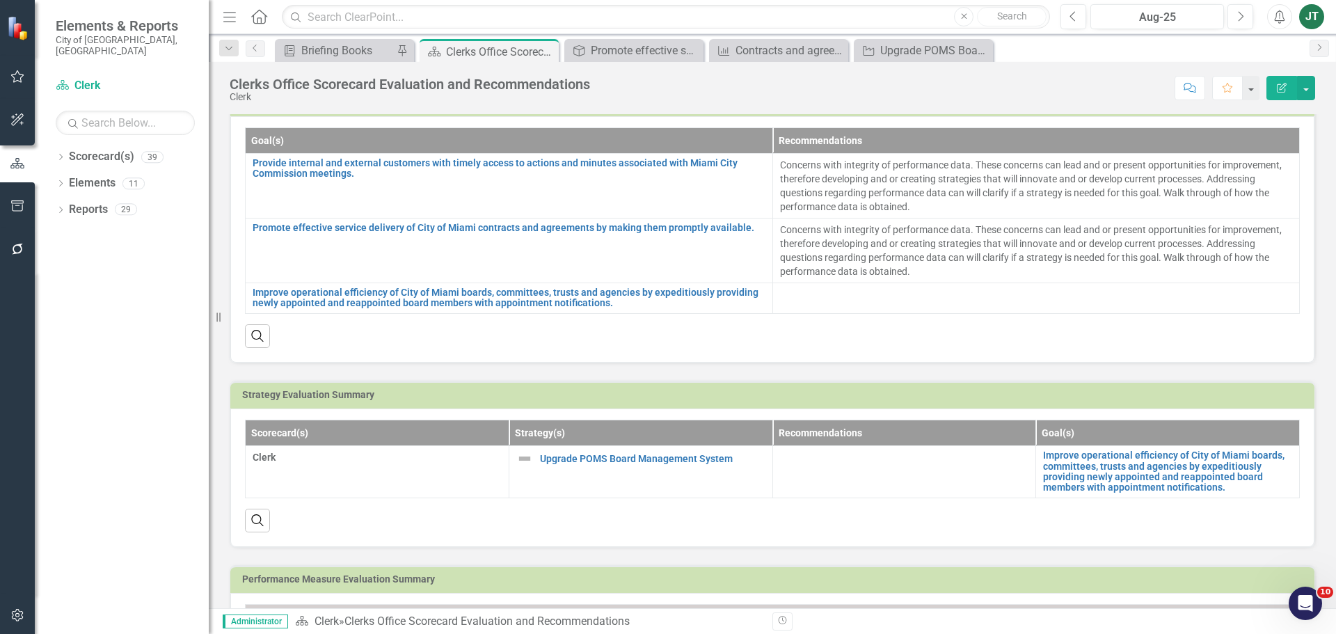
scroll to position [139, 0]
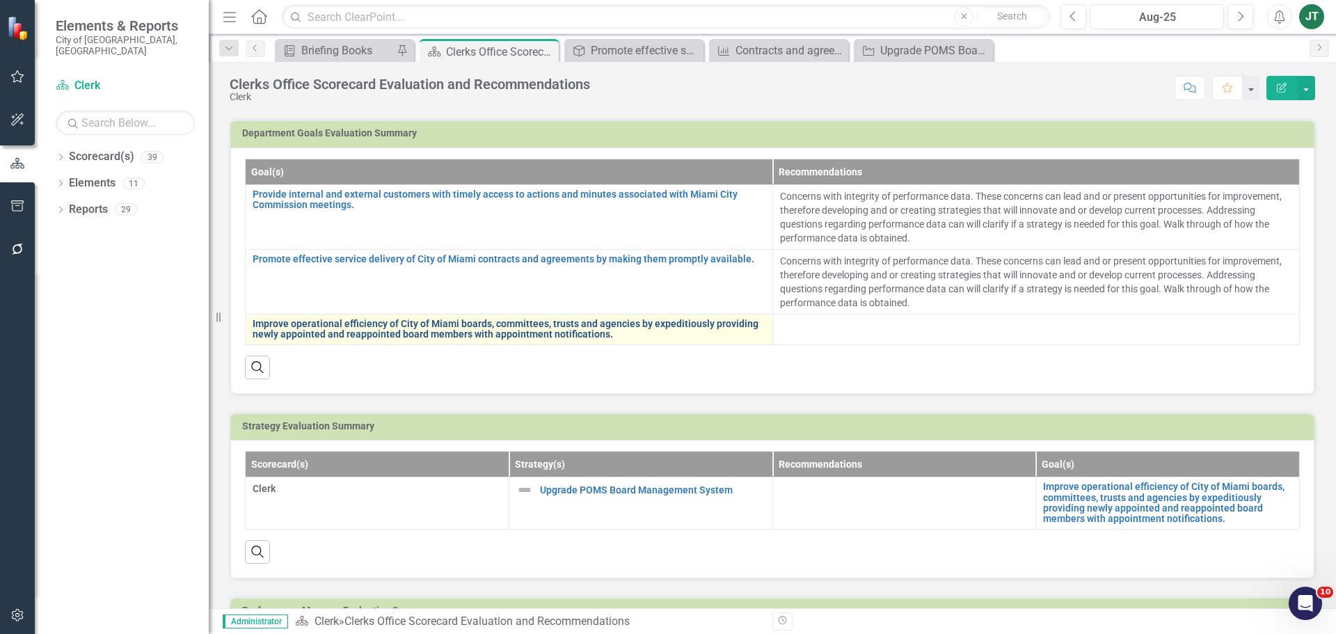
click at [516, 333] on link "Improve operational efficiency of City of Miami boards, committees, trusts and …" at bounding box center [509, 330] width 513 height 22
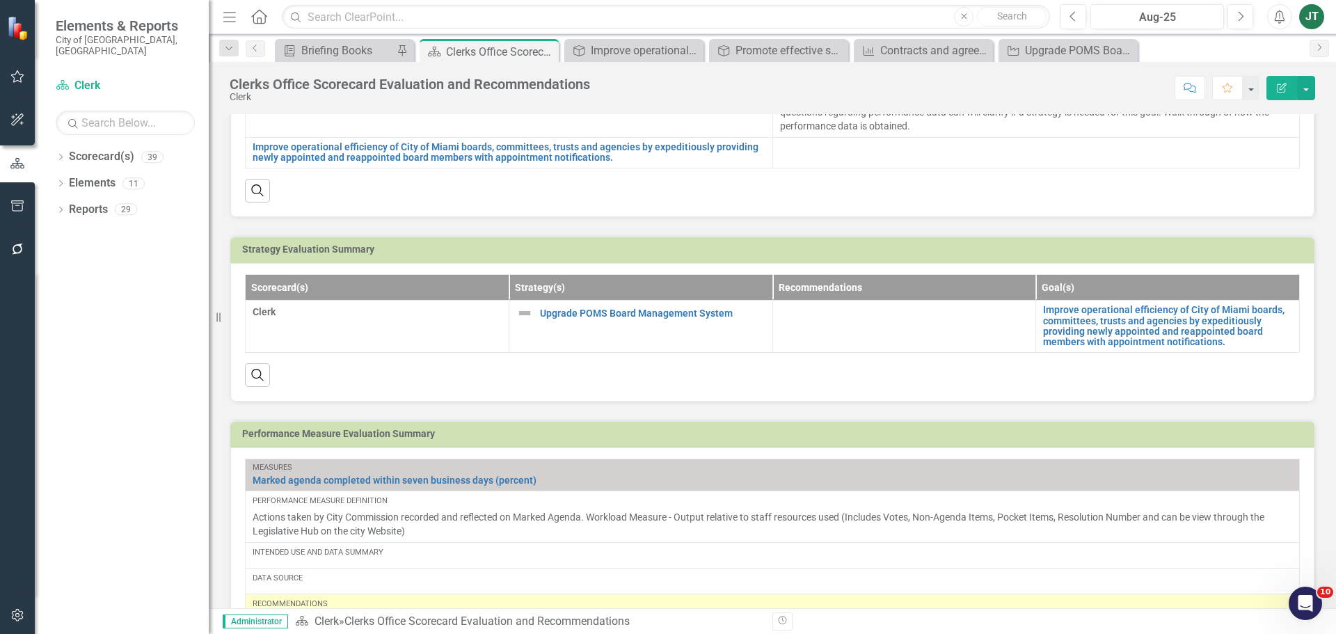
scroll to position [348, 0]
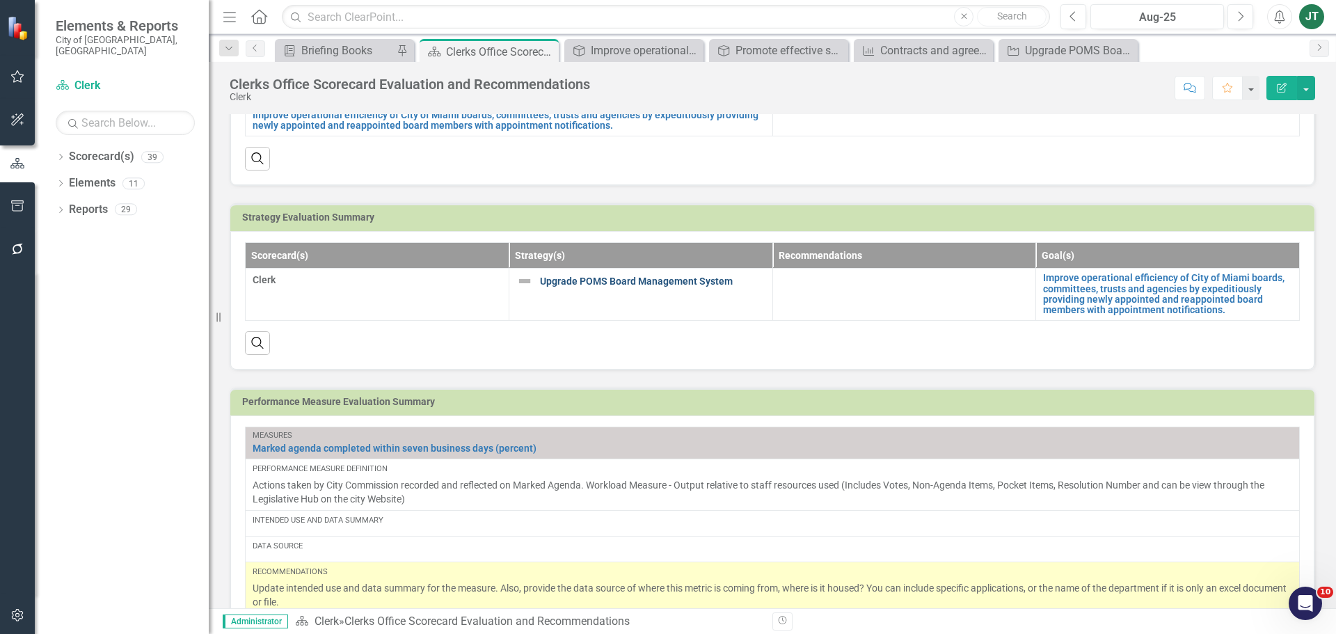
click at [632, 280] on link "Upgrade POMS Board Management System" at bounding box center [652, 281] width 225 height 10
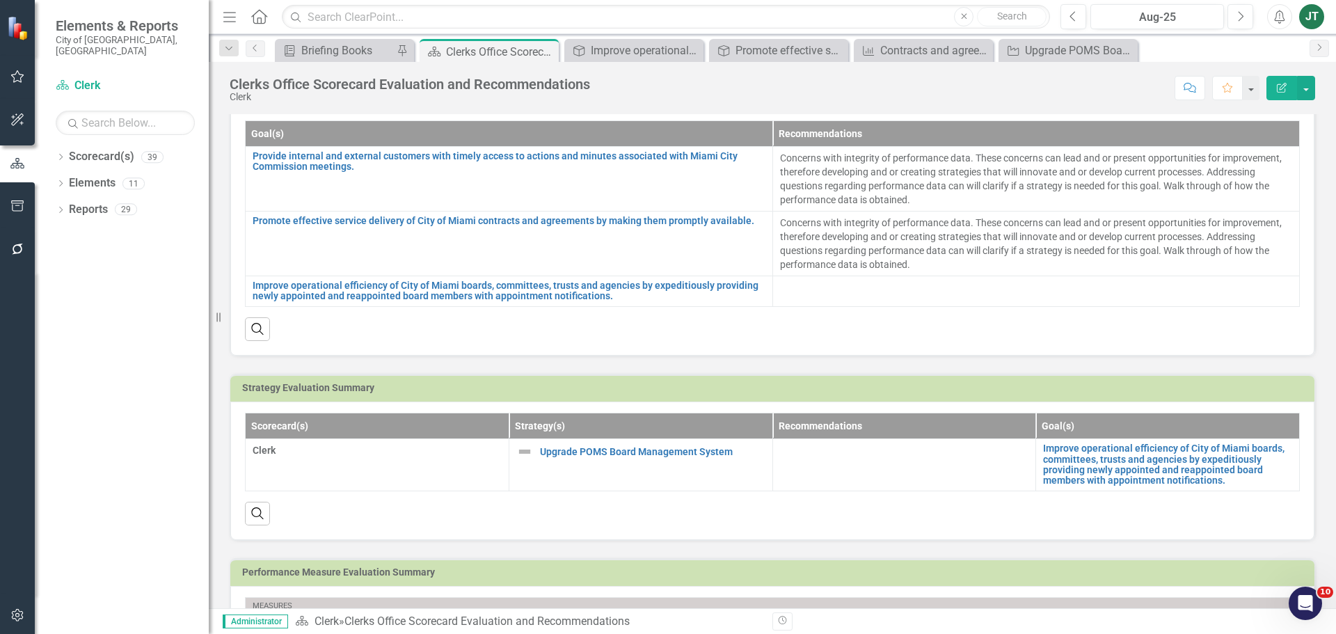
scroll to position [209, 0]
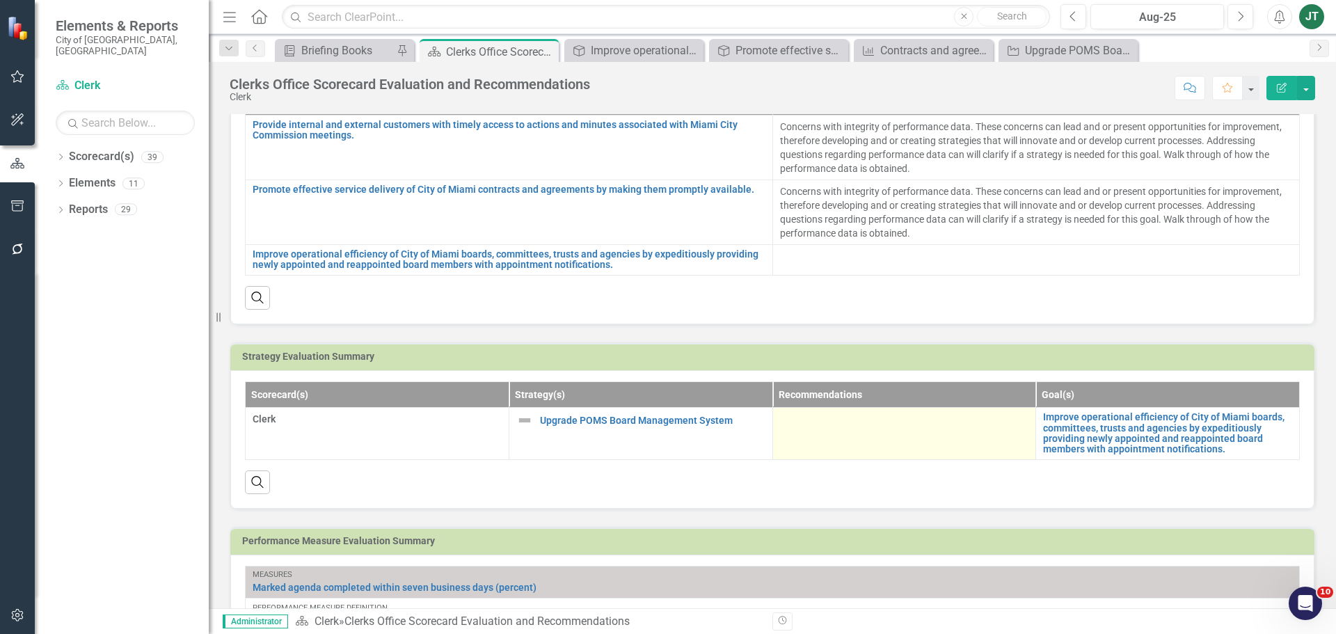
click at [911, 434] on td at bounding box center [904, 434] width 264 height 52
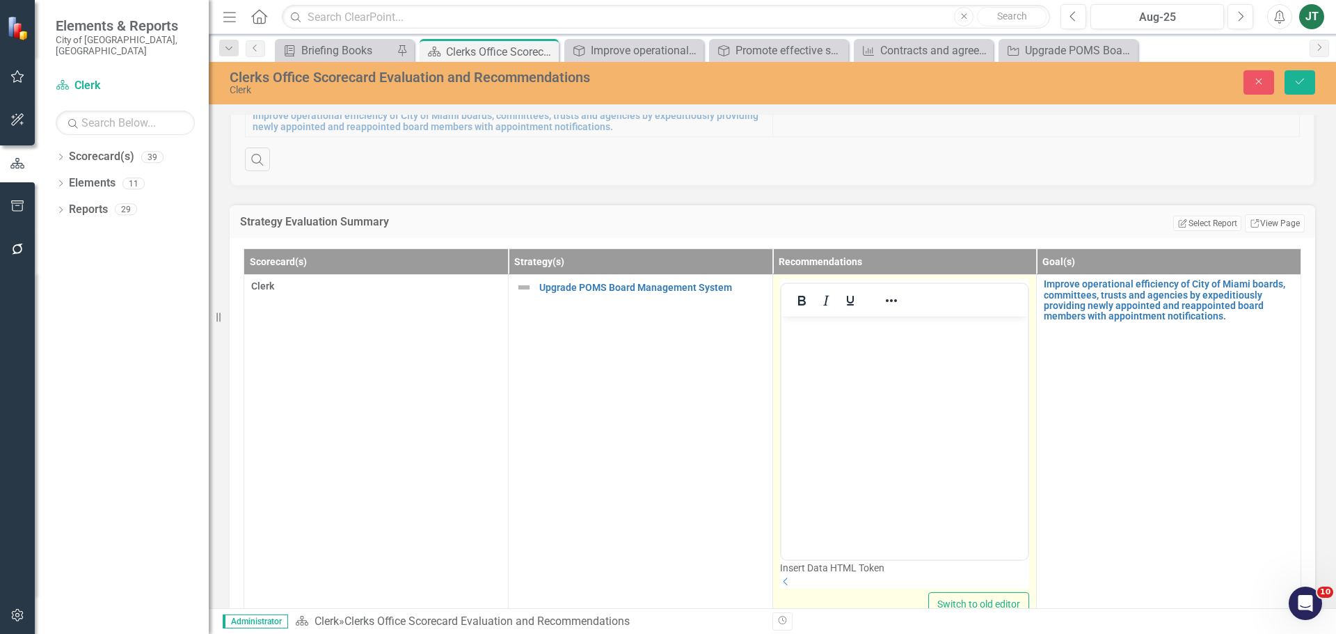
scroll to position [417, 0]
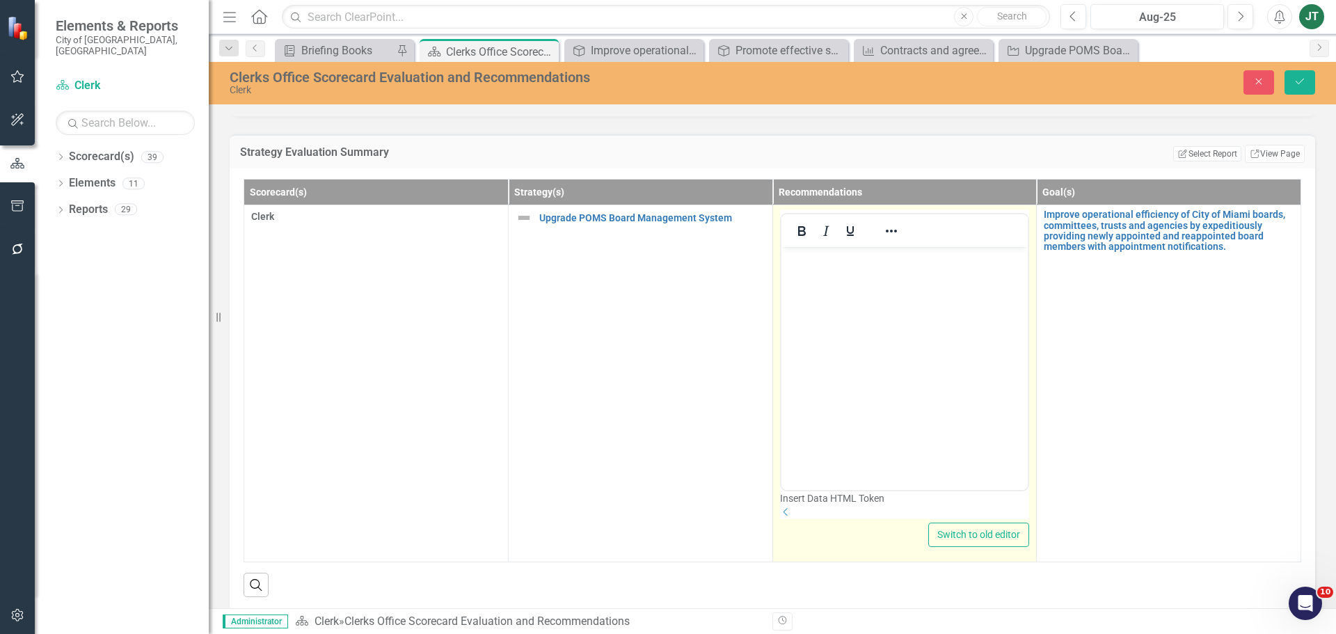
click at [792, 517] on icon "Dropdown" at bounding box center [786, 512] width 13 height 10
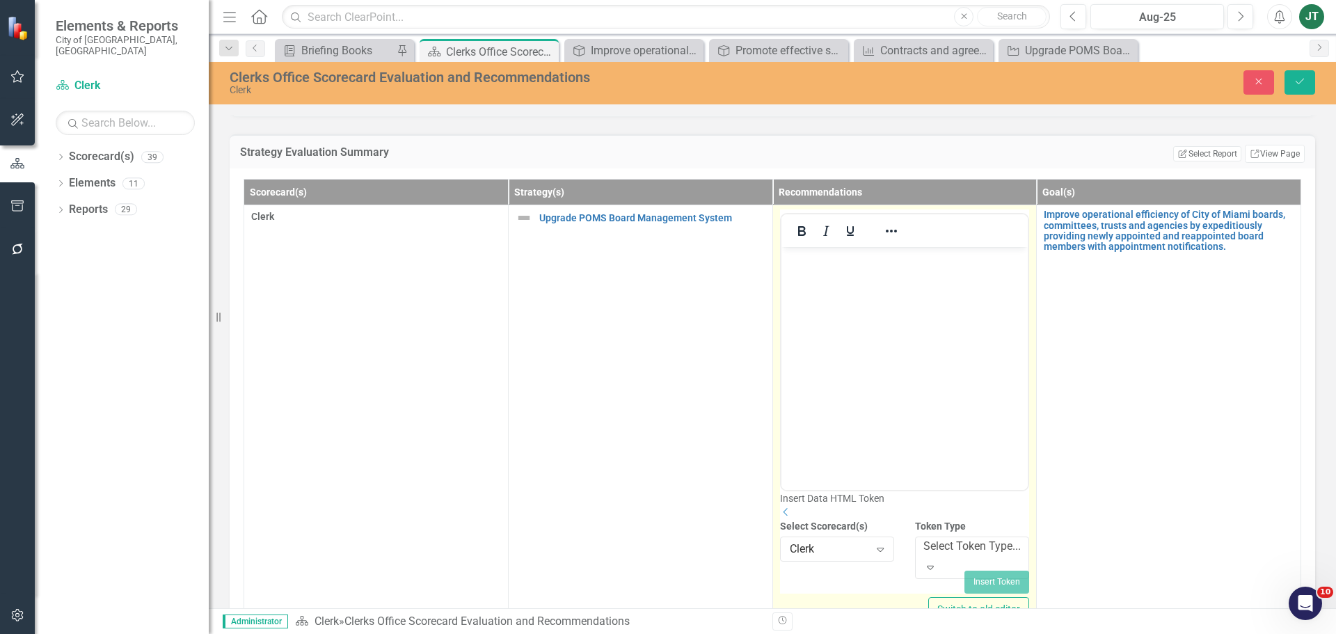
scroll to position [42, 0]
click at [943, 538] on div "Select Token Type..." at bounding box center [971, 546] width 97 height 16
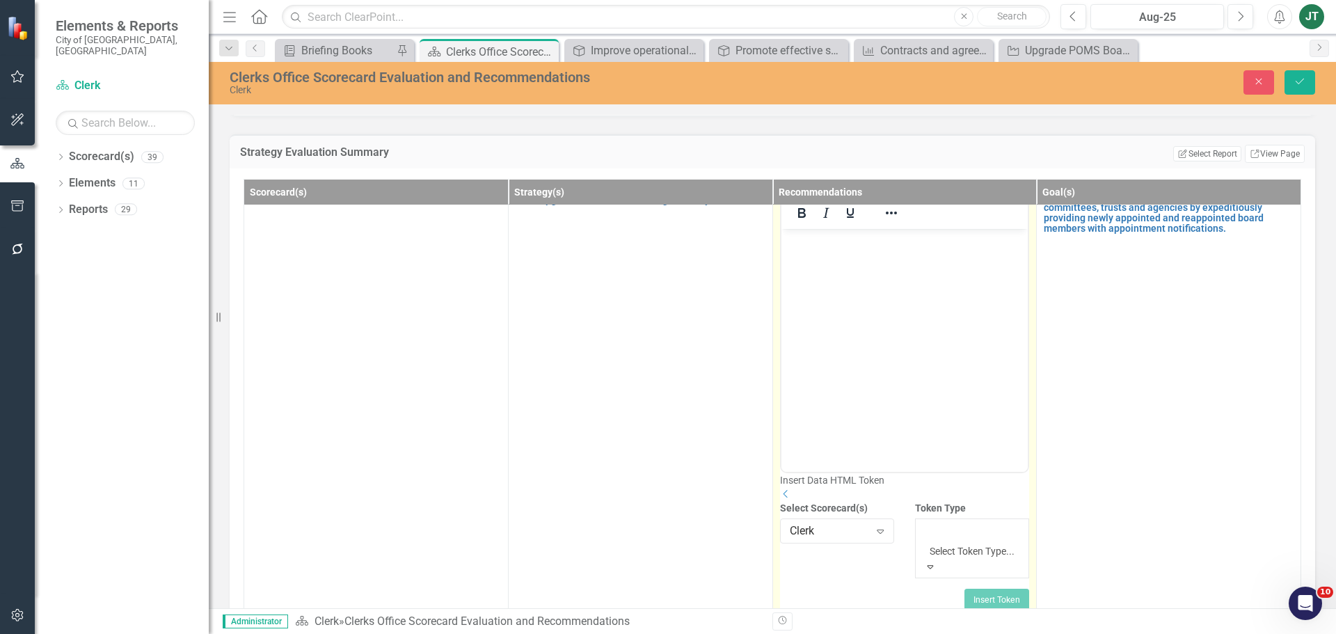
scroll to position [139, 0]
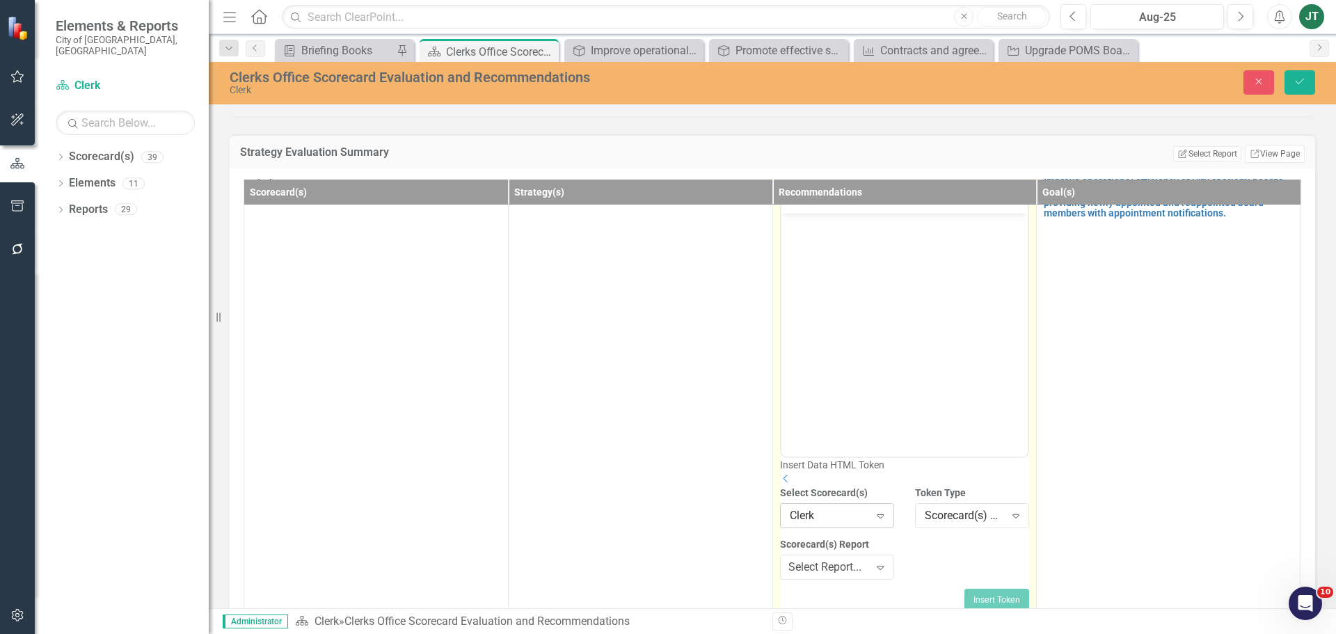
scroll to position [94, 0]
click at [834, 554] on div "Select Report... Expand" at bounding box center [837, 566] width 114 height 25
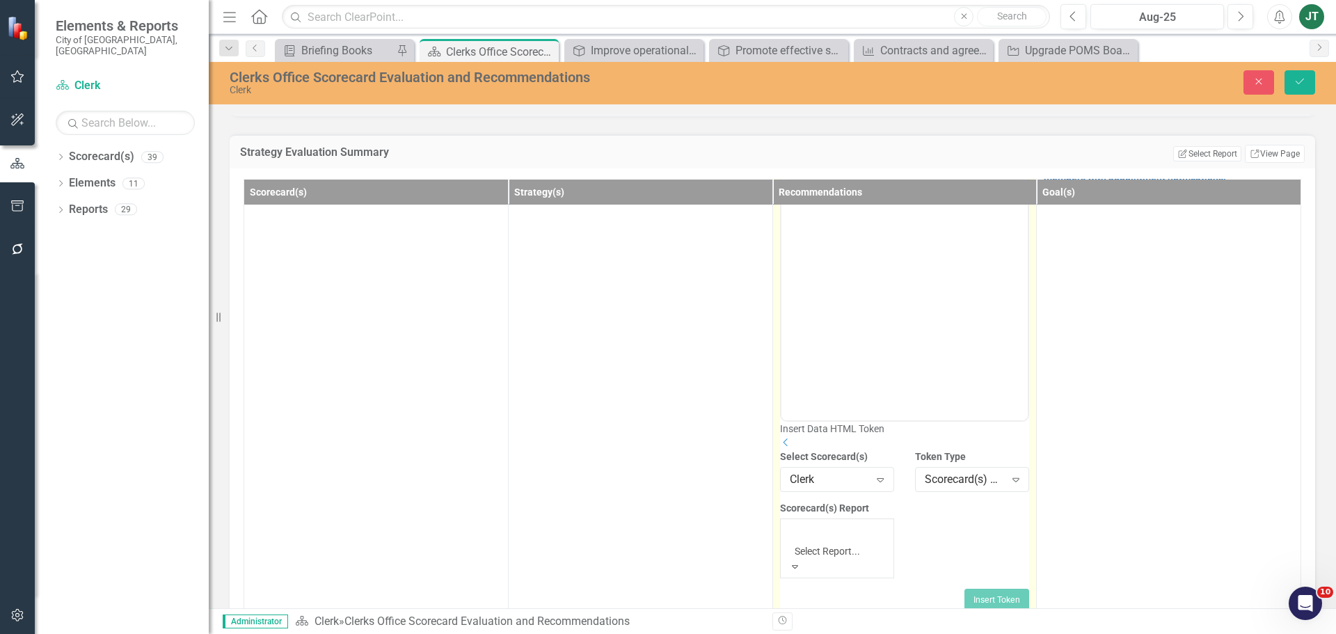
scroll to position [292, 0]
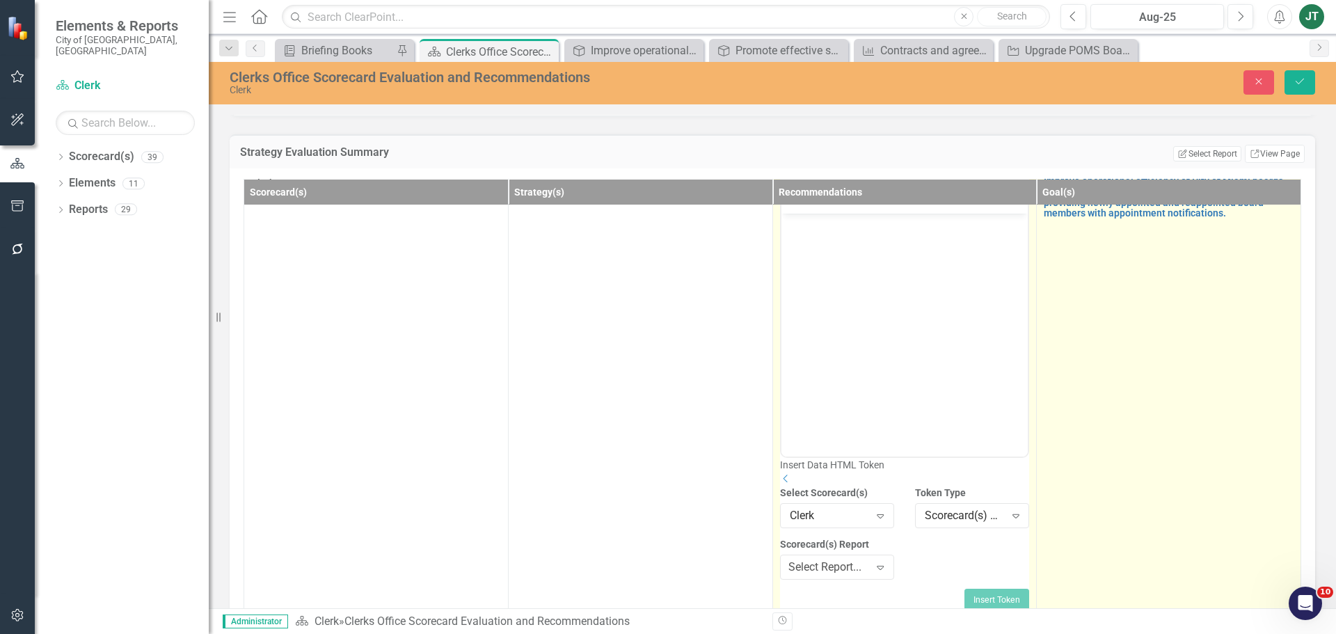
click at [1147, 397] on td "Improve operational efficiency of City of Miami boards, committees, trusts and …" at bounding box center [1169, 413] width 264 height 482
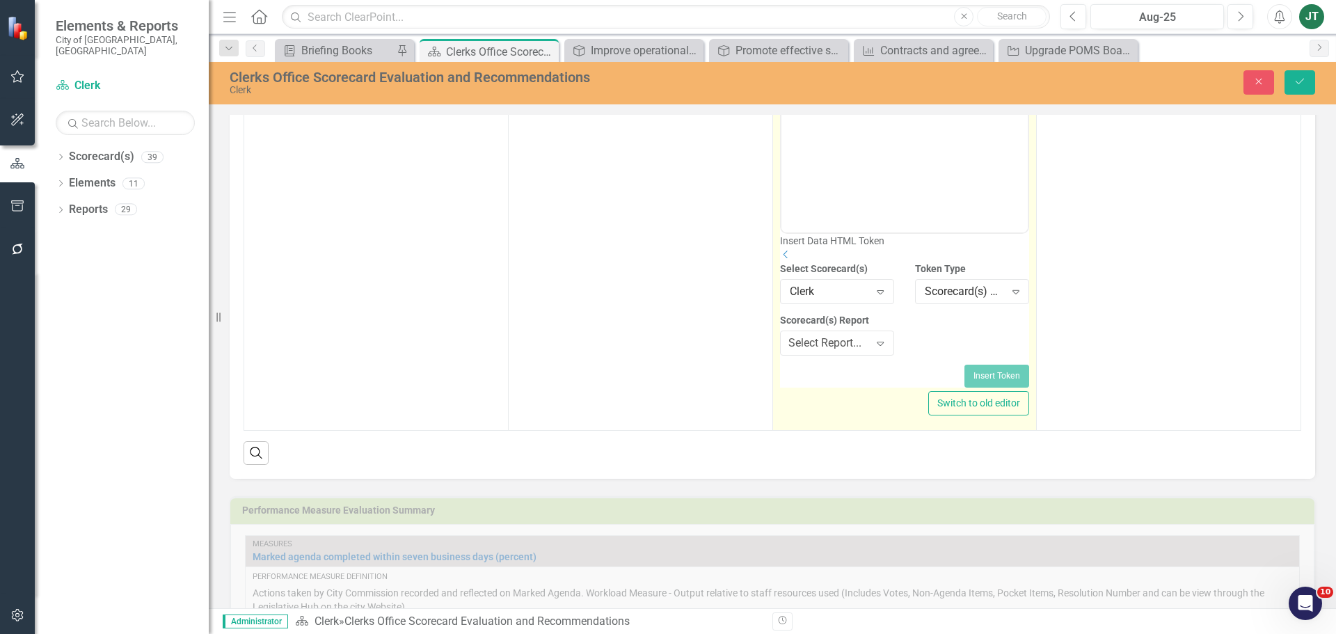
scroll to position [696, 0]
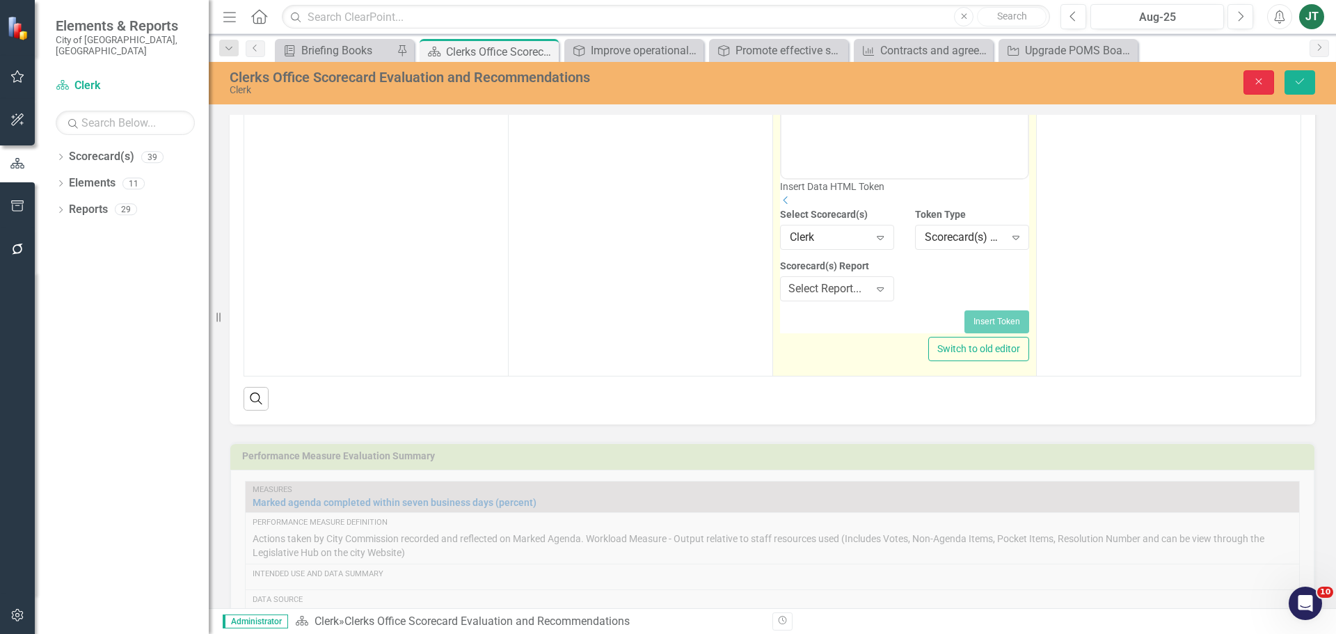
click at [1264, 81] on icon "Close" at bounding box center [1258, 82] width 13 height 10
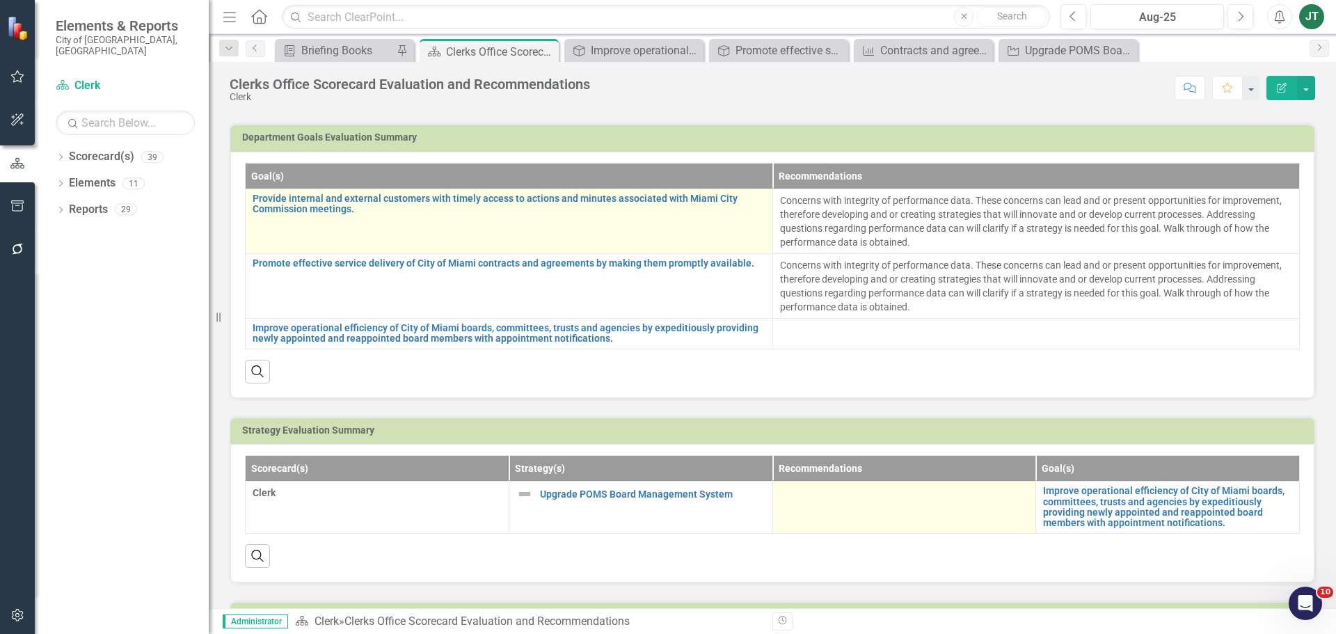
scroll to position [139, 0]
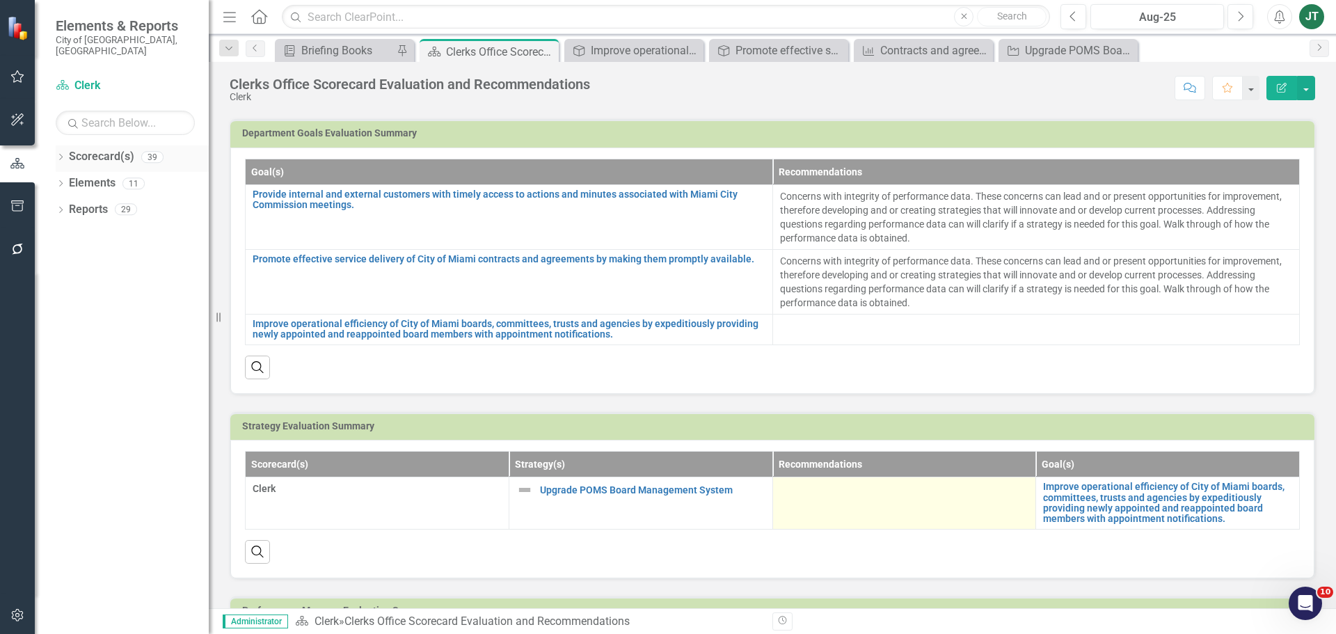
click at [63, 154] on icon "Dropdown" at bounding box center [61, 158] width 10 height 8
click at [52, 205] on icon "Dropdown" at bounding box center [47, 209] width 10 height 8
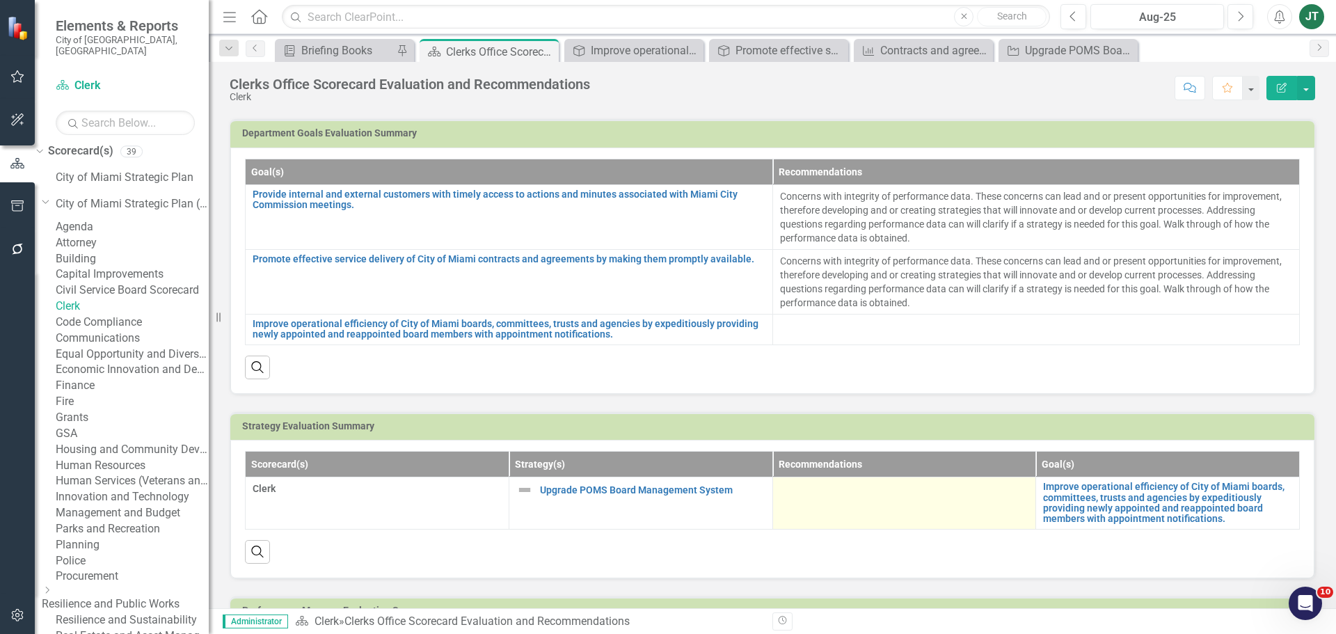
scroll to position [0, 0]
